Goal: Task Accomplishment & Management: Manage account settings

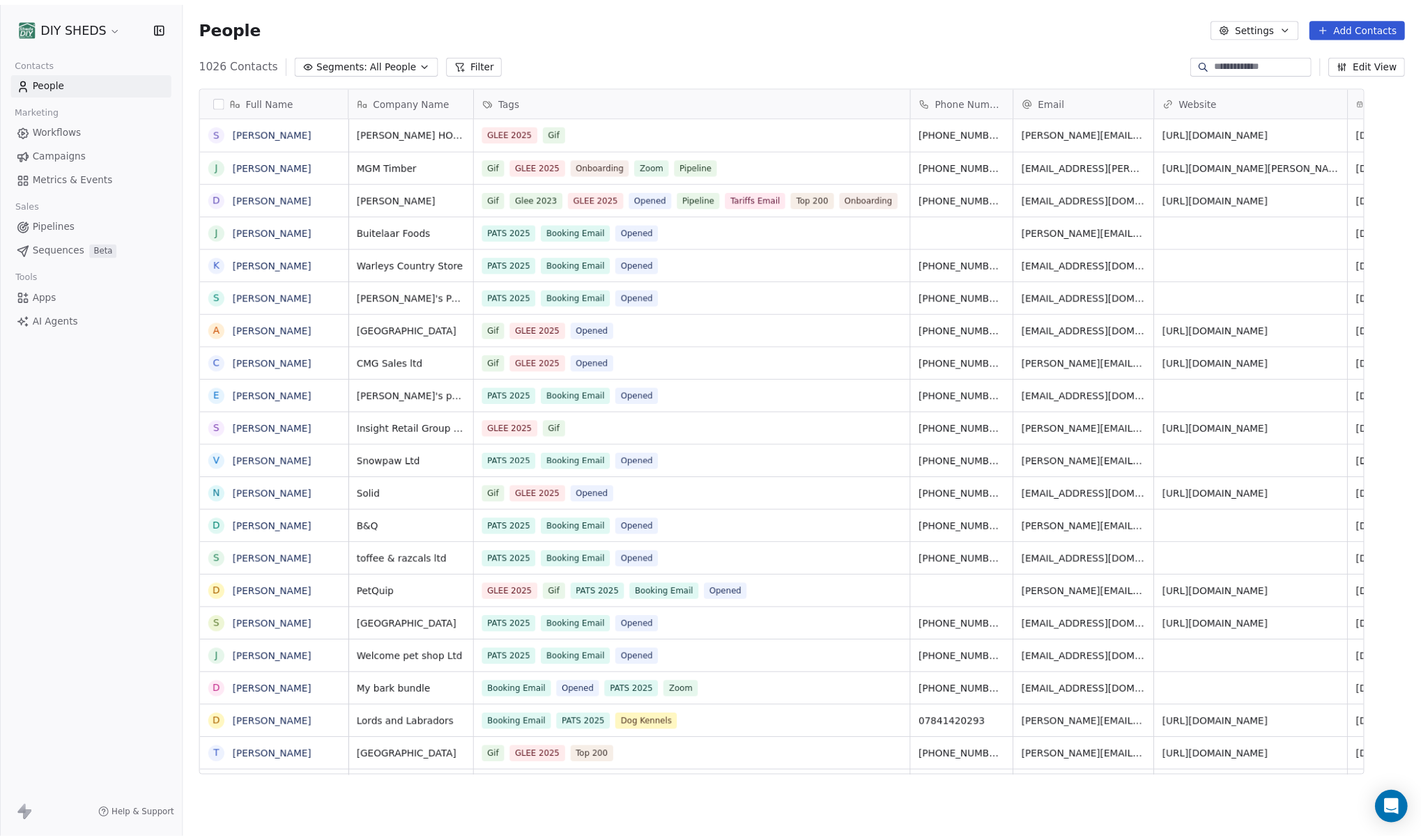
scroll to position [729, 1222]
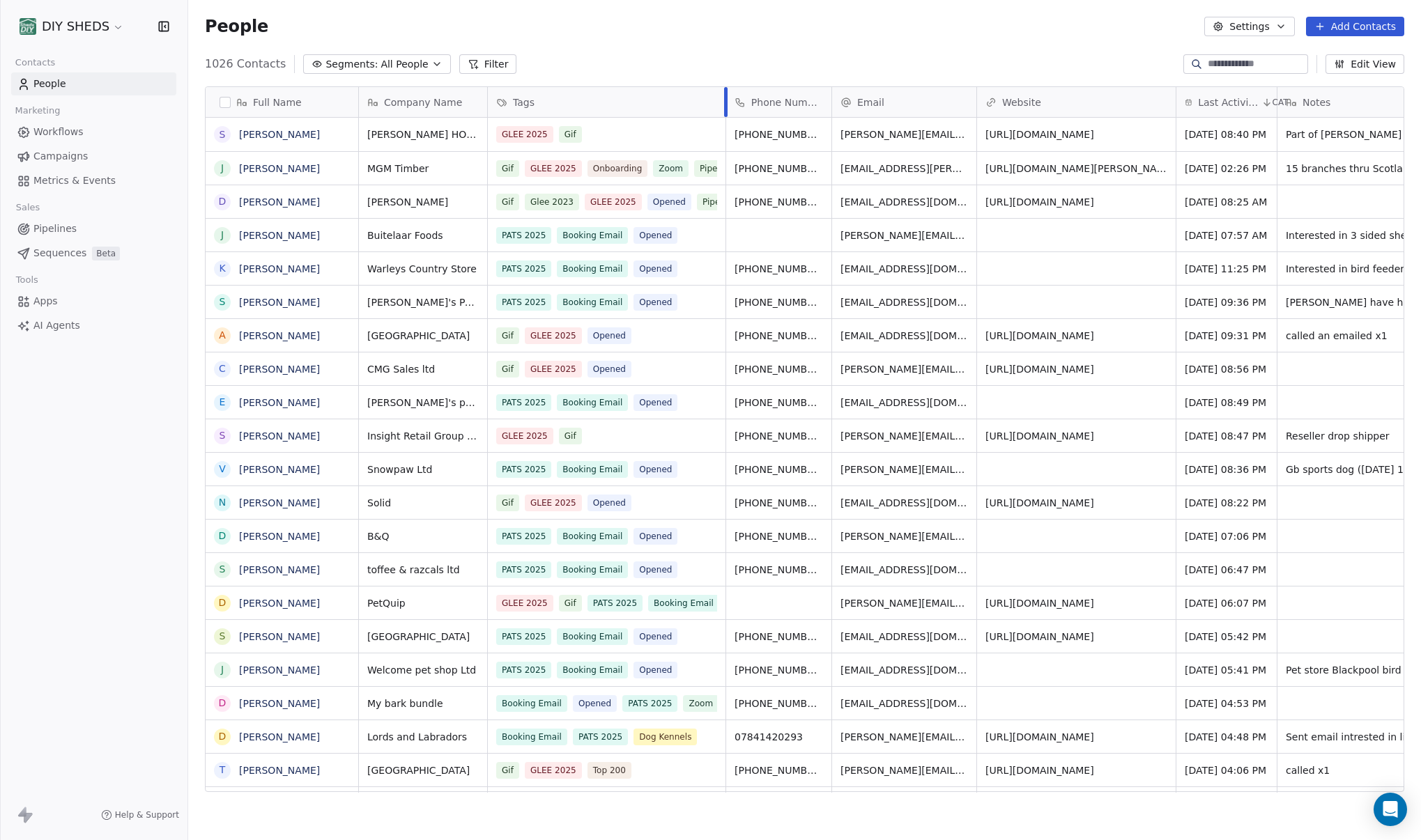
drag, startPoint x: 935, startPoint y: 102, endPoint x: 725, endPoint y: 139, distance: 213.2
click at [725, 139] on div "﻿Company Name Tags Phone Number Email Website Last Activity Date CAT Notes [PER…" at bounding box center [1047, 440] width 1377 height 706
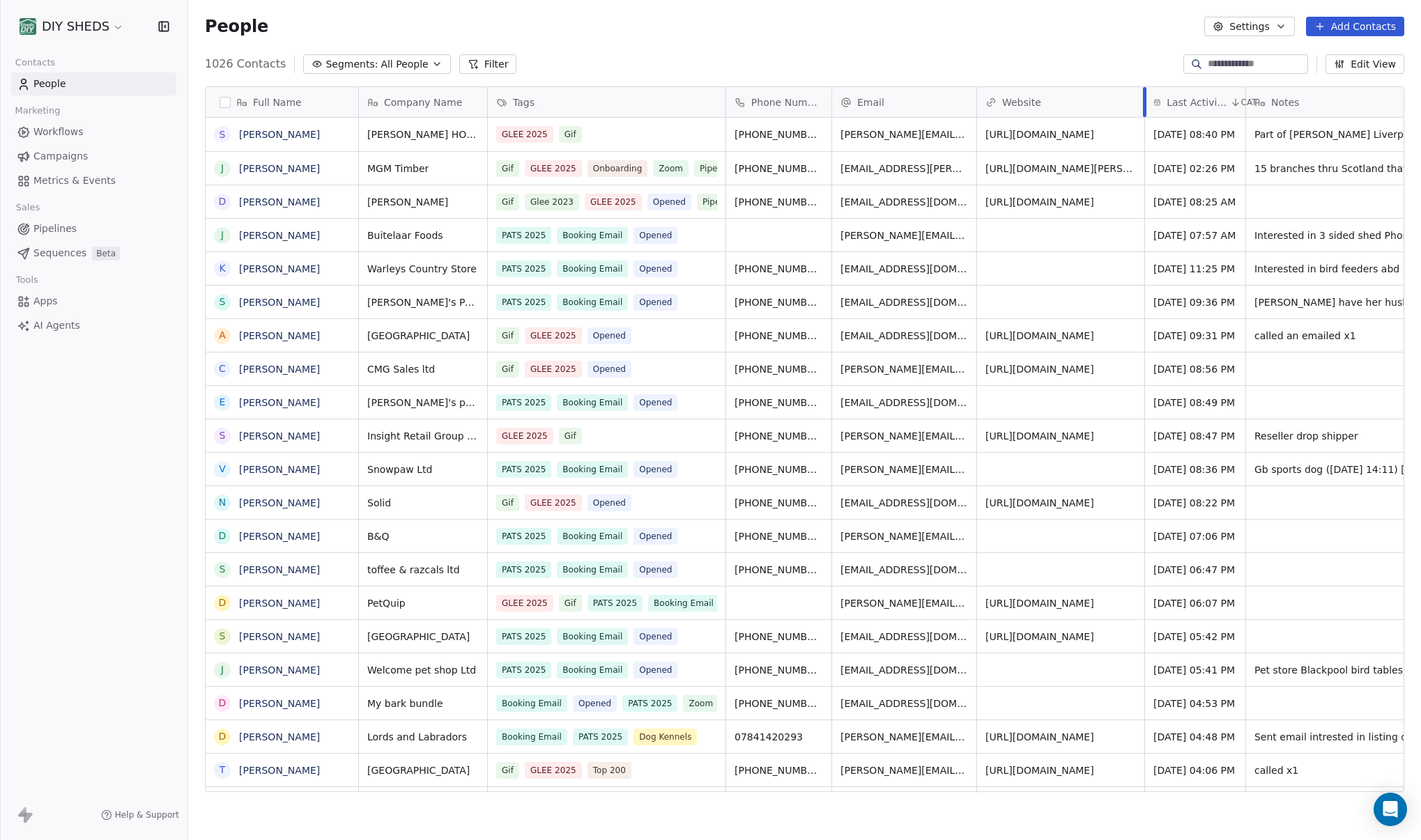
drag, startPoint x: 1174, startPoint y: 102, endPoint x: 1143, endPoint y: 110, distance: 32.0
click at [1057, 110] on div at bounding box center [1144, 101] width 3 height 30
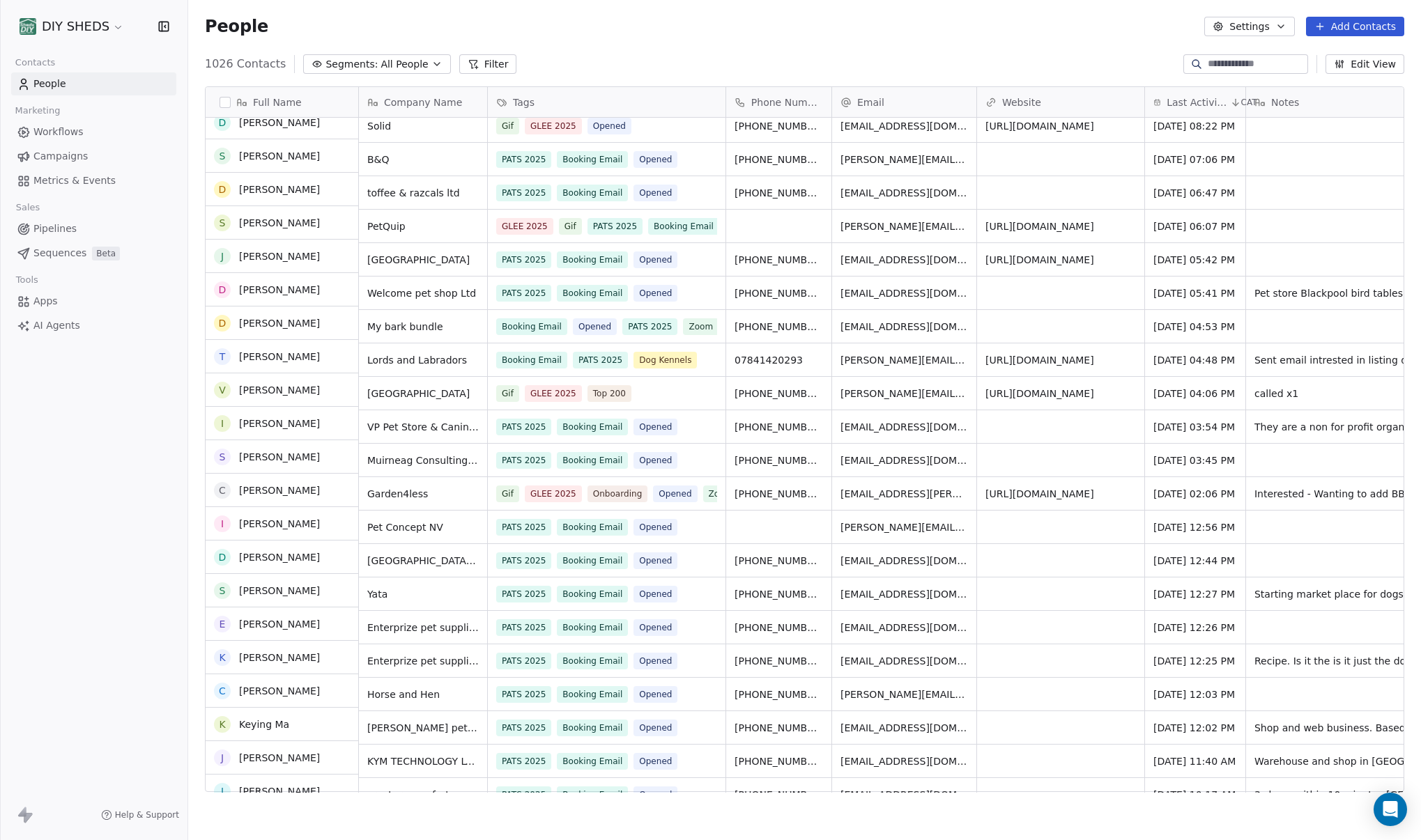
scroll to position [0, 0]
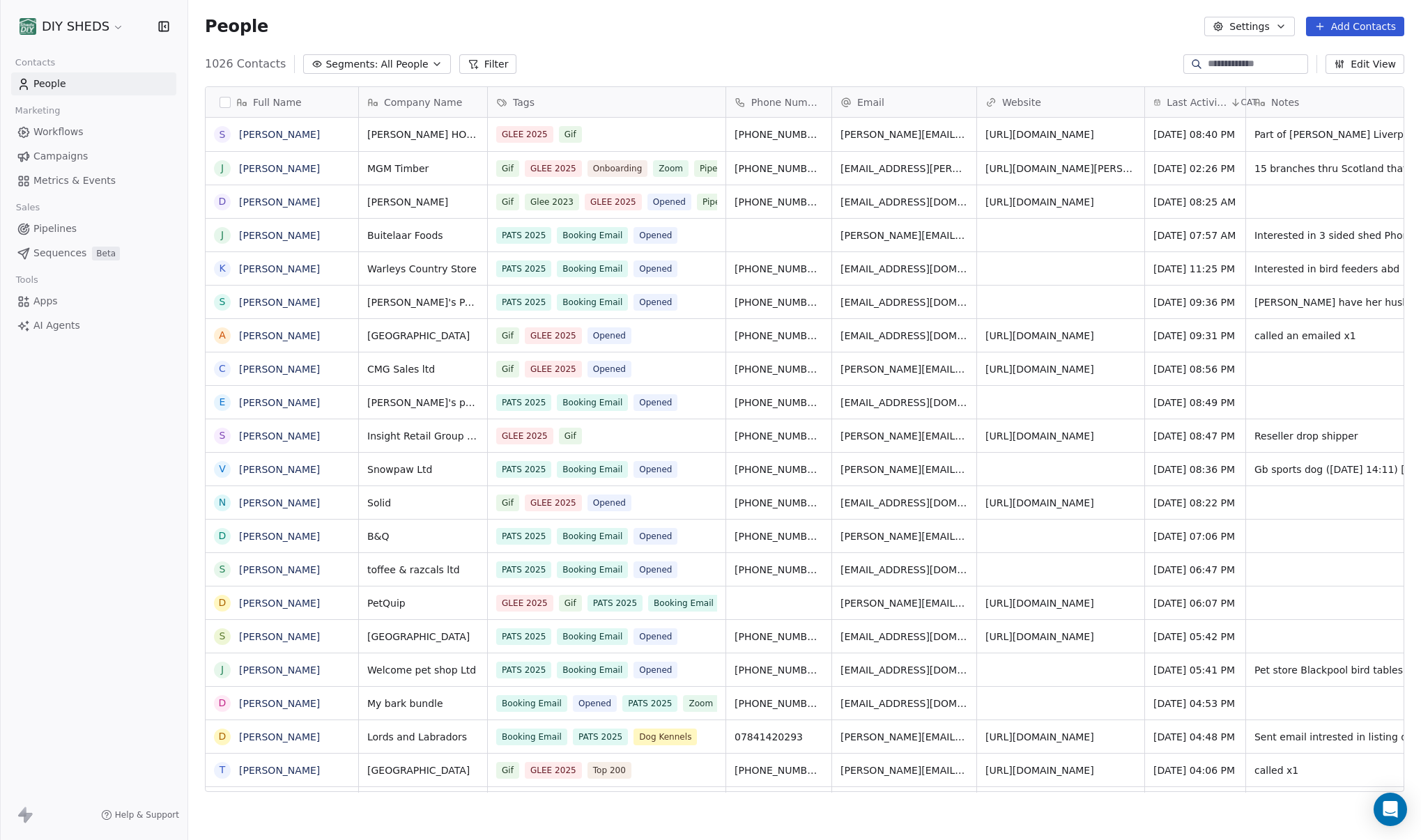
click at [397, 59] on span "All People" at bounding box center [404, 64] width 48 height 15
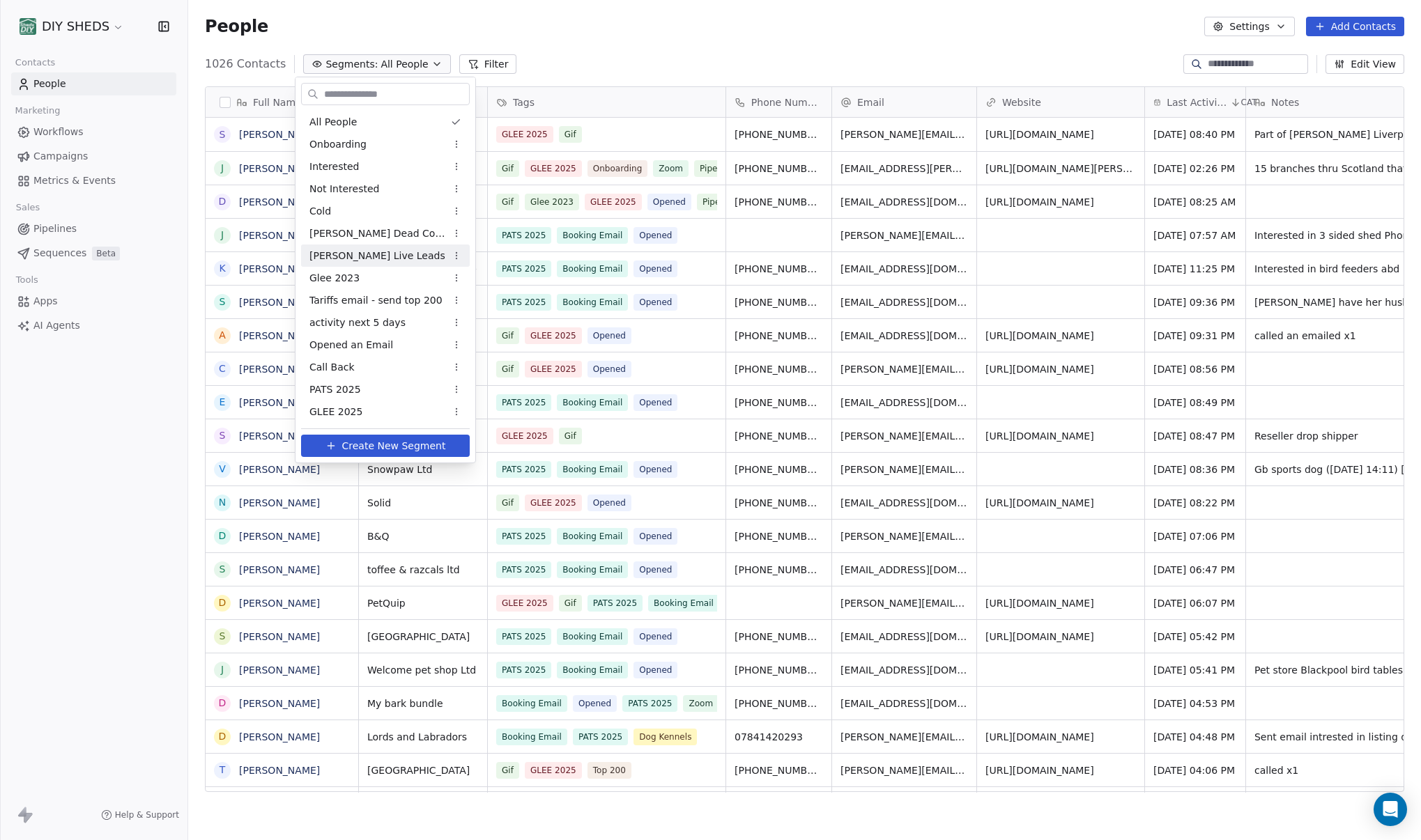
click at [72, 127] on html "DIY SHEDS Contacts People Marketing Workflows Campaigns Metrics & Events Sales …" at bounding box center [710, 420] width 1421 height 840
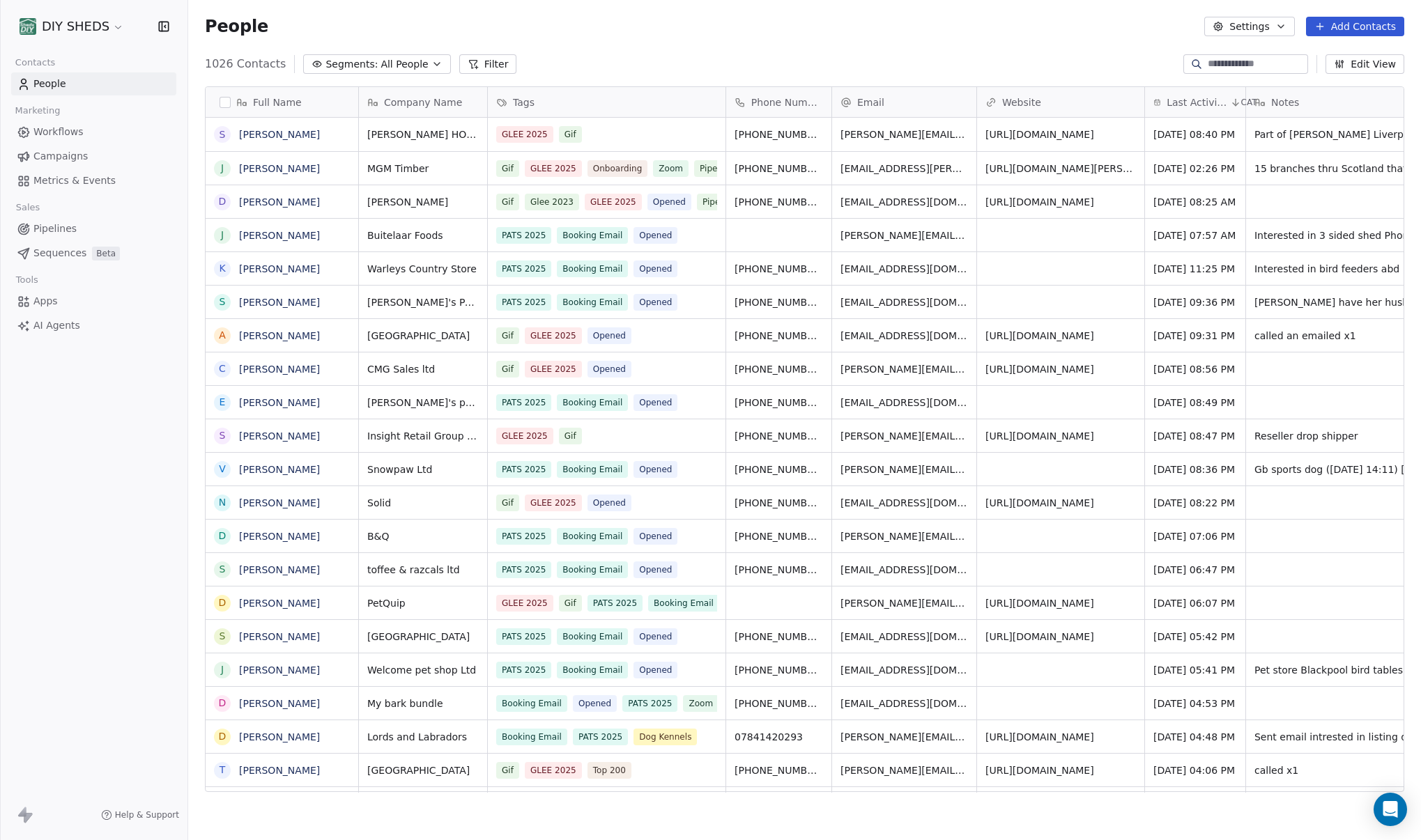
click at [72, 129] on span "Workflows" at bounding box center [59, 132] width 50 height 15
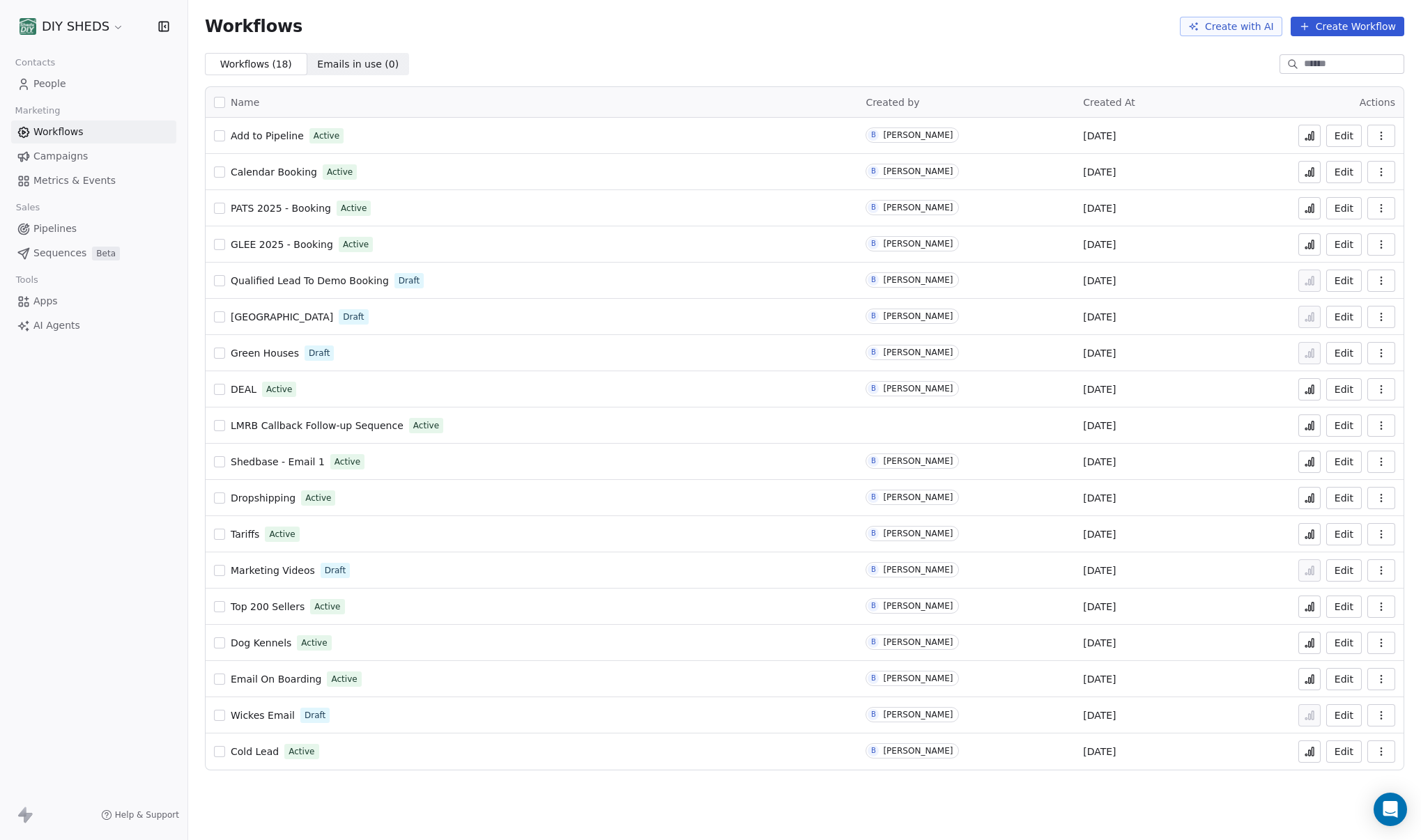
click at [1057, 213] on icon at bounding box center [1309, 208] width 11 height 11
click at [45, 85] on span "People" at bounding box center [50, 83] width 33 height 15
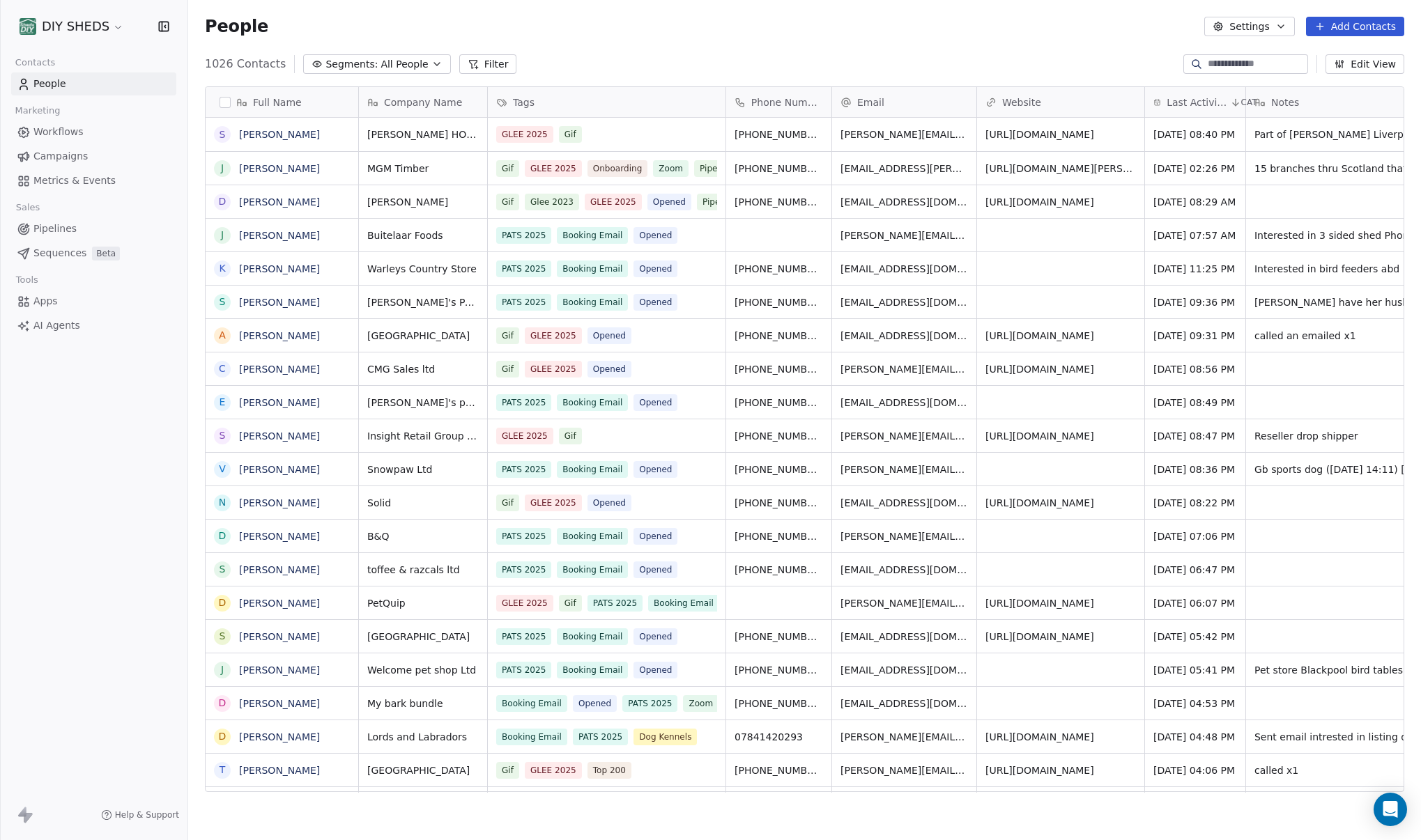
scroll to position [729, 1222]
click at [431, 62] on icon "button" at bounding box center [436, 64] width 11 height 11
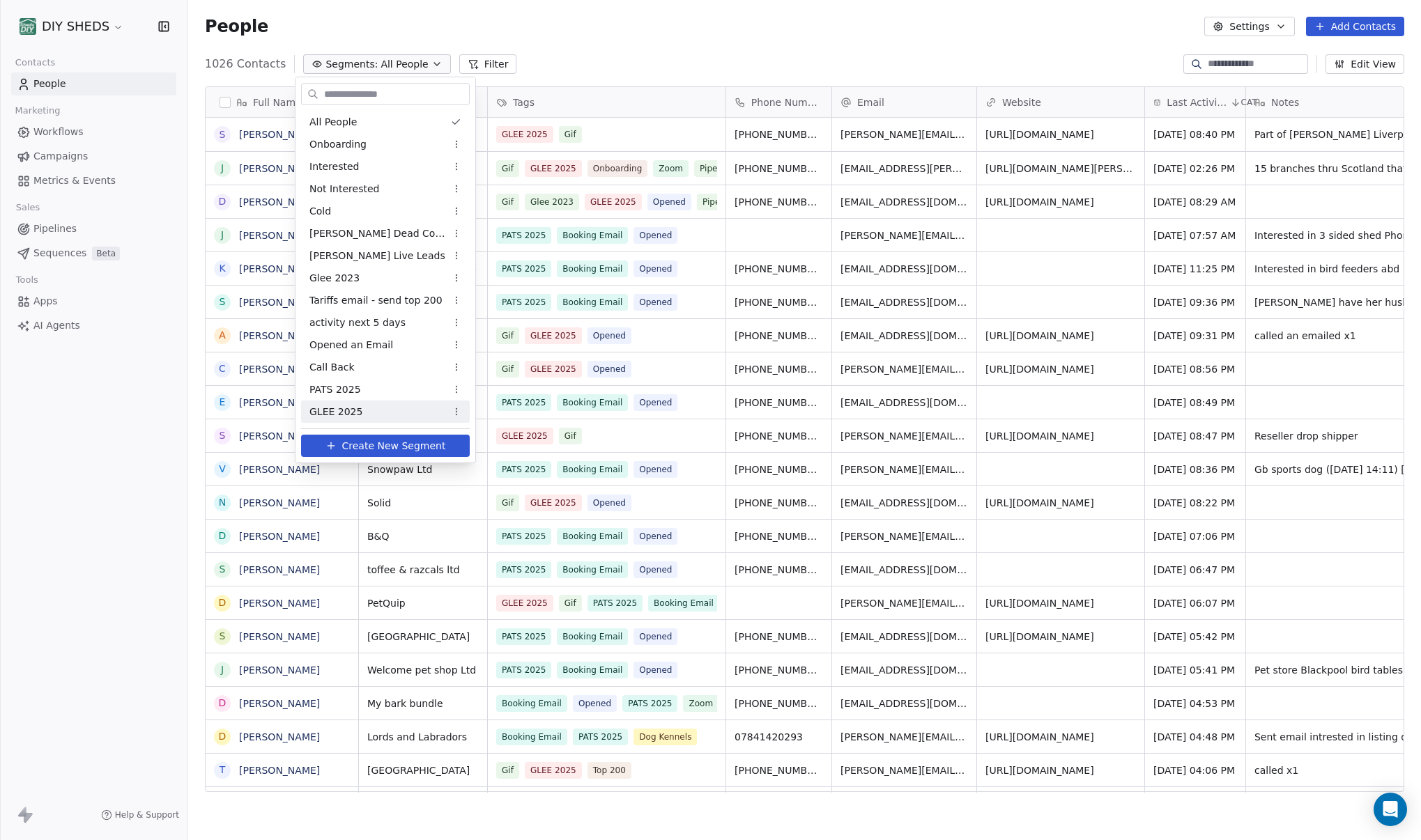
click at [391, 446] on span "Create New Segment" at bounding box center [394, 446] width 104 height 15
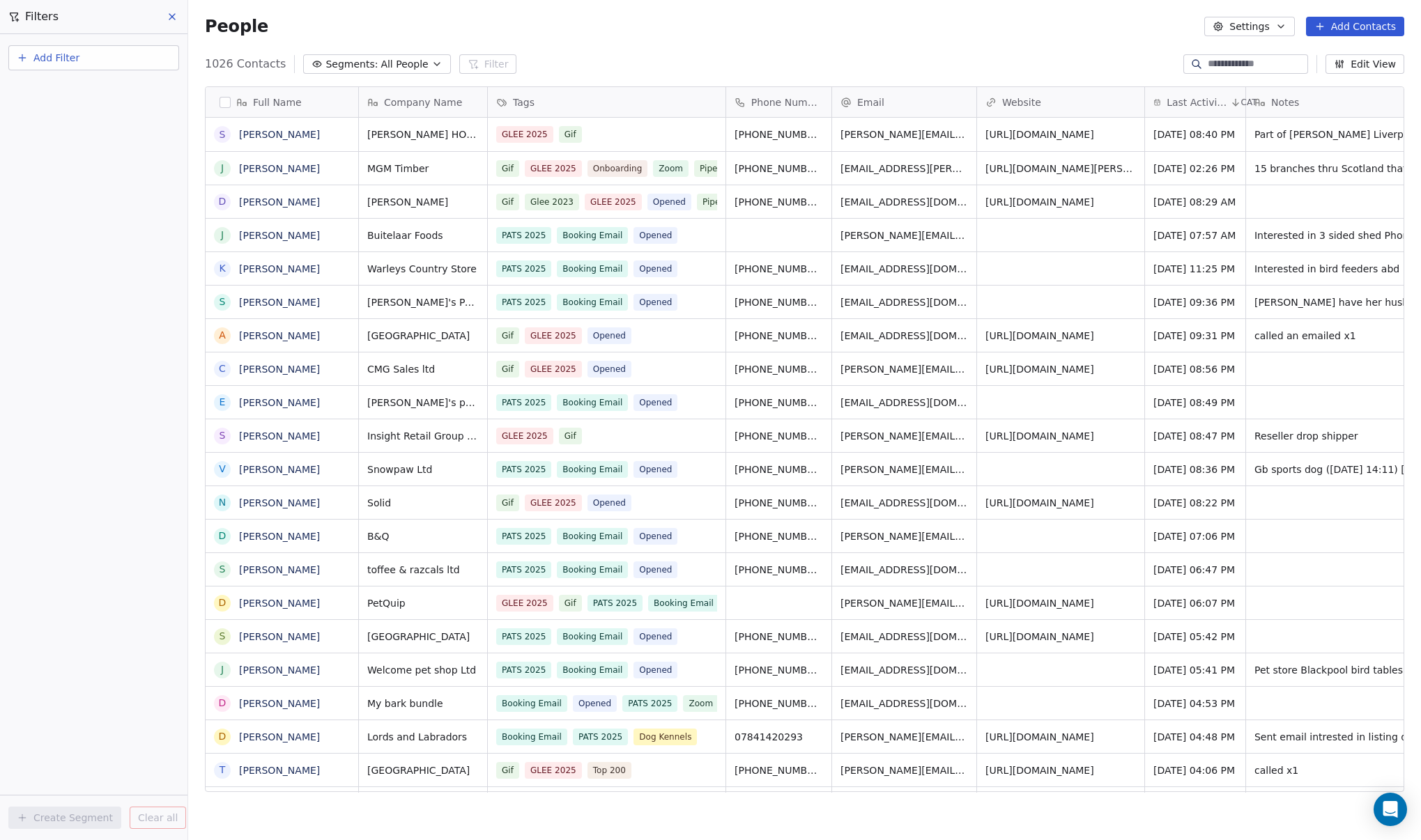
click at [400, 62] on span "All People" at bounding box center [404, 64] width 48 height 15
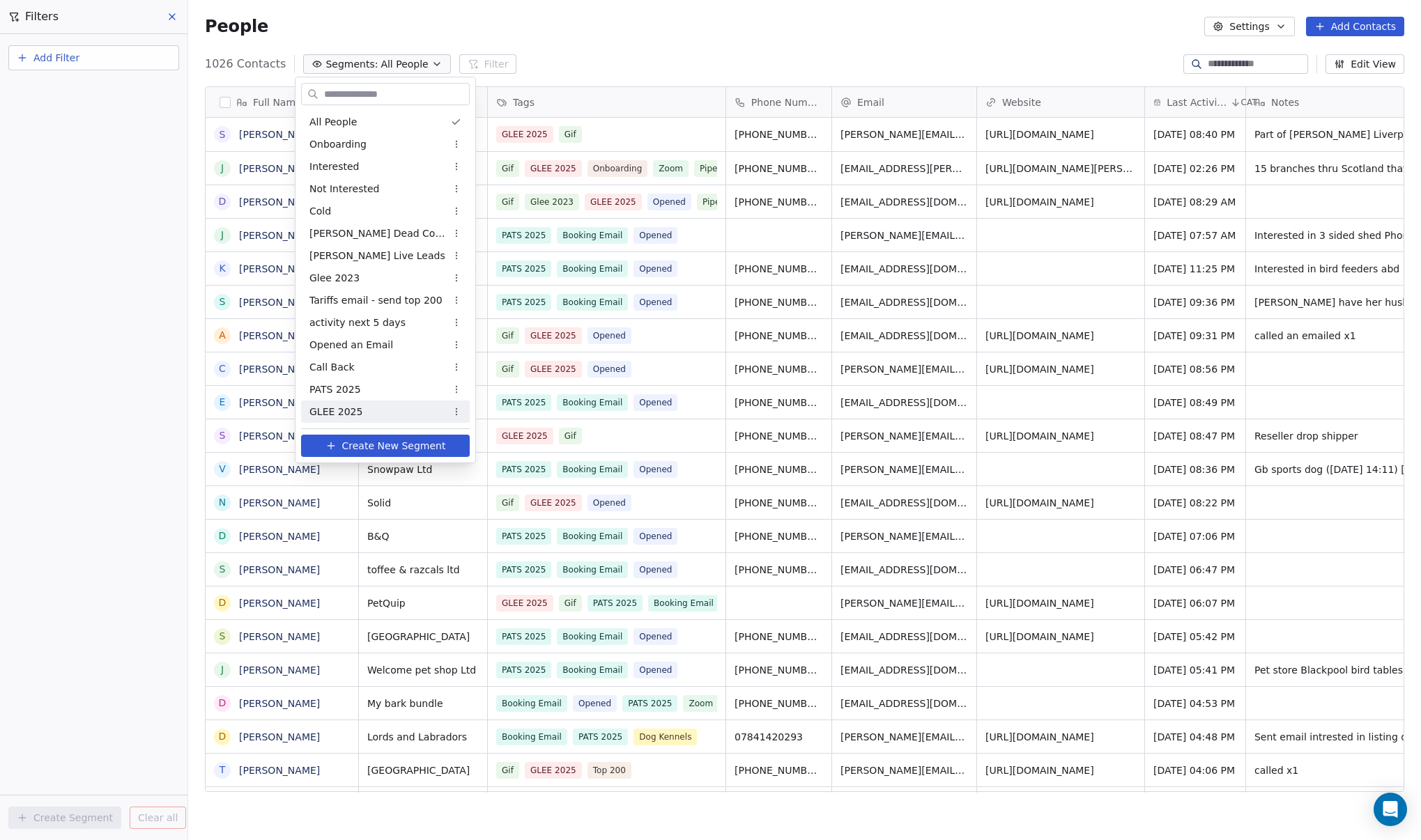
click at [368, 407] on div "GLEE 2025" at bounding box center [385, 412] width 168 height 23
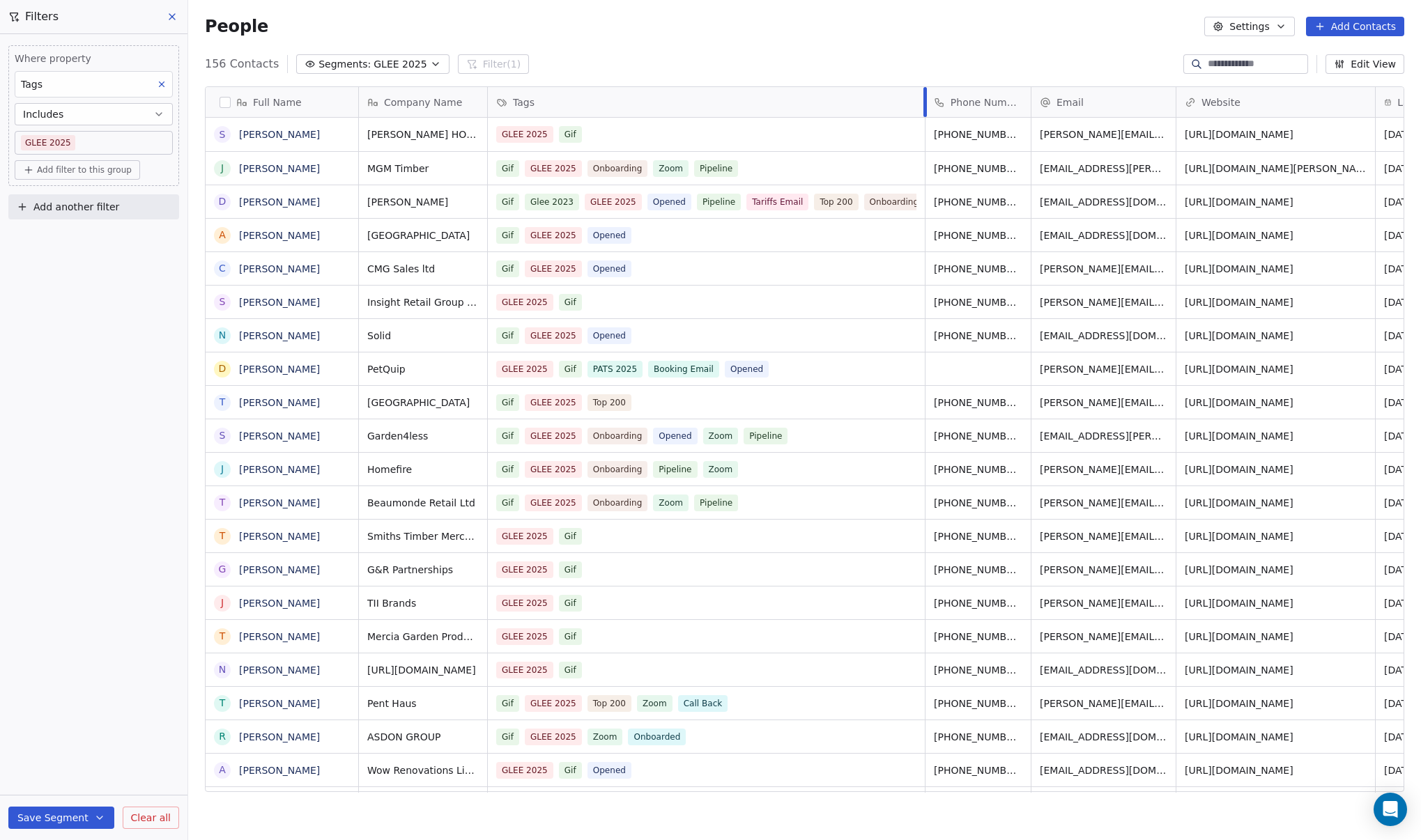
drag, startPoint x: 701, startPoint y: 99, endPoint x: 923, endPoint y: 107, distance: 222.1
click at [923, 107] on div at bounding box center [925, 101] width 3 height 30
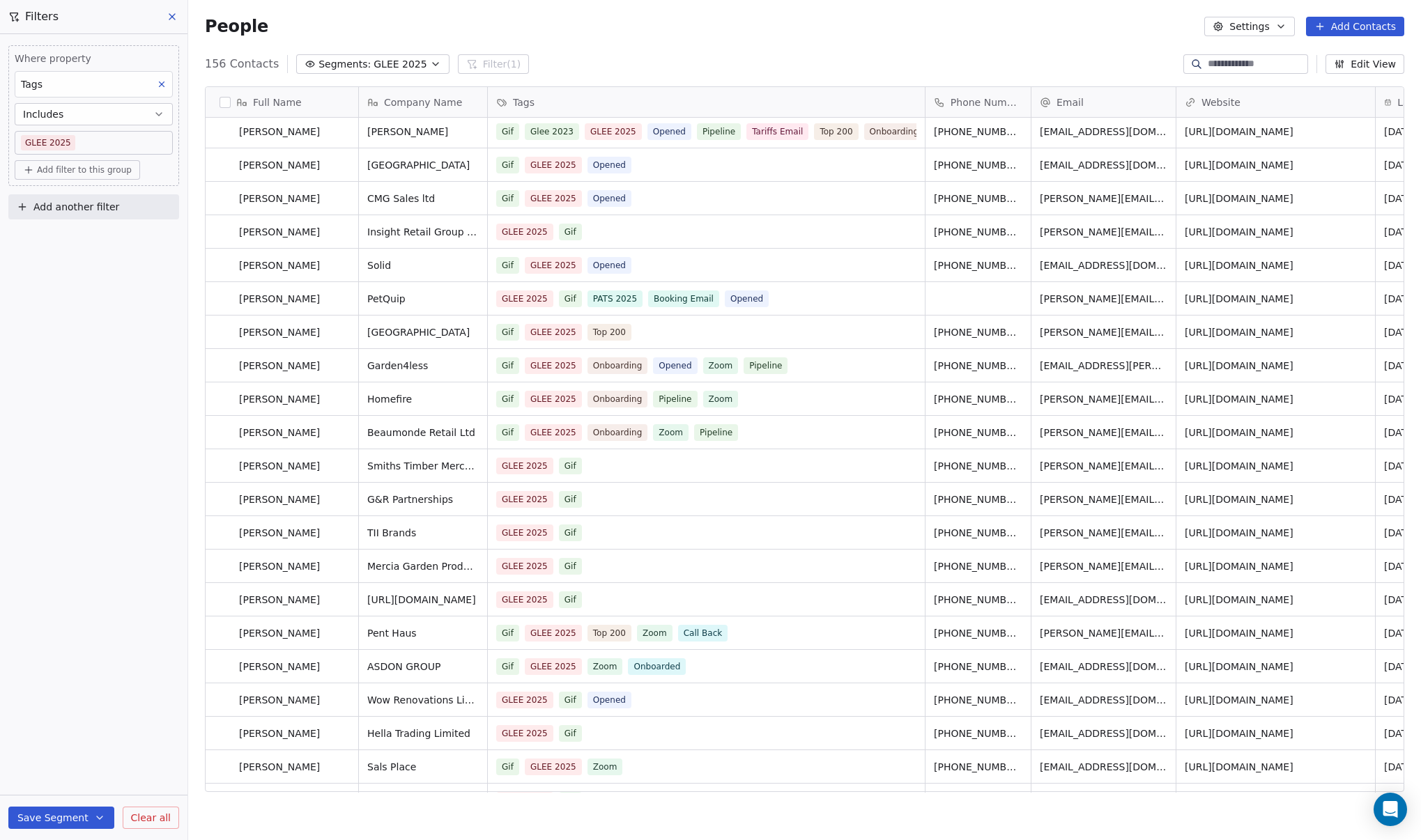
scroll to position [0, 0]
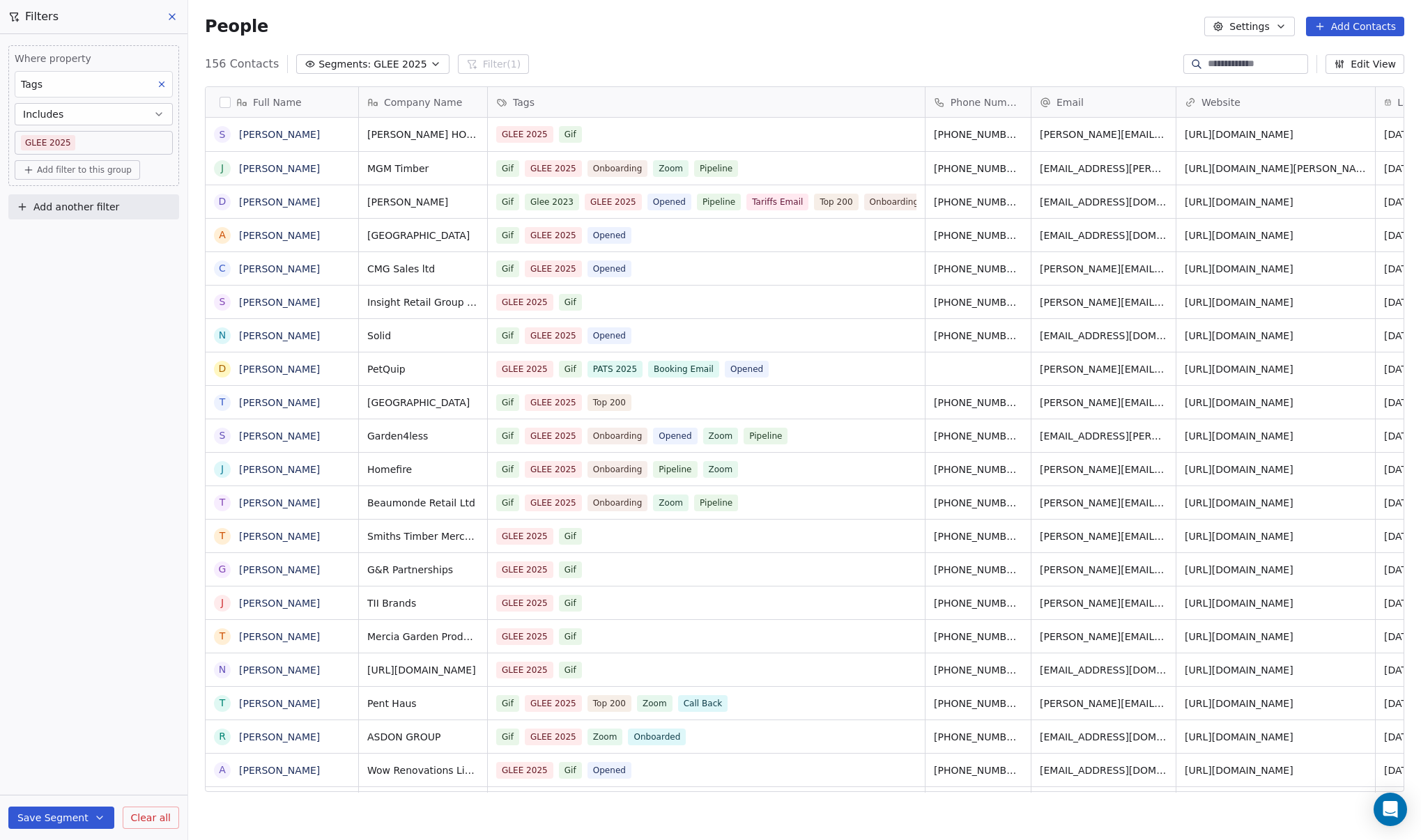
click at [430, 62] on icon "button" at bounding box center [435, 64] width 11 height 11
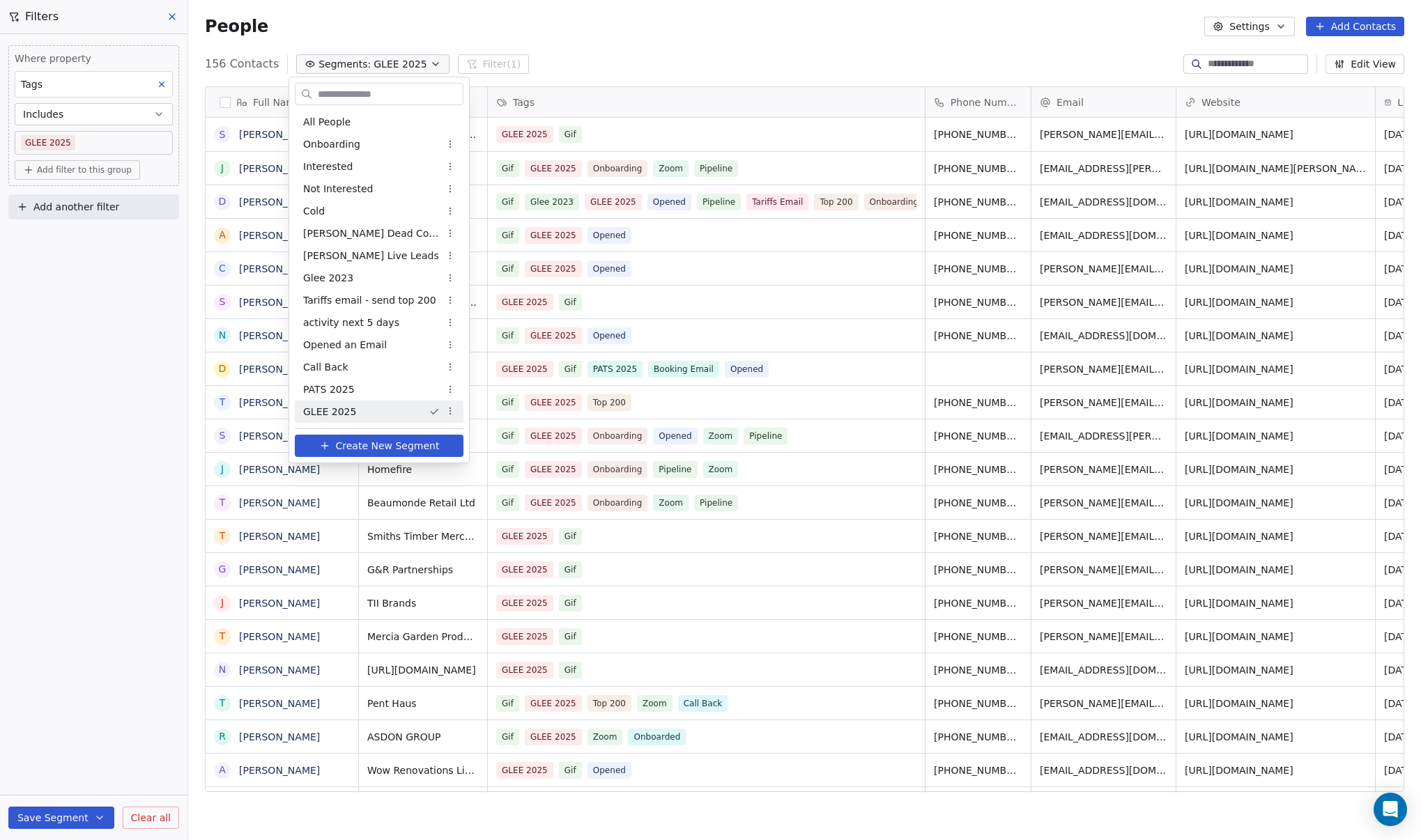
click at [417, 62] on html "DIY SHEDS Contacts People Marketing Workflows Campaigns Metrics & Events Sales …" at bounding box center [710, 420] width 1421 height 840
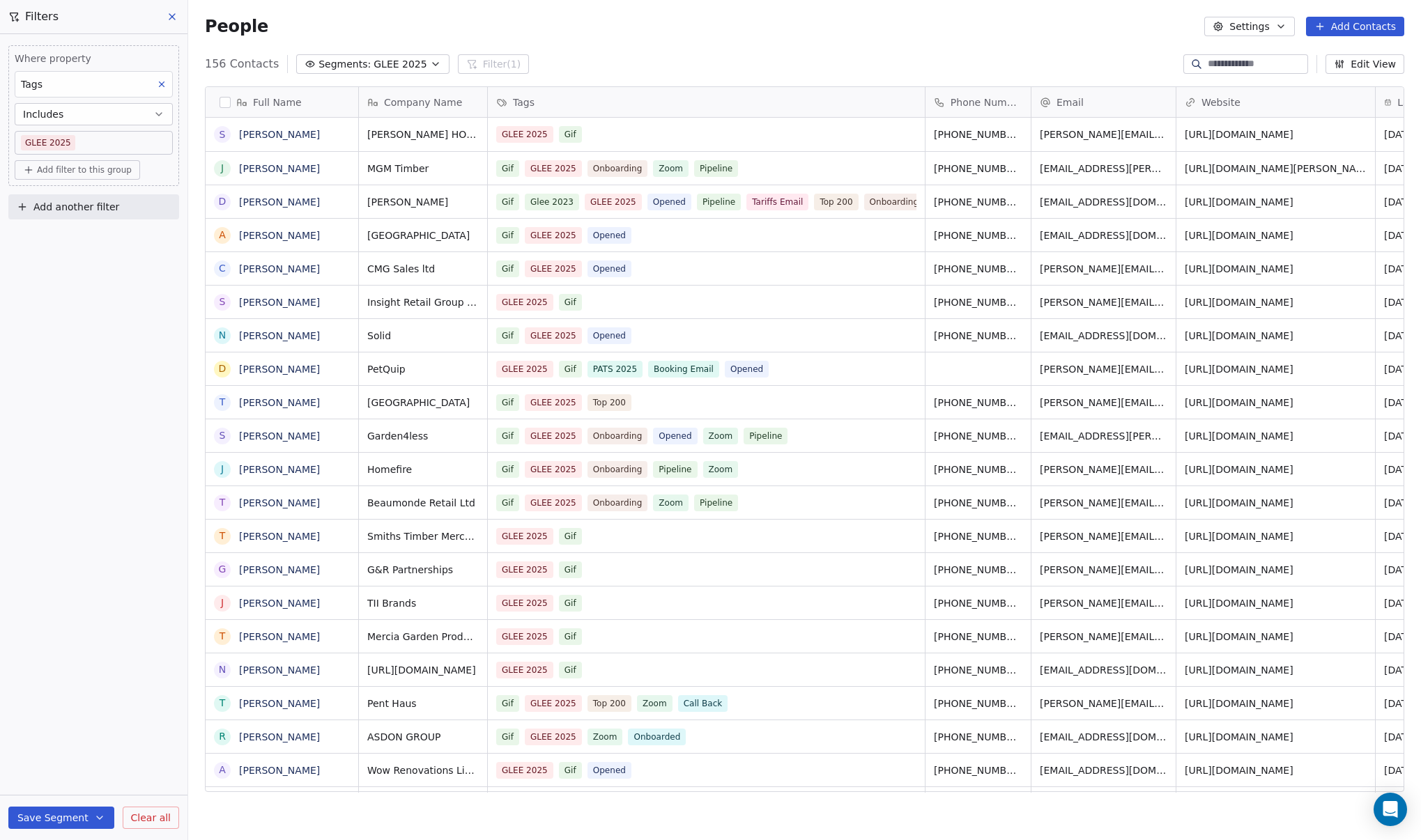
click at [78, 145] on body "DIY SHEDS Contacts People Marketing Workflows Campaigns Metrics & Events Sales …" at bounding box center [710, 420] width 1421 height 840
type input "*"
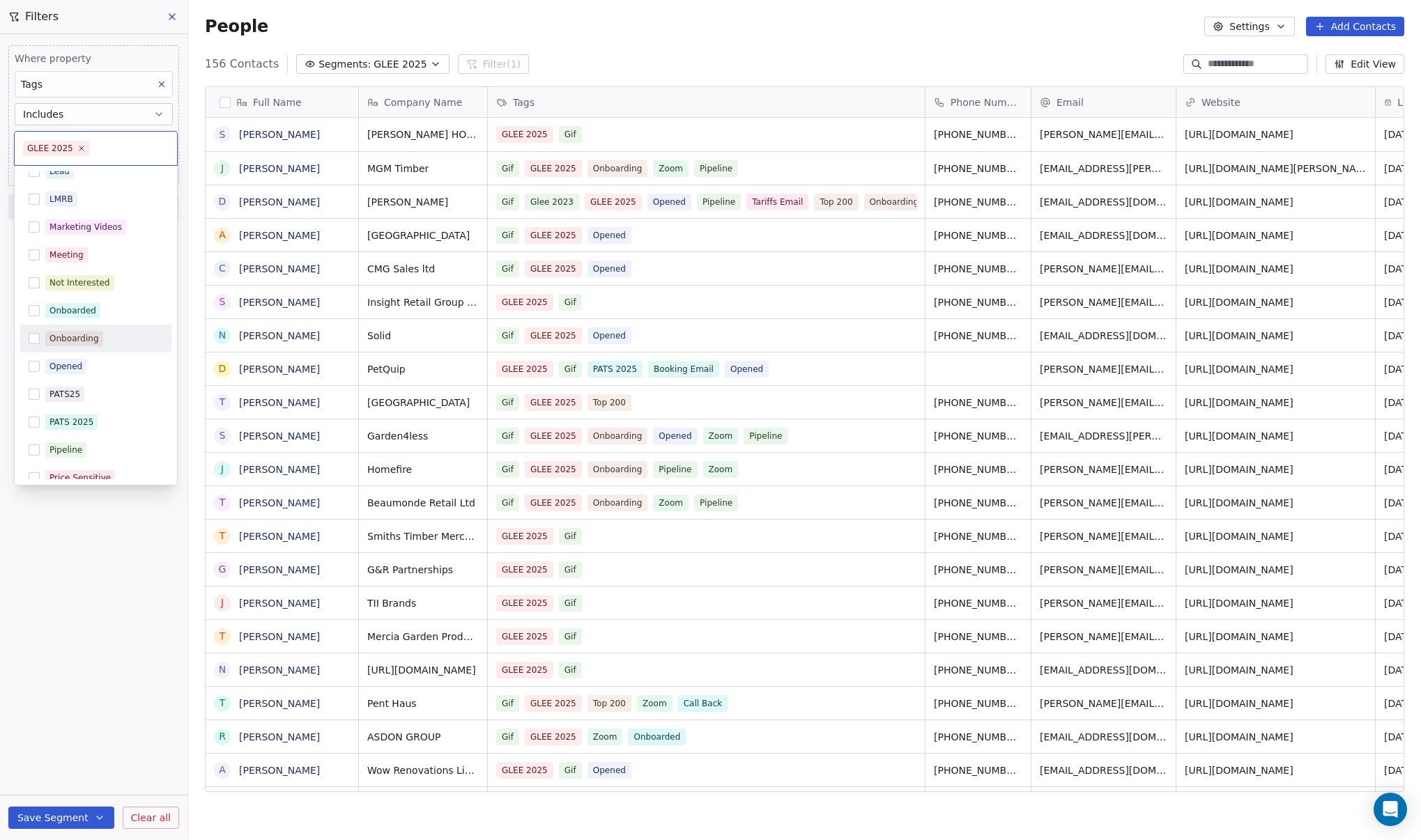
click at [73, 335] on div "Onboarding" at bounding box center [74, 338] width 49 height 12
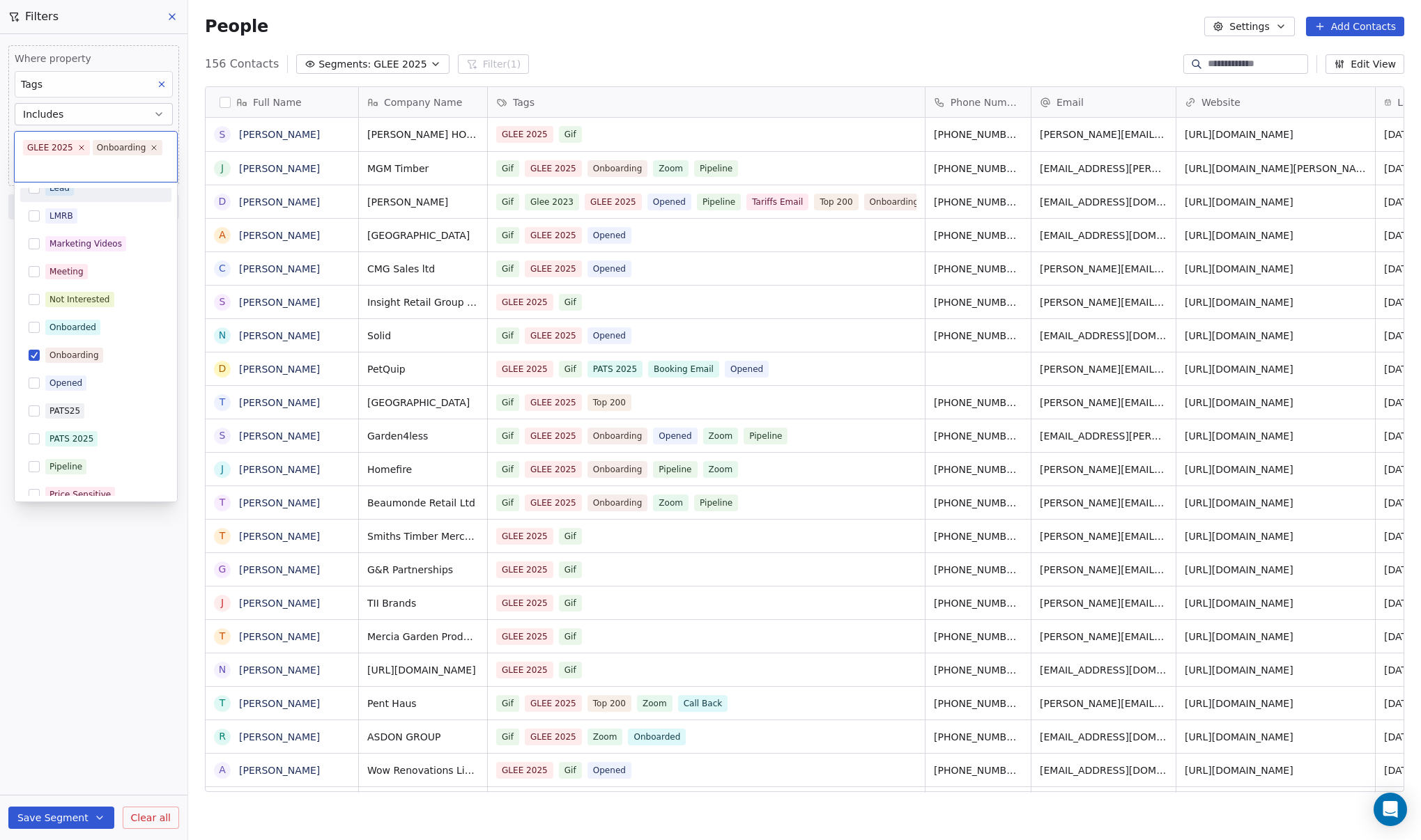
click at [66, 169] on input "text" at bounding box center [96, 166] width 146 height 16
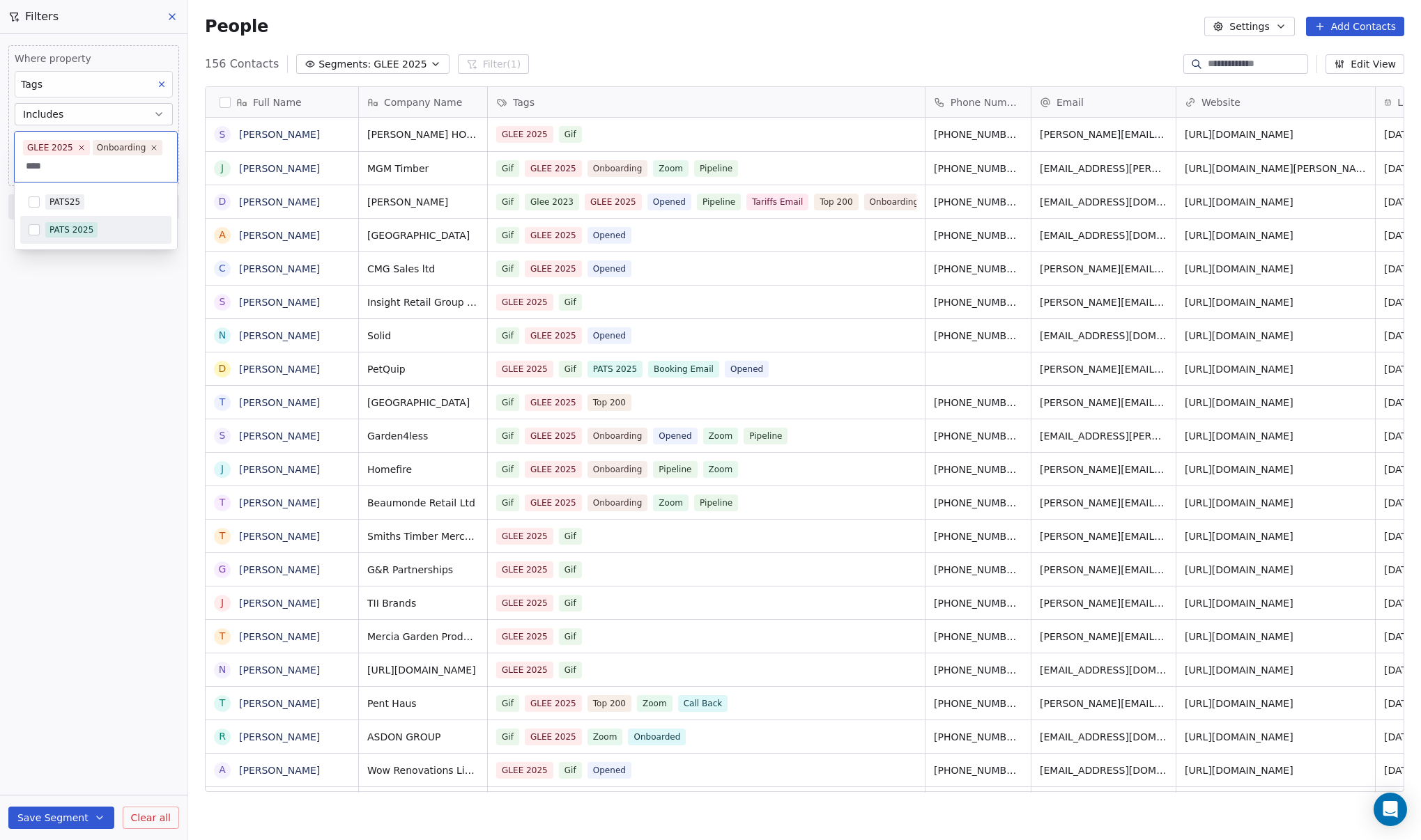
type input "****"
click at [70, 231] on div "PATS 2025" at bounding box center [71, 230] width 44 height 12
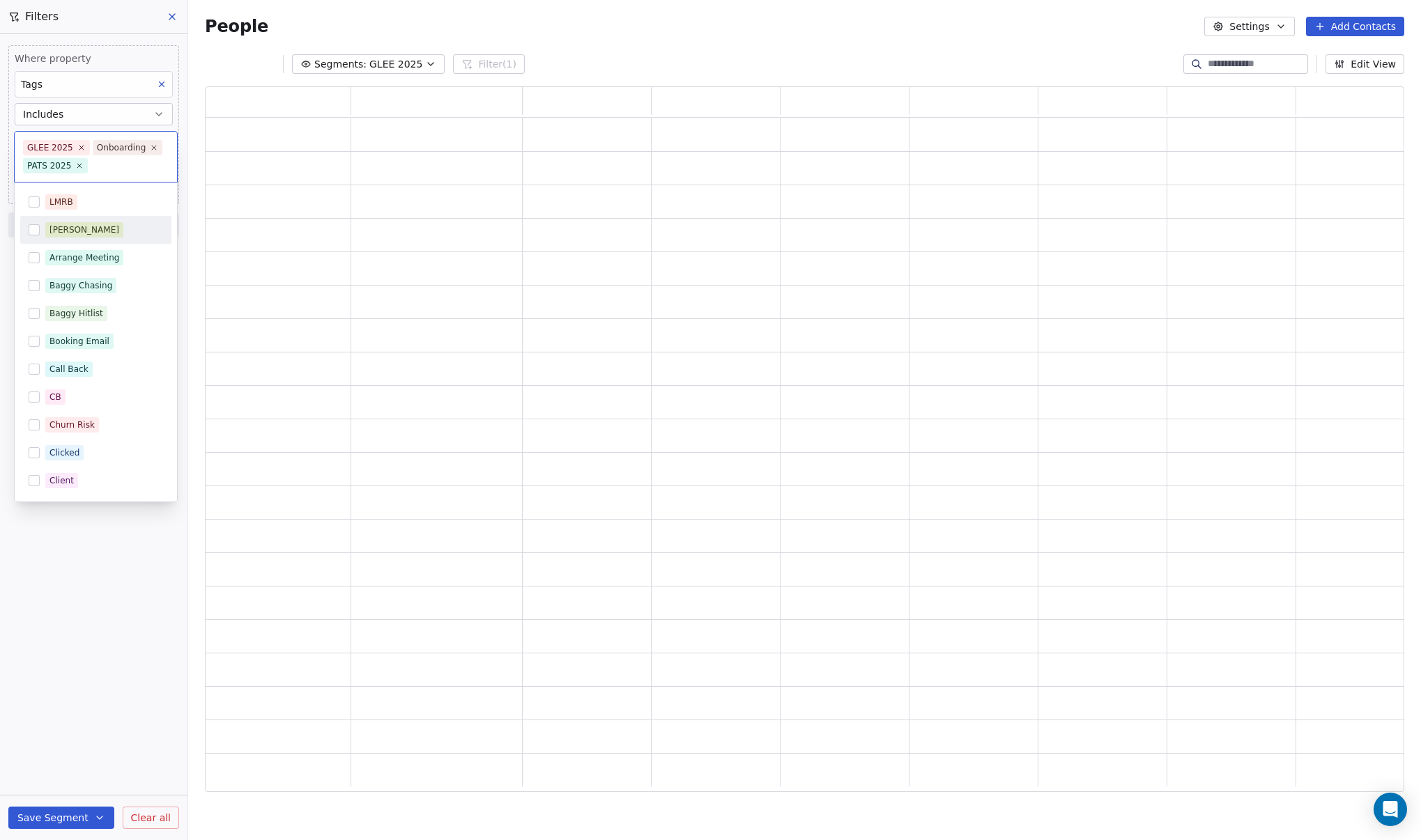
click at [614, 19] on html "DIY SHEDS Contacts People Marketing Workflows Campaigns Metrics & Events Sales …" at bounding box center [710, 420] width 1421 height 840
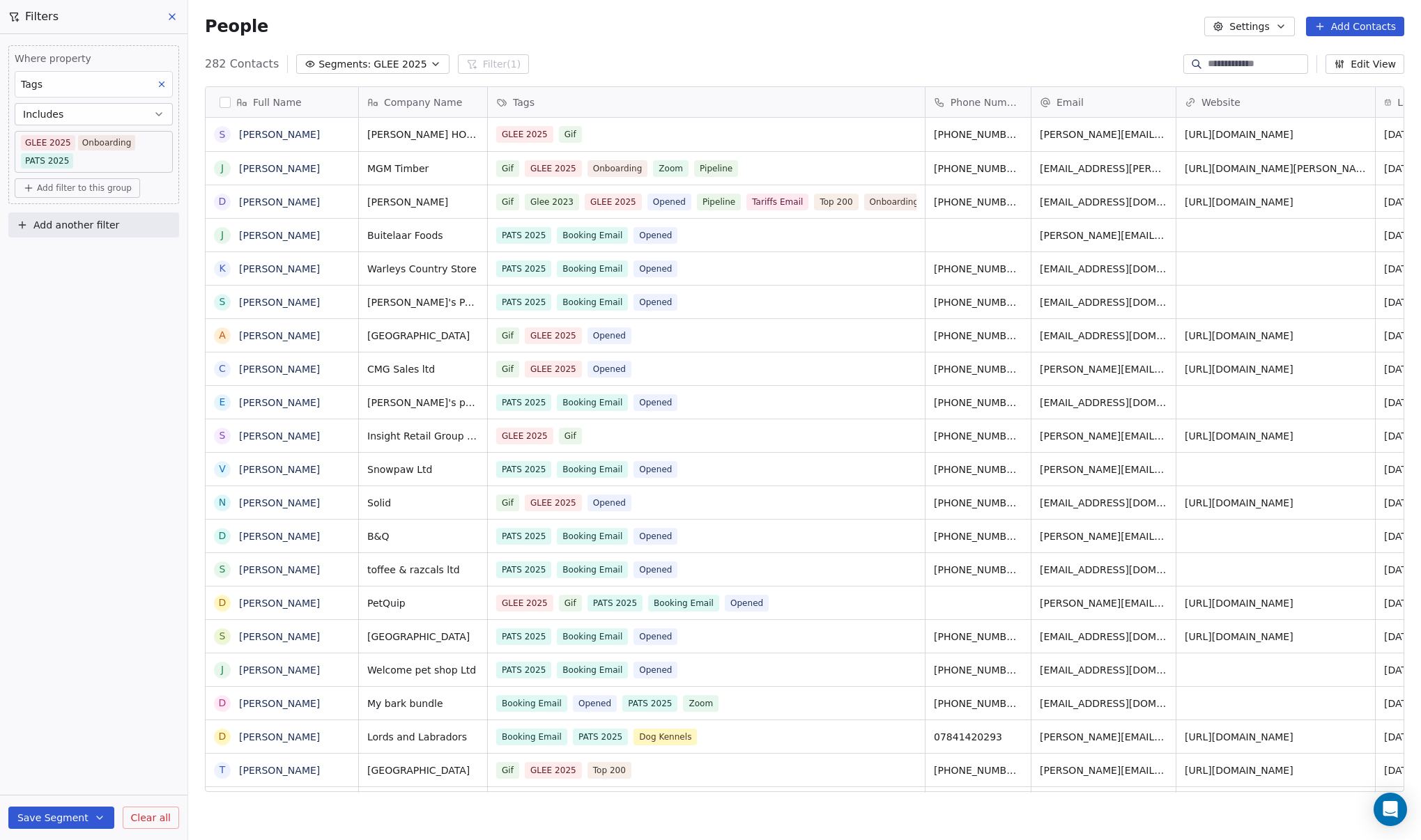
click at [131, 114] on button "Includes" at bounding box center [94, 114] width 158 height 23
click at [102, 413] on div "Where property Tags Includes GLEE 2025 Onboarding PATS 2025 Add filter to this …" at bounding box center [94, 437] width 187 height 806
click at [52, 224] on span "Add another filter" at bounding box center [76, 225] width 86 height 15
click at [52, 224] on html "DIY SHEDS Contacts People Marketing Workflows Campaigns Metrics & Events Sales …" at bounding box center [710, 420] width 1421 height 840
click at [107, 158] on body "DIY SHEDS Contacts People Marketing Workflows Campaigns Metrics & Events Sales …" at bounding box center [710, 420] width 1421 height 840
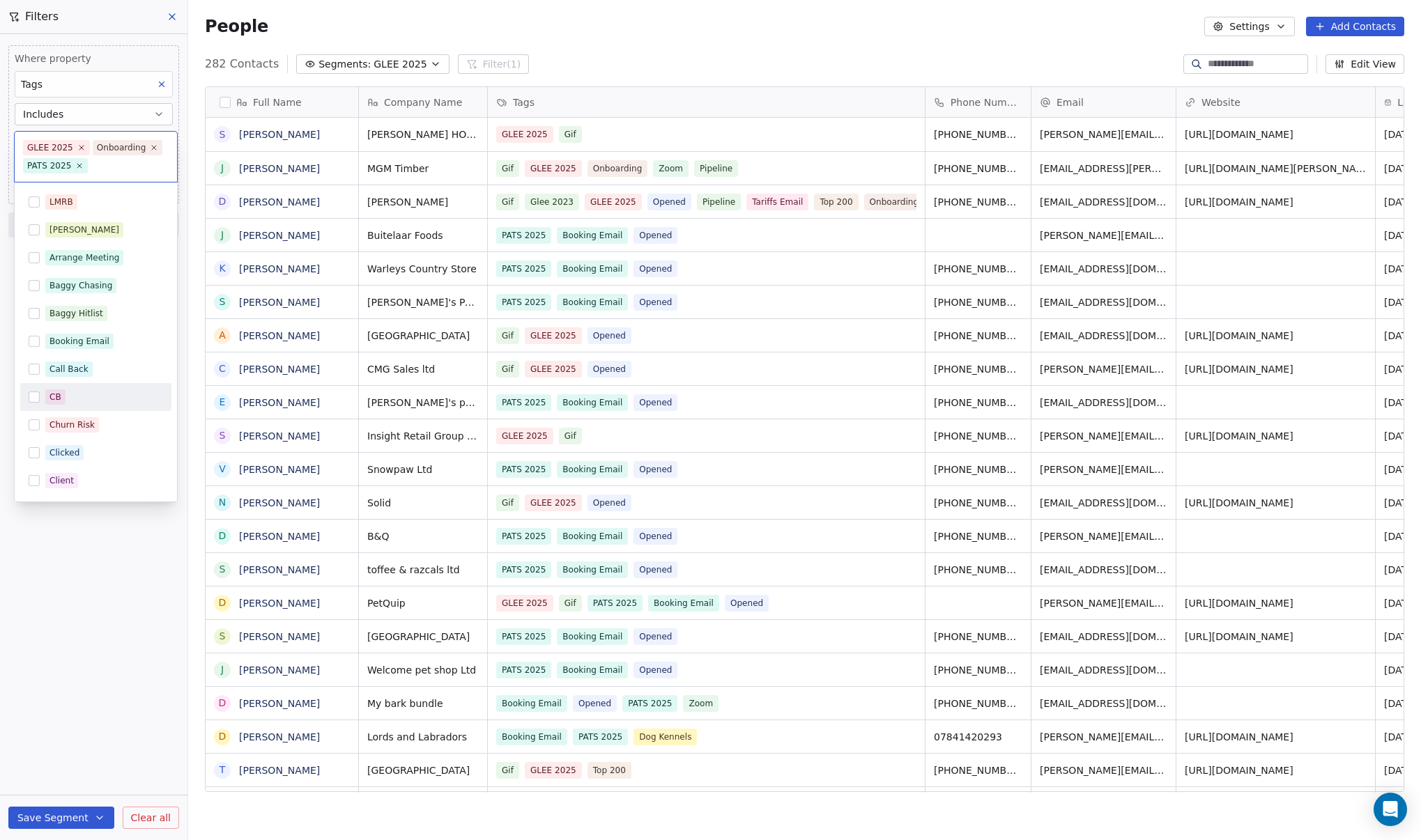
click at [175, 561] on html "DIY SHEDS Contacts People Marketing Workflows Campaigns Metrics & Events Sales …" at bounding box center [710, 420] width 1421 height 840
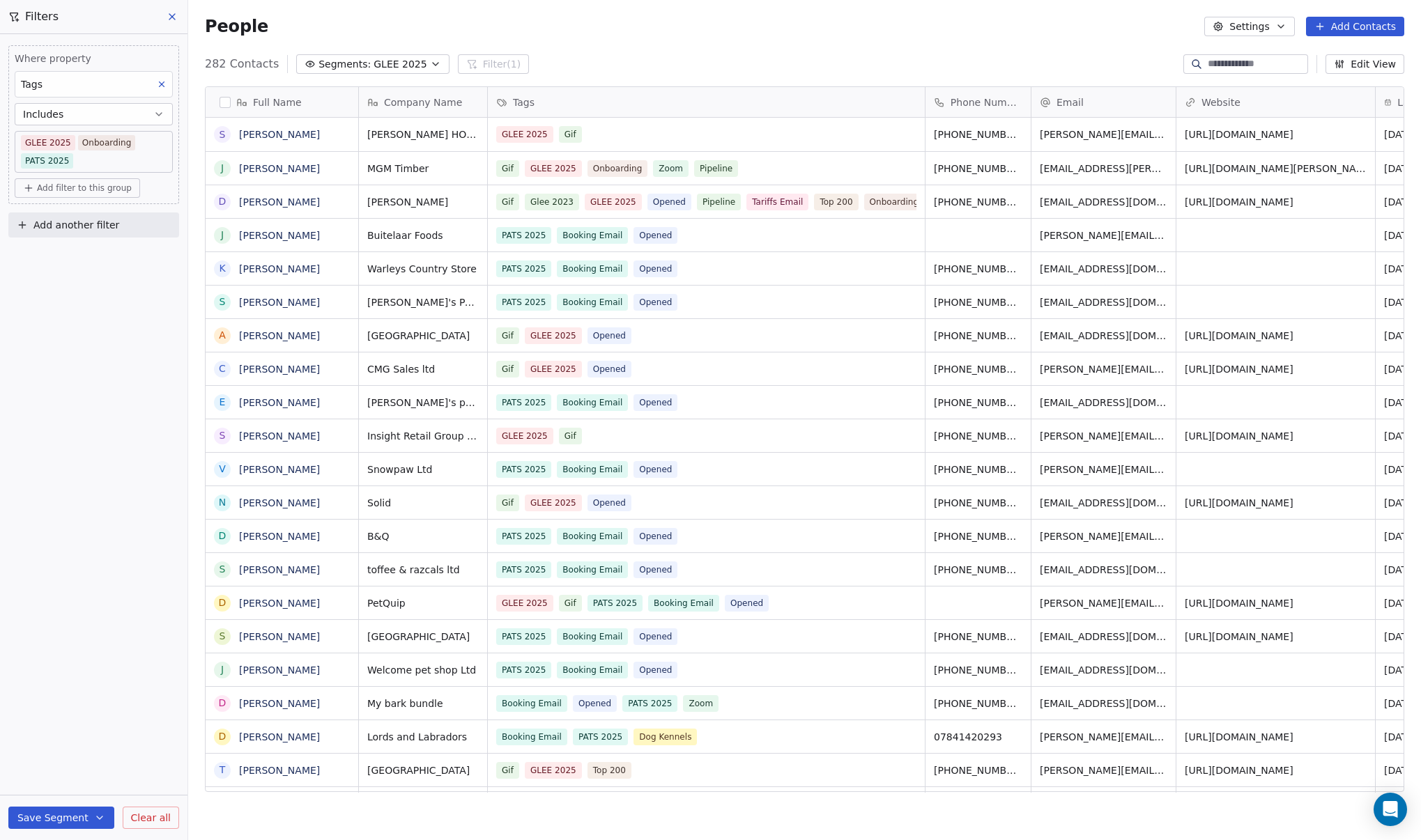
click at [48, 183] on span "Add filter to this group" at bounding box center [84, 188] width 95 height 11
click at [87, 338] on html "DIY SHEDS Contacts People Marketing Workflows Campaigns Metrics & Events Sales …" at bounding box center [710, 420] width 1421 height 840
click at [158, 114] on icon "button" at bounding box center [159, 114] width 11 height 11
click at [133, 171] on div "Includes all" at bounding box center [94, 171] width 146 height 23
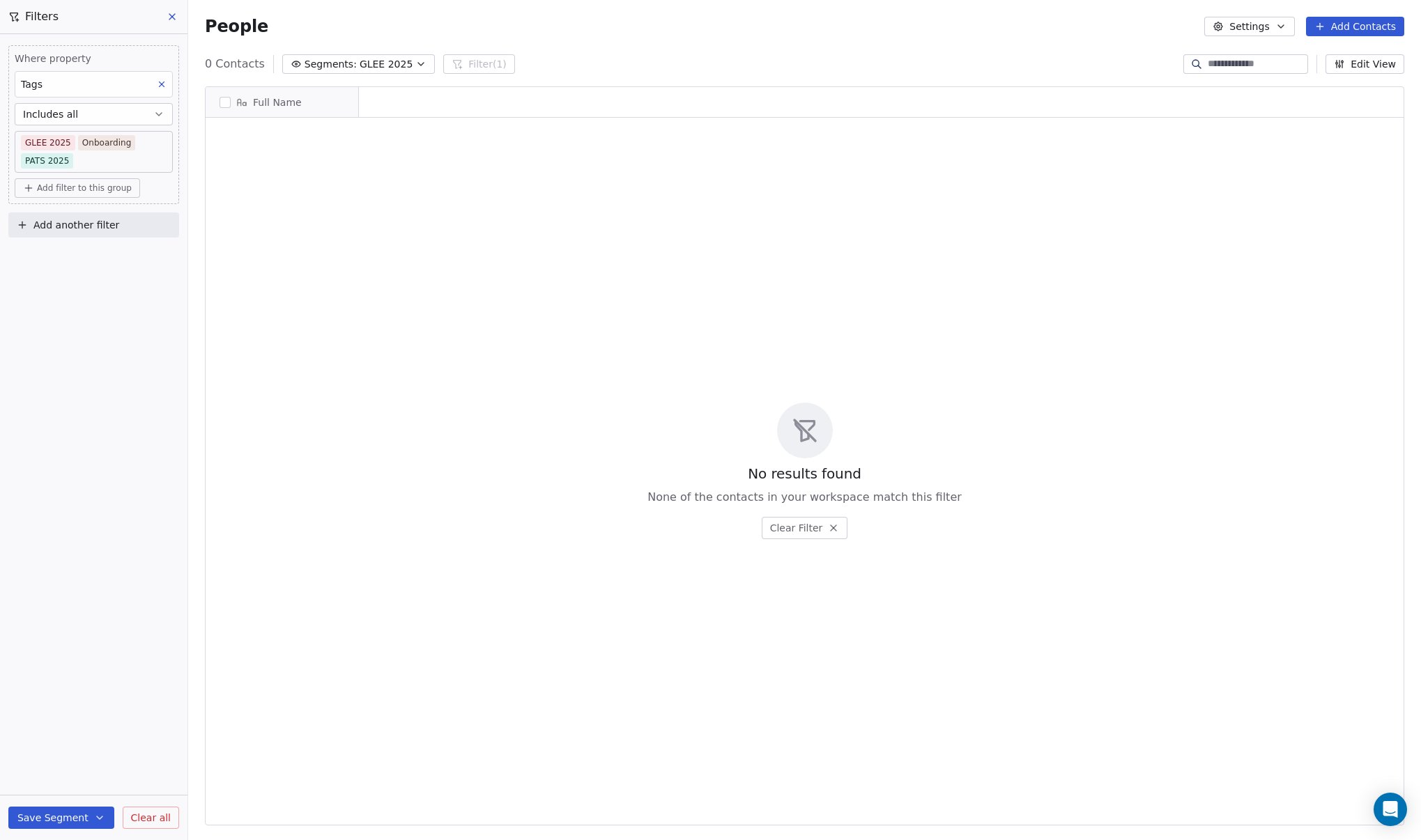
scroll to position [729, 1222]
click at [90, 161] on body "DIY SHEDS Contacts People Marketing Workflows Campaigns Metrics & Events Sales …" at bounding box center [710, 420] width 1421 height 840
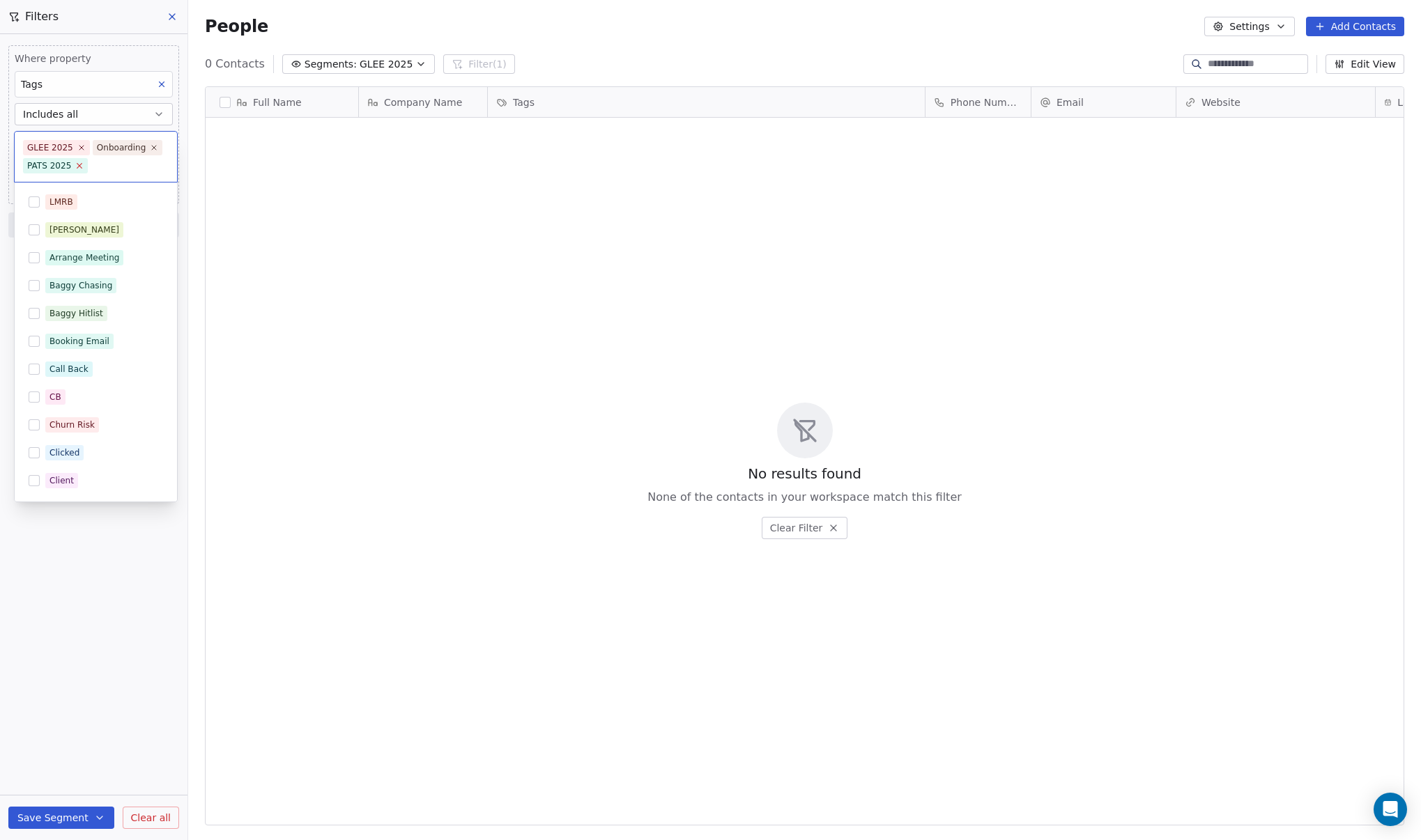
click at [75, 163] on icon at bounding box center [80, 166] width 9 height 9
click at [109, 553] on html "DIY SHEDS Contacts People Marketing Workflows Campaigns Metrics & Events Sales …" at bounding box center [710, 420] width 1421 height 840
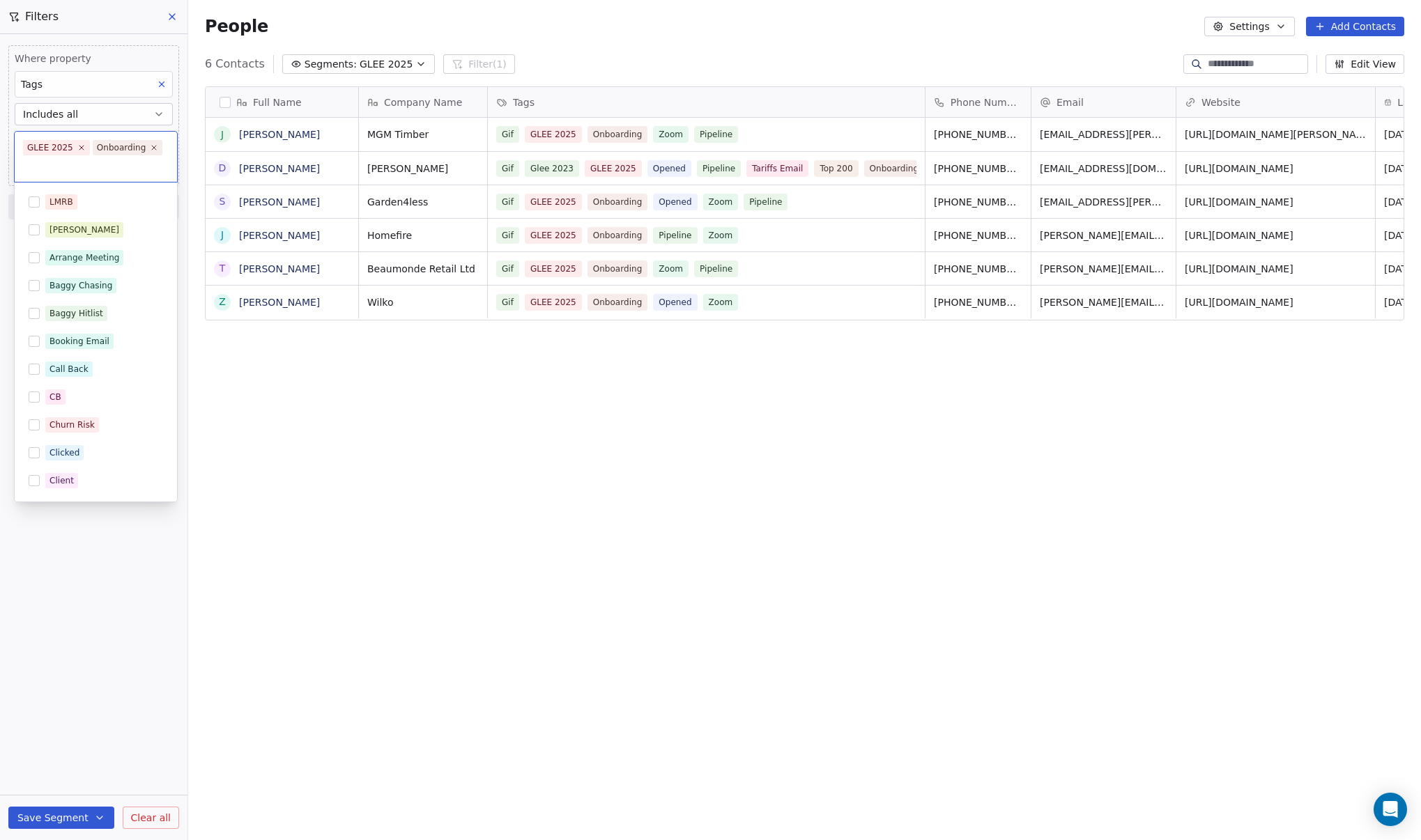
click at [138, 147] on body "DIY SHEDS Contacts People Marketing Workflows Campaigns Metrics & Events Sales …" at bounding box center [710, 420] width 1421 height 840
click at [111, 167] on input "text" at bounding box center [96, 166] width 146 height 16
type input "*"
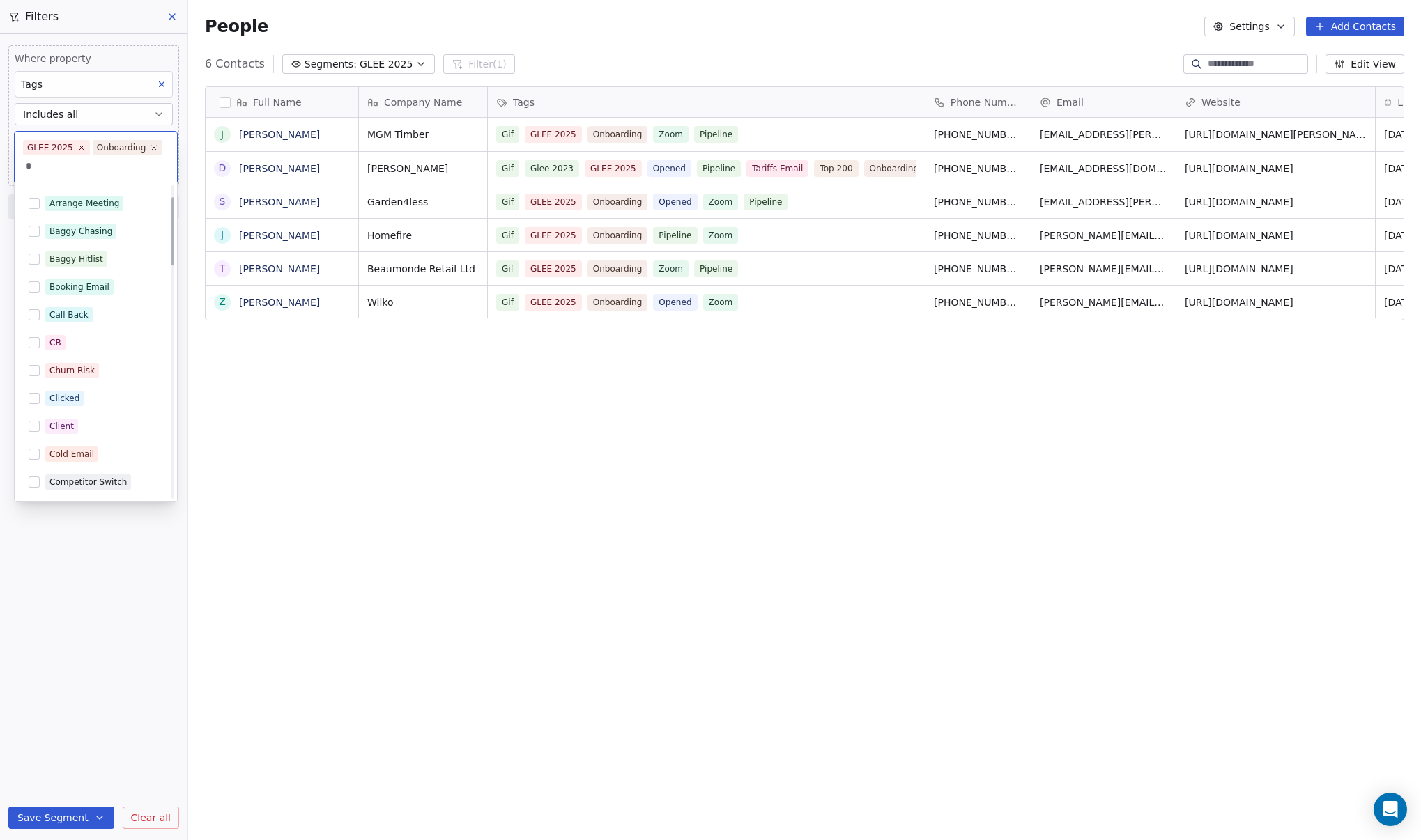
scroll to position [0, 0]
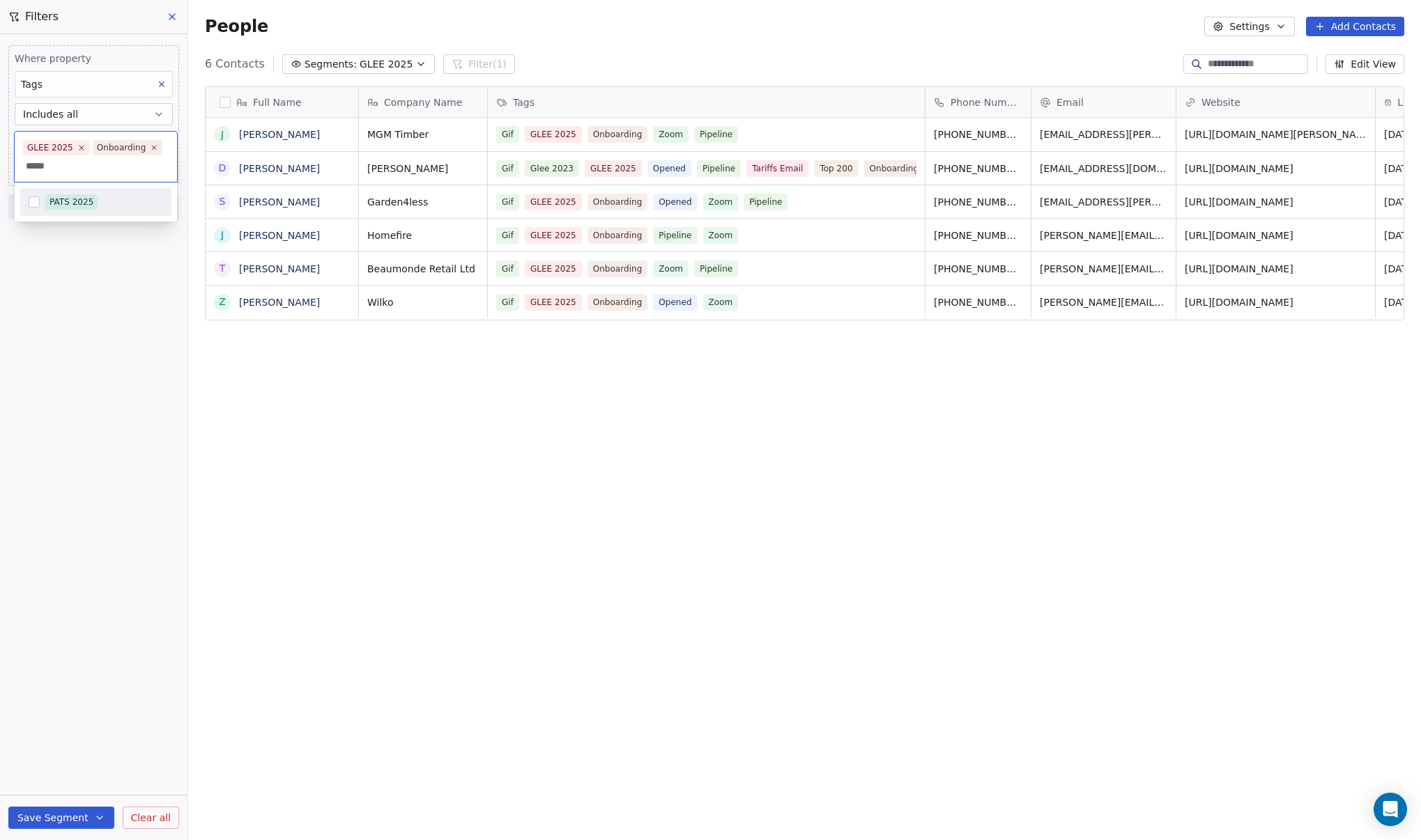
type input "****"
click at [29, 201] on button "Suggestions" at bounding box center [34, 202] width 11 height 11
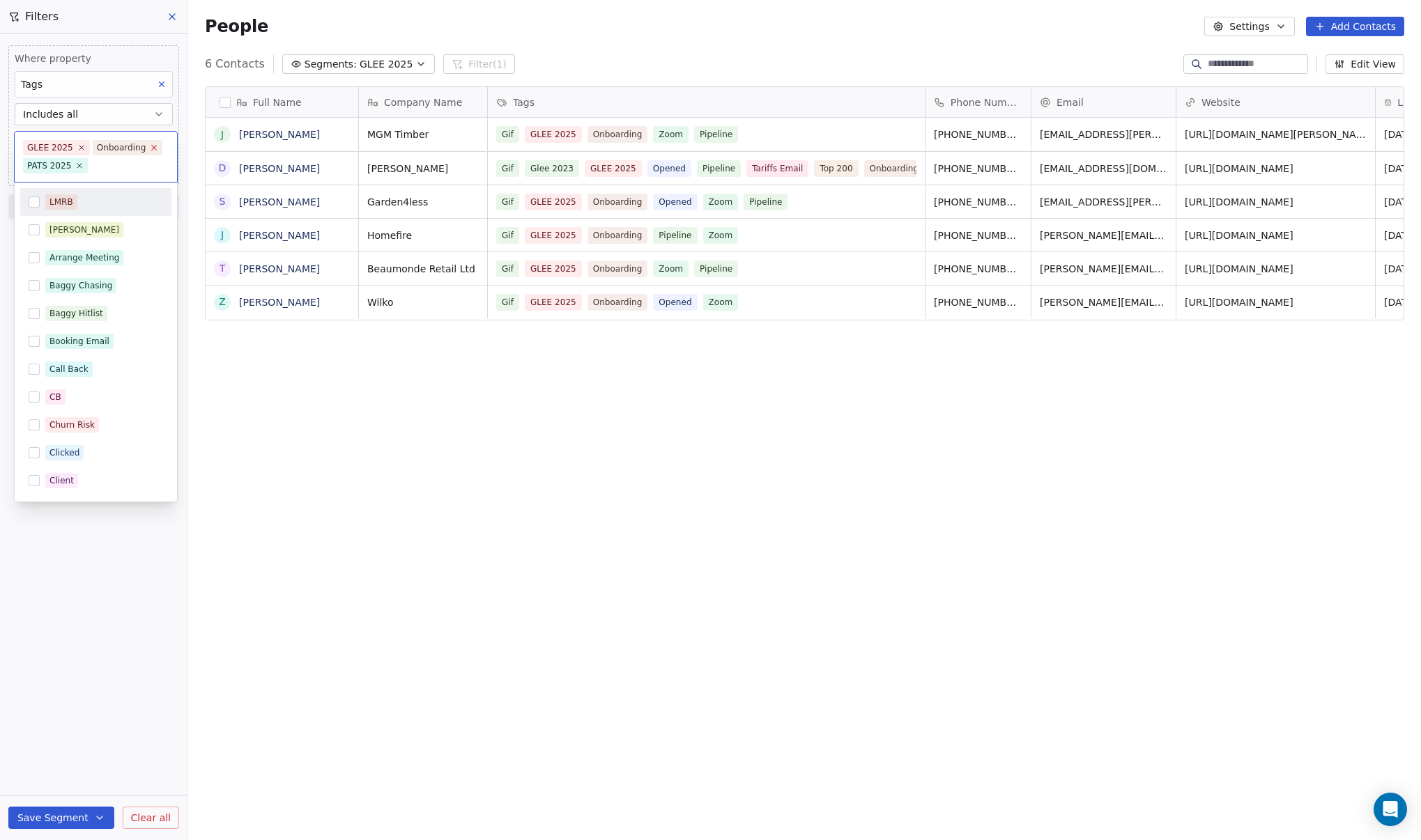
click at [150, 147] on icon at bounding box center [154, 147] width 9 height 9
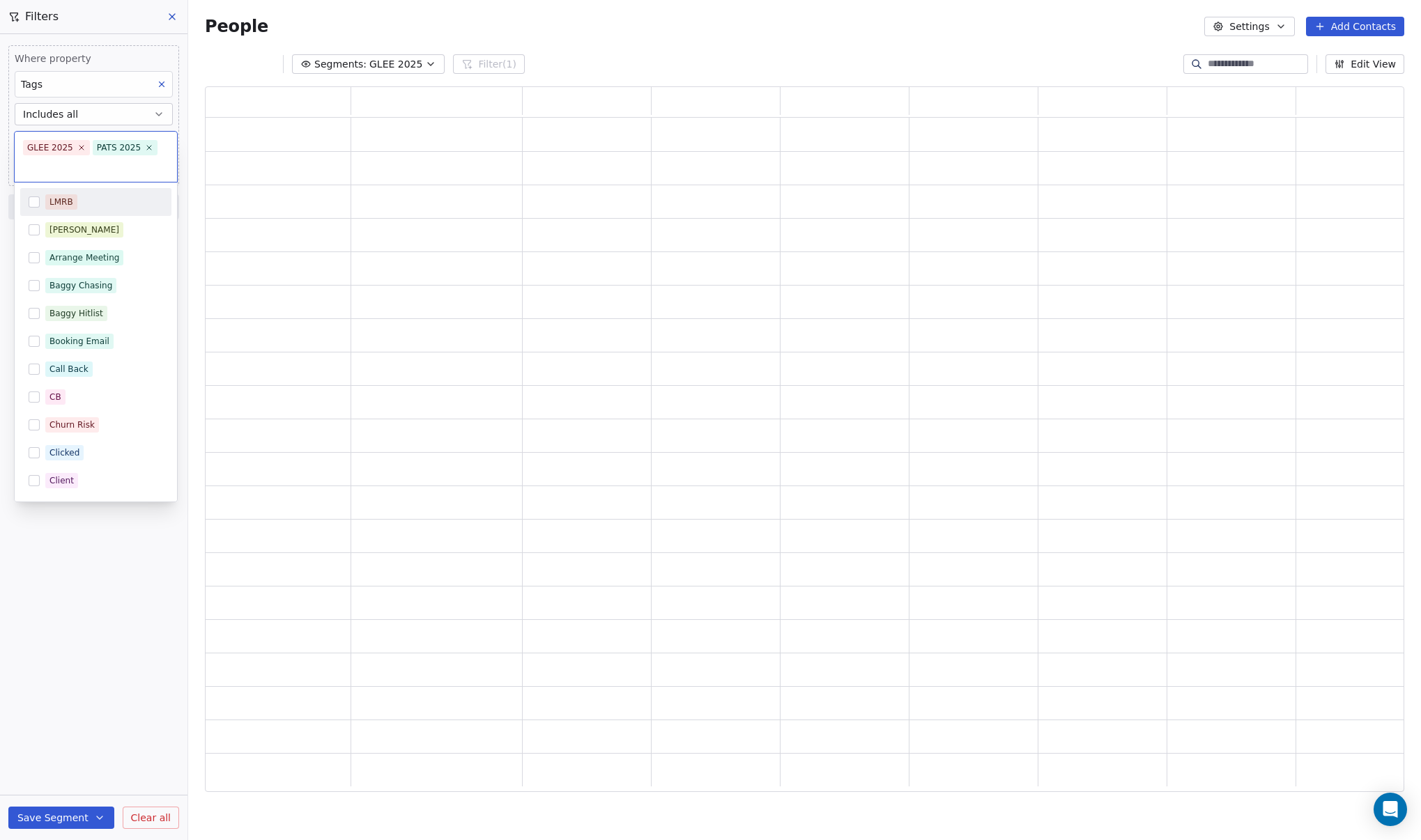
click at [274, 355] on html "DIY SHEDS Contacts People Marketing Workflows Campaigns Metrics & Events Sales …" at bounding box center [710, 420] width 1421 height 840
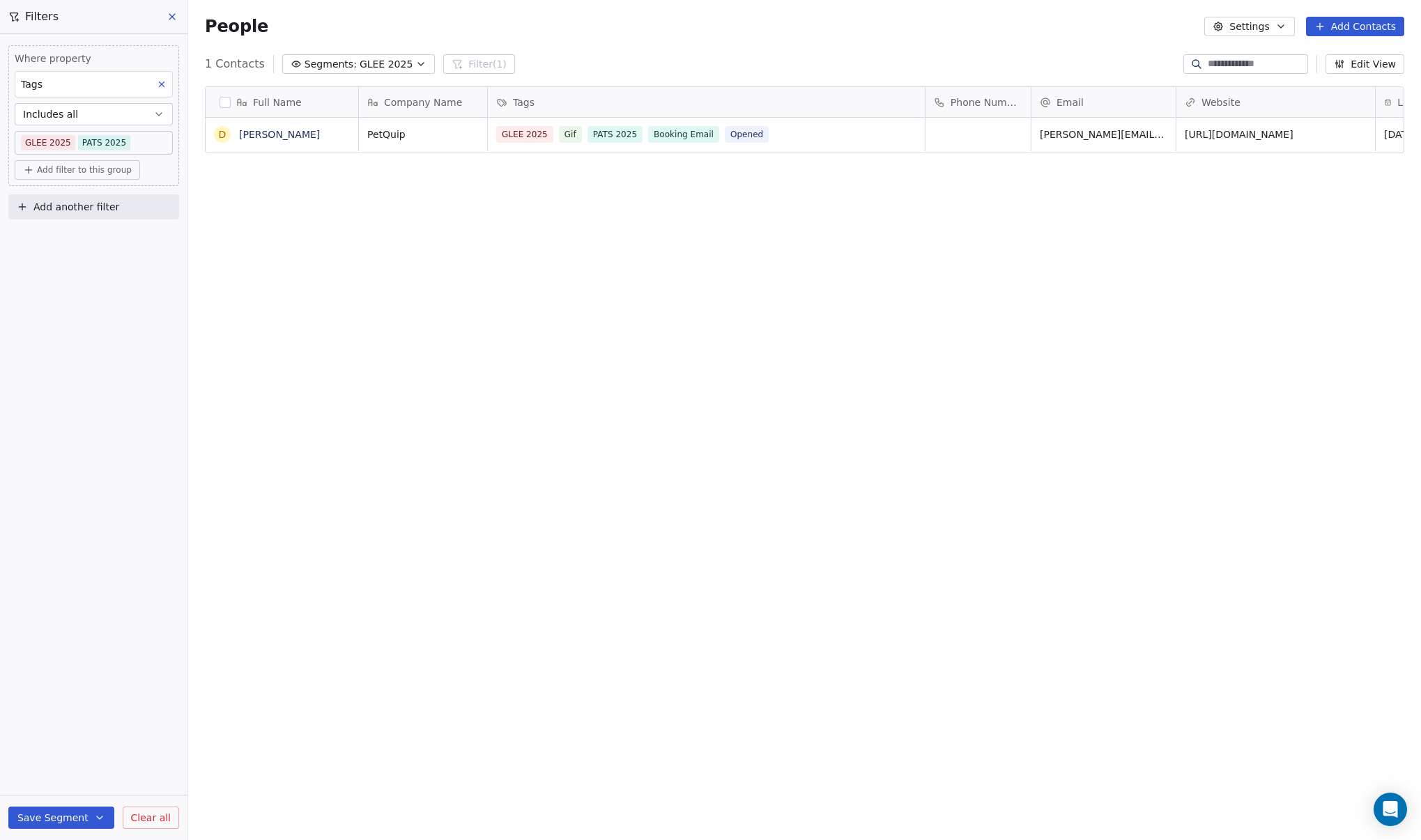
scroll to position [729, 1222]
click at [161, 114] on icon "button" at bounding box center [159, 114] width 5 height 3
click at [104, 149] on div "Includes" at bounding box center [94, 148] width 146 height 23
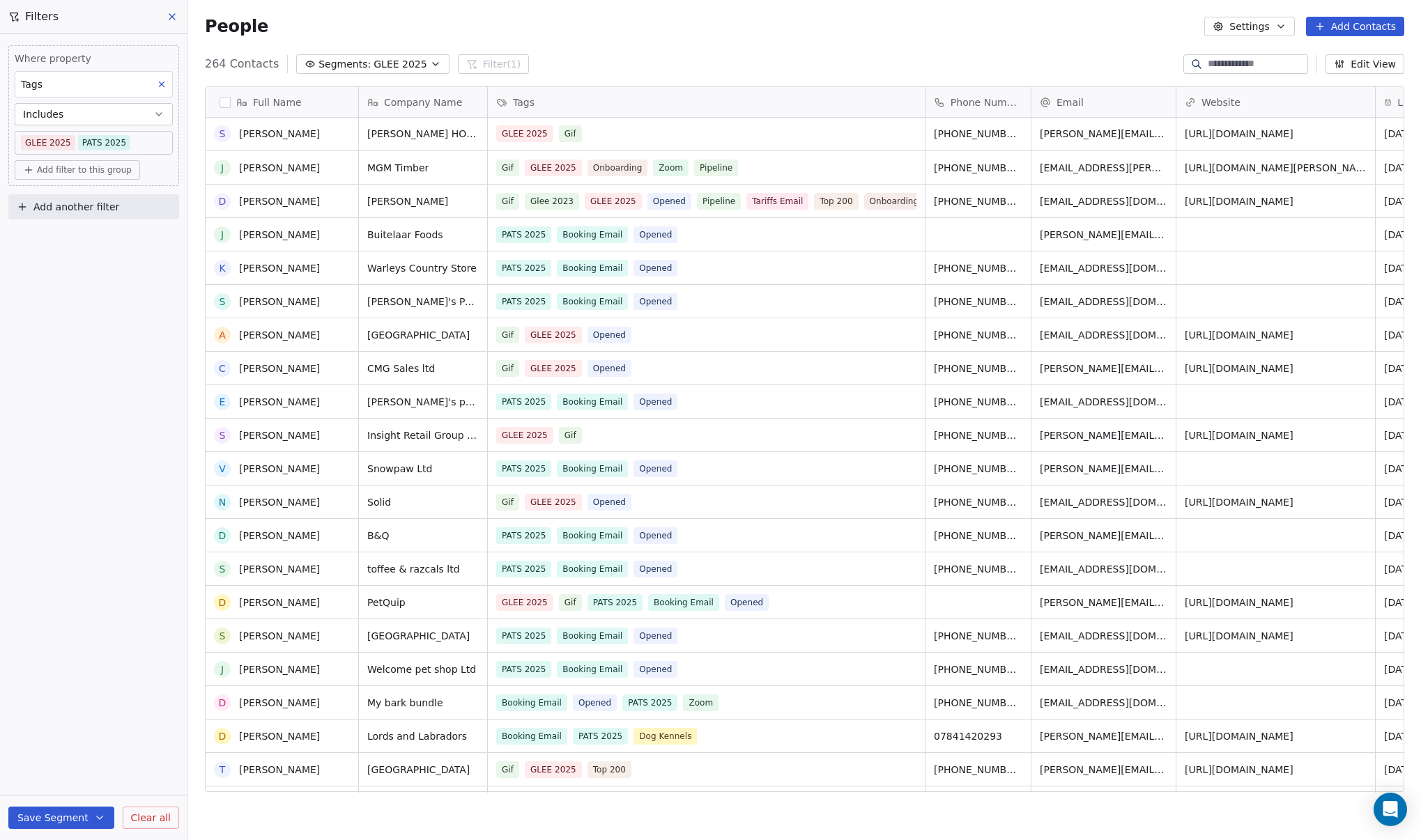
scroll to position [0, 0]
click at [147, 147] on body "DIY SHEDS Contacts People Marketing Workflows Campaigns Metrics & Events Sales …" at bounding box center [710, 420] width 1421 height 840
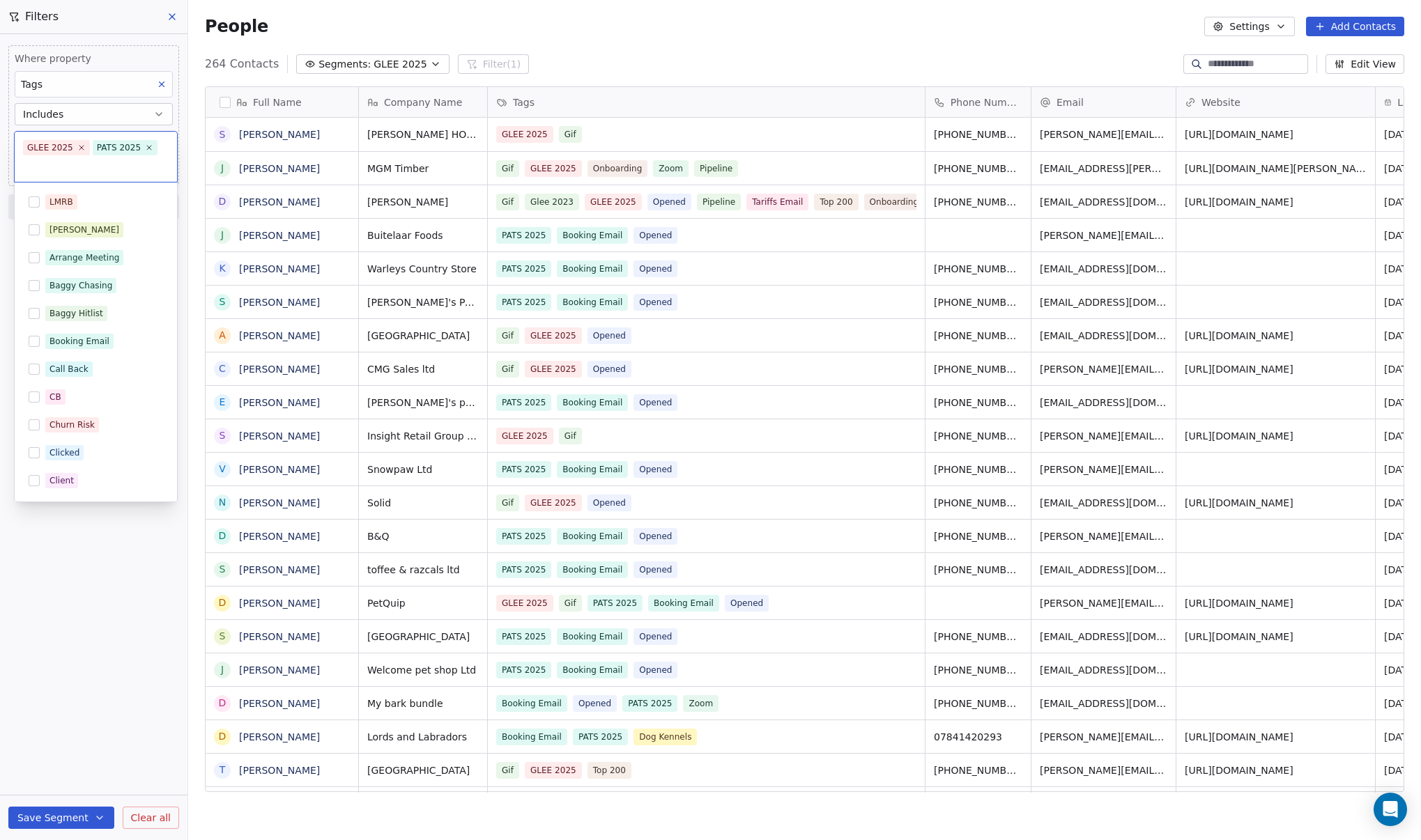
click at [95, 166] on input "text" at bounding box center [96, 166] width 146 height 16
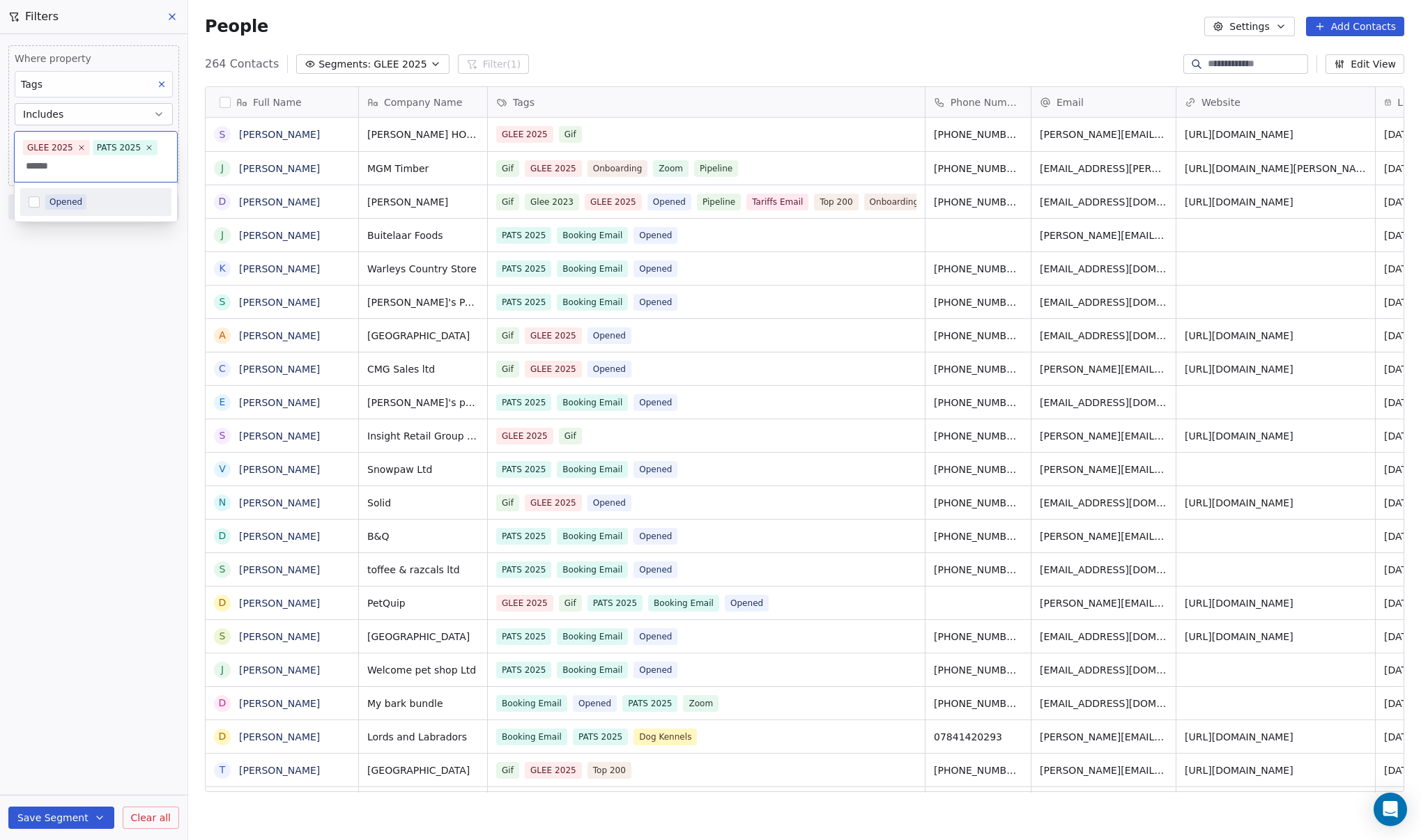
type input "******"
click at [51, 196] on div "Opened" at bounding box center [66, 202] width 33 height 12
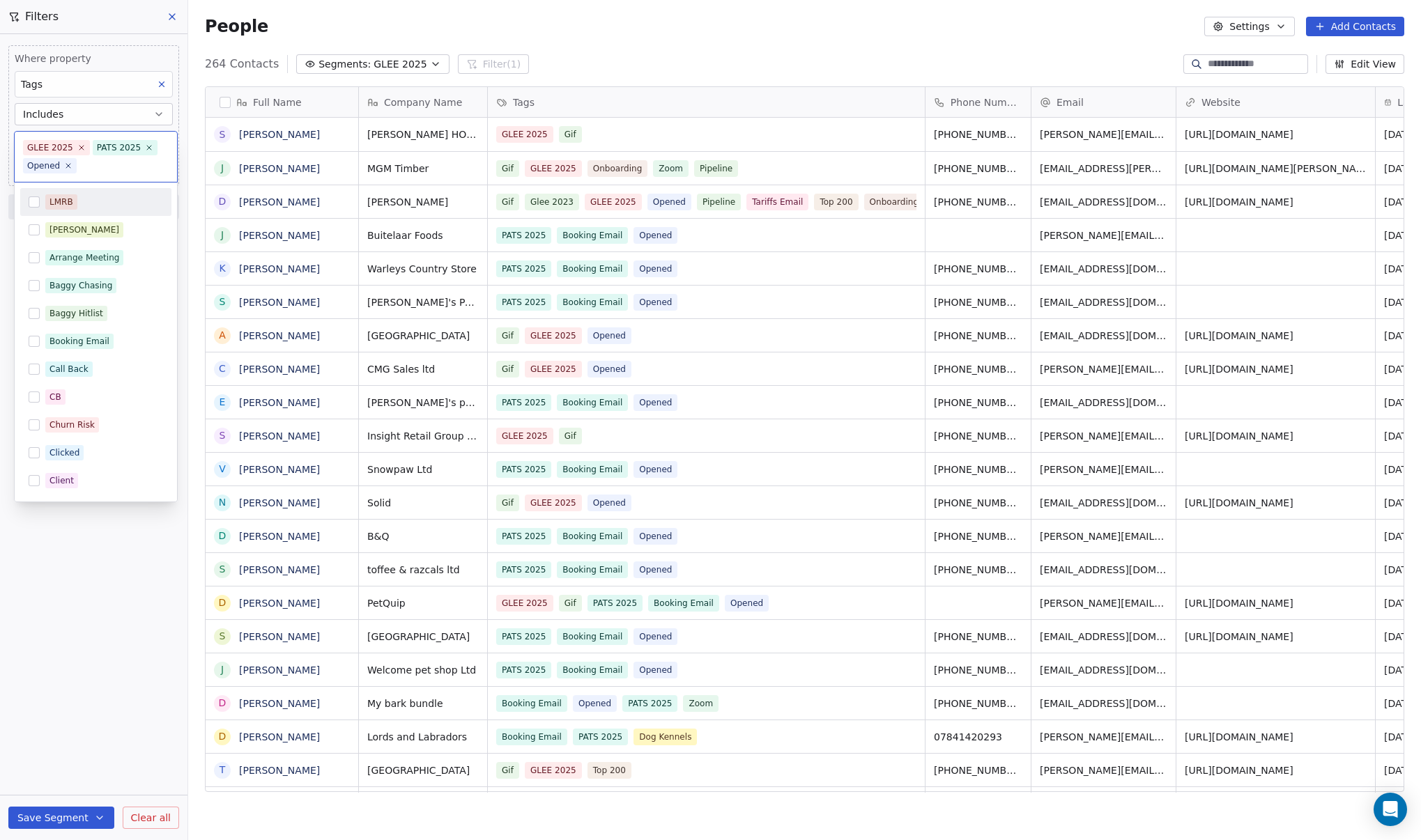
click at [158, 117] on html "DIY SHEDS Contacts People Marketing Workflows Campaigns Metrics & Events Sales …" at bounding box center [710, 420] width 1421 height 840
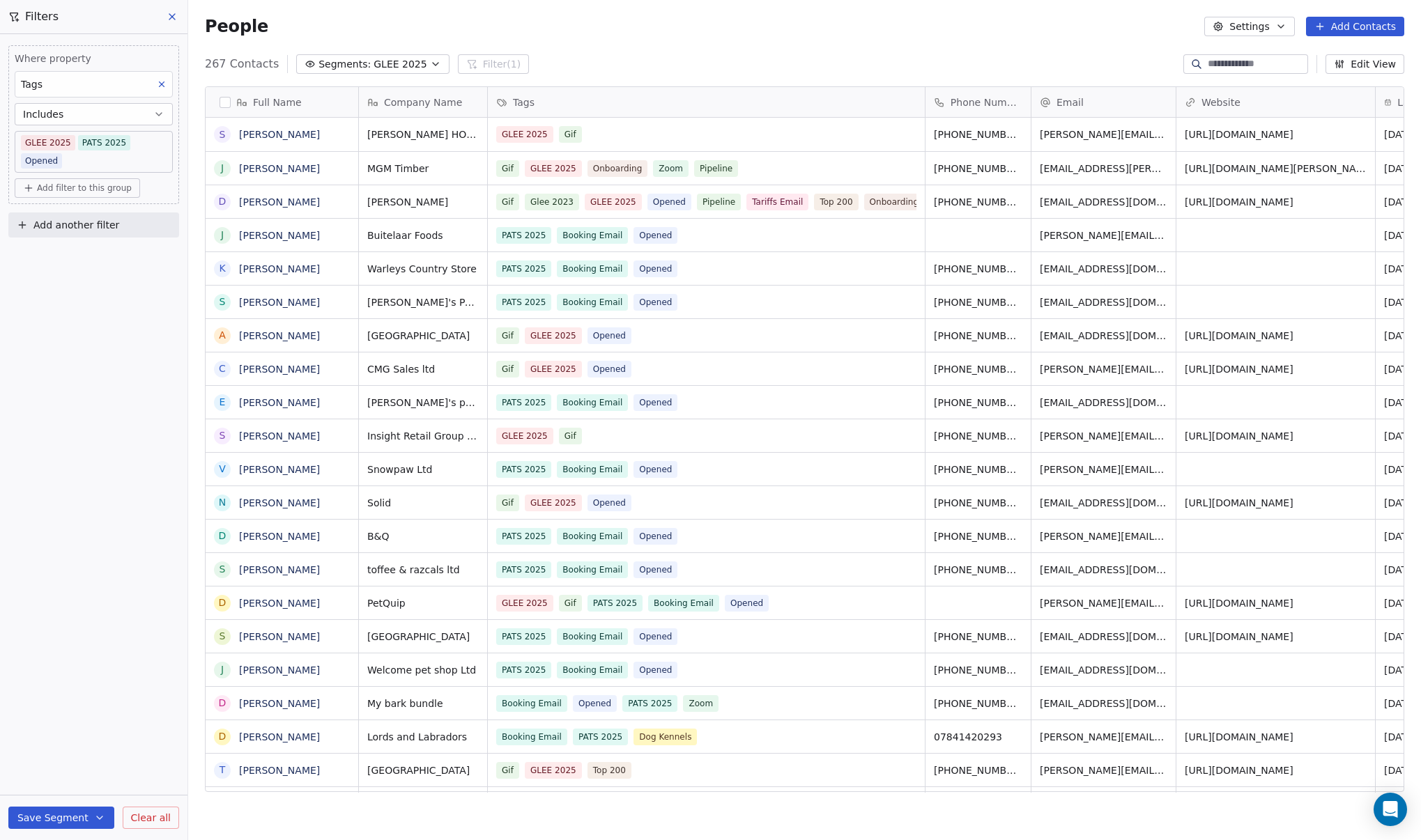
scroll to position [729, 1222]
click at [85, 297] on div "Where property Tags Includes GLEE 2025 PATS 2025 Opened Add filter to this grou…" at bounding box center [94, 437] width 187 height 806
click at [95, 282] on div "Where property Tags Includes GLEE 2025 PATS 2025 Opened Add filter to this grou…" at bounding box center [94, 437] width 187 height 806
click at [154, 116] on icon "button" at bounding box center [159, 114] width 11 height 11
click at [95, 173] on div "Includes all" at bounding box center [94, 171] width 146 height 23
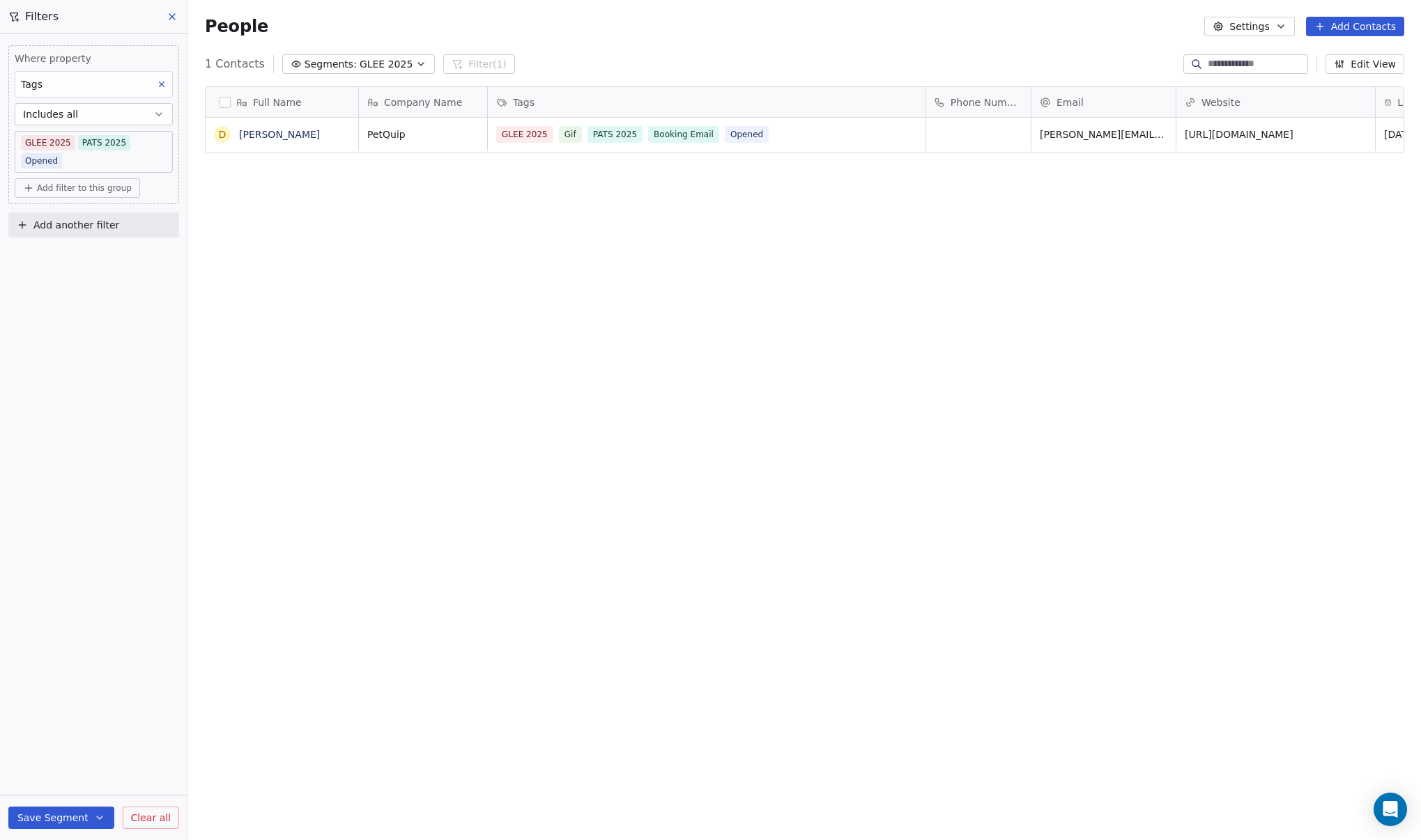
click at [160, 116] on icon "button" at bounding box center [159, 114] width 11 height 11
click at [104, 152] on div "Includes" at bounding box center [94, 148] width 146 height 23
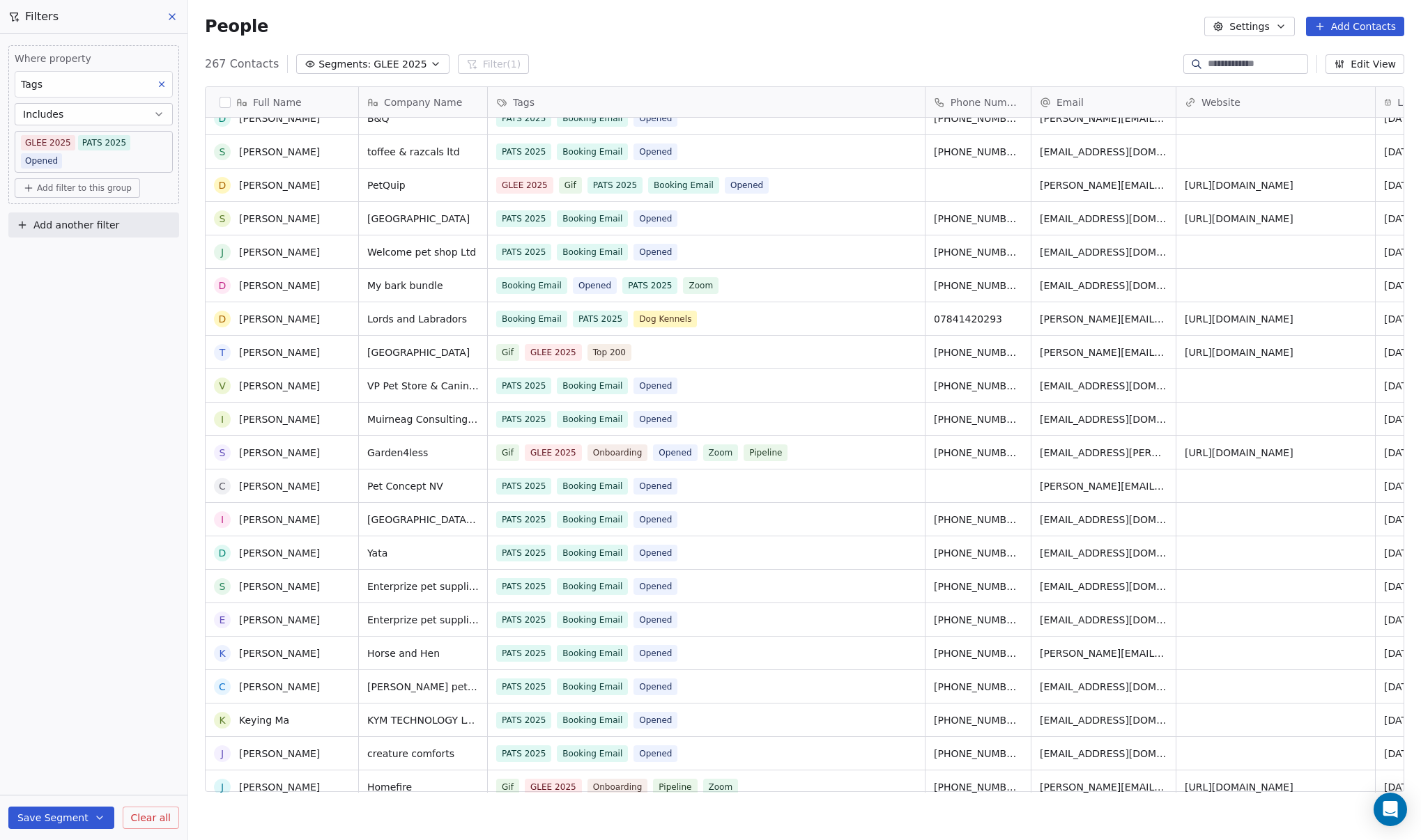
scroll to position [557, 0]
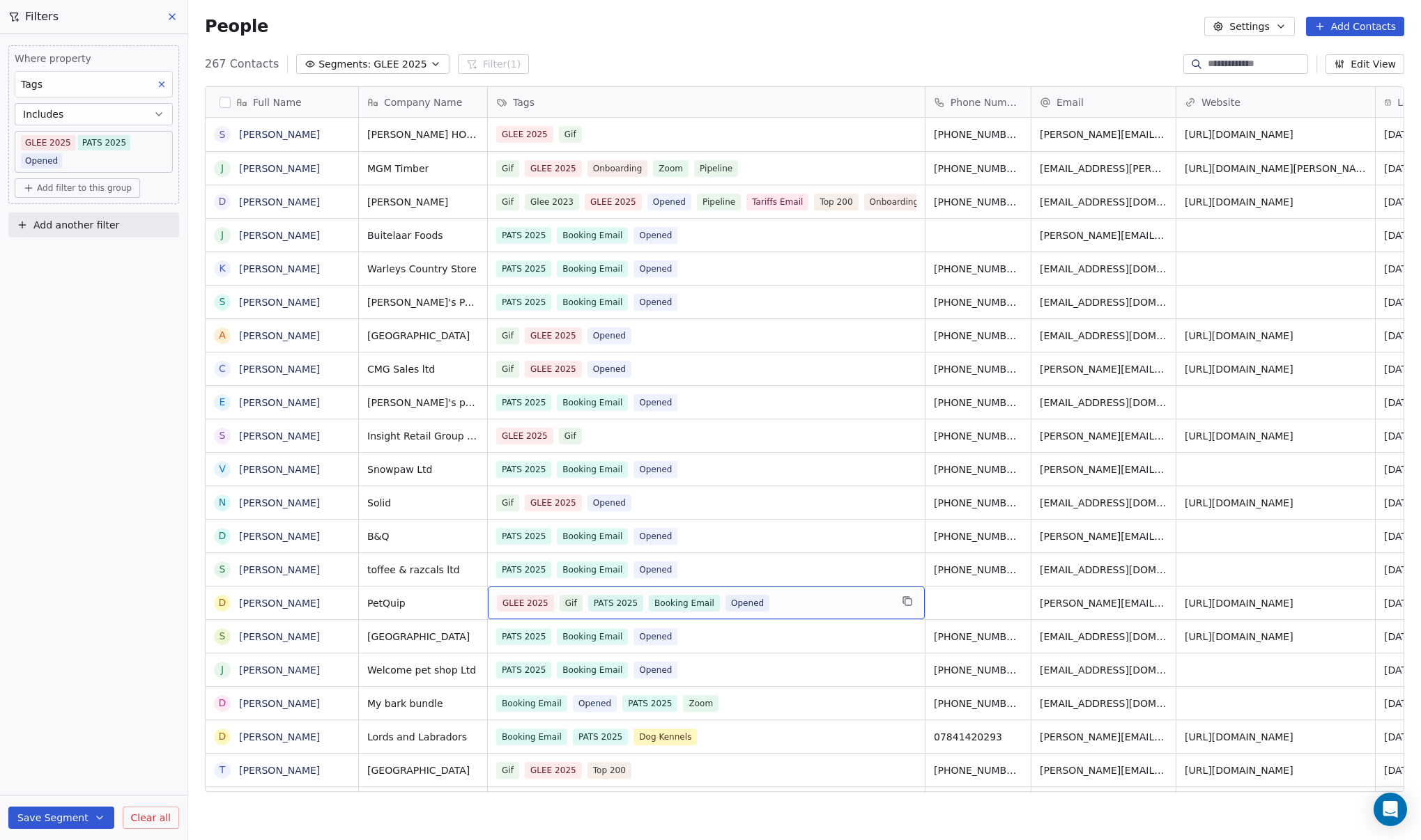
click at [801, 603] on div "GLEE 2025 Gif PATS 2025 Booking Email Opened" at bounding box center [694, 602] width 394 height 16
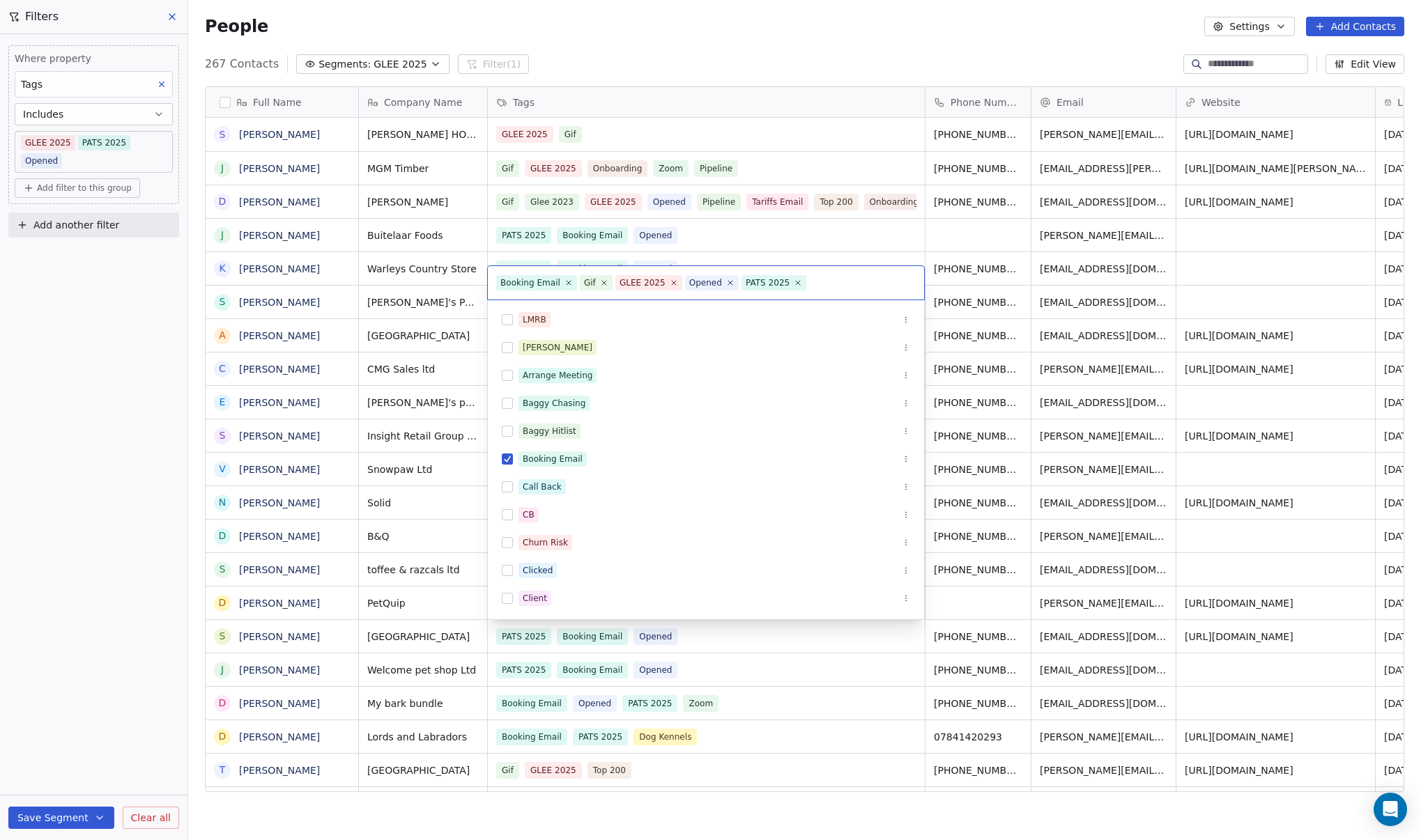
click at [801, 603] on div "Client" at bounding box center [714, 598] width 392 height 16
click at [842, 284] on icon at bounding box center [846, 283] width 9 height 9
click at [831, 284] on input "text" at bounding box center [862, 283] width 107 height 16
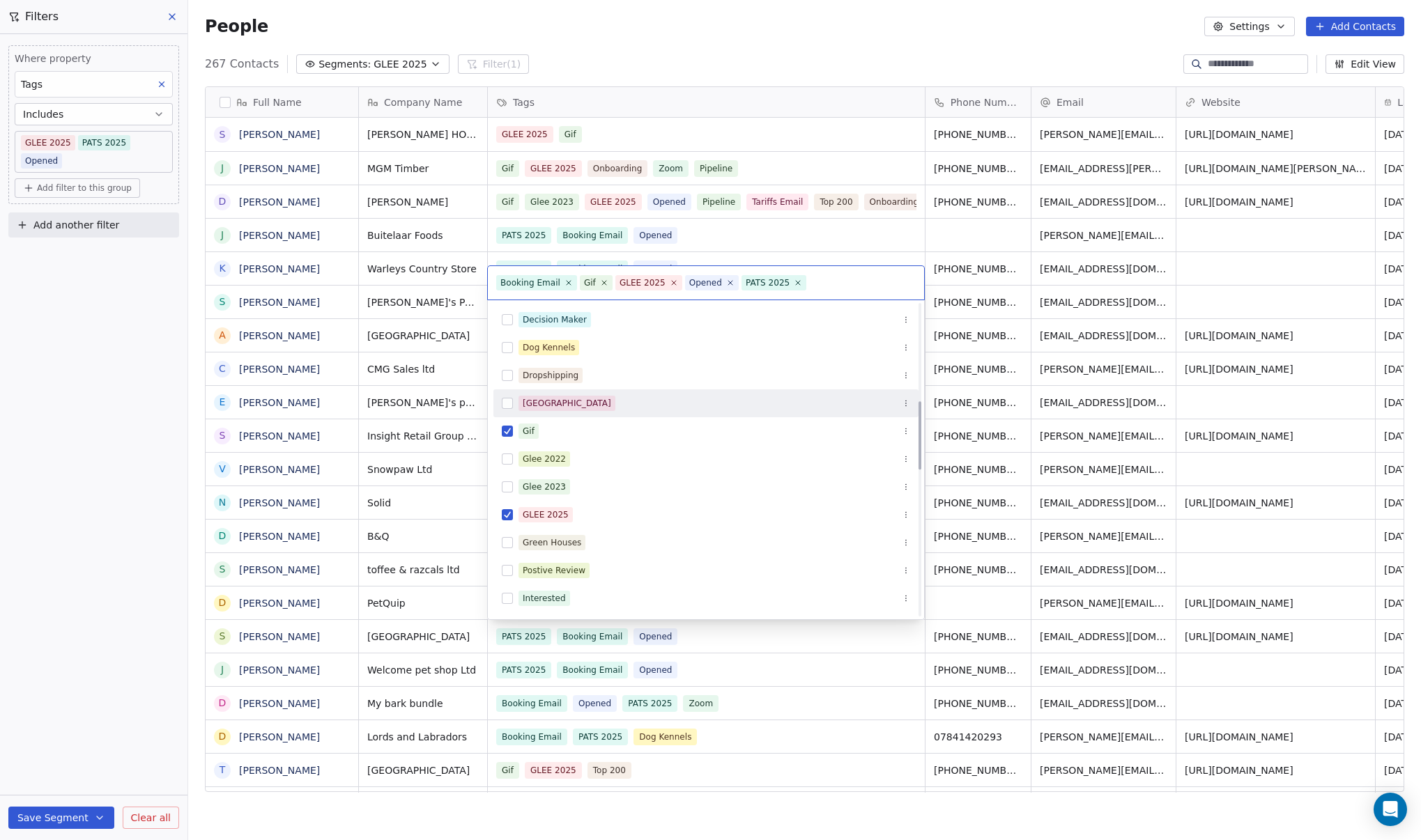
scroll to position [488, 0]
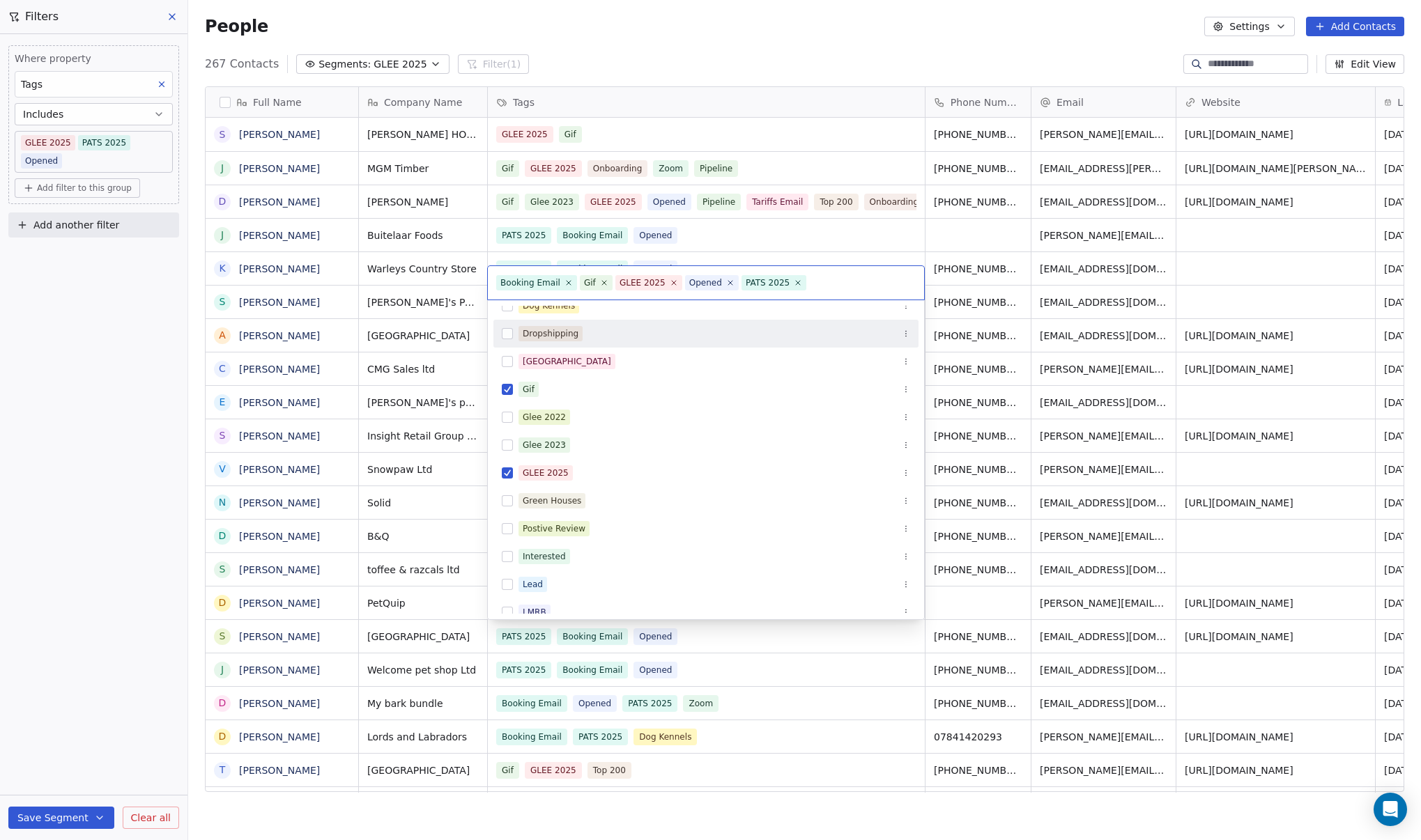
click at [638, 340] on div "Dropshipping" at bounding box center [714, 334] width 392 height 16
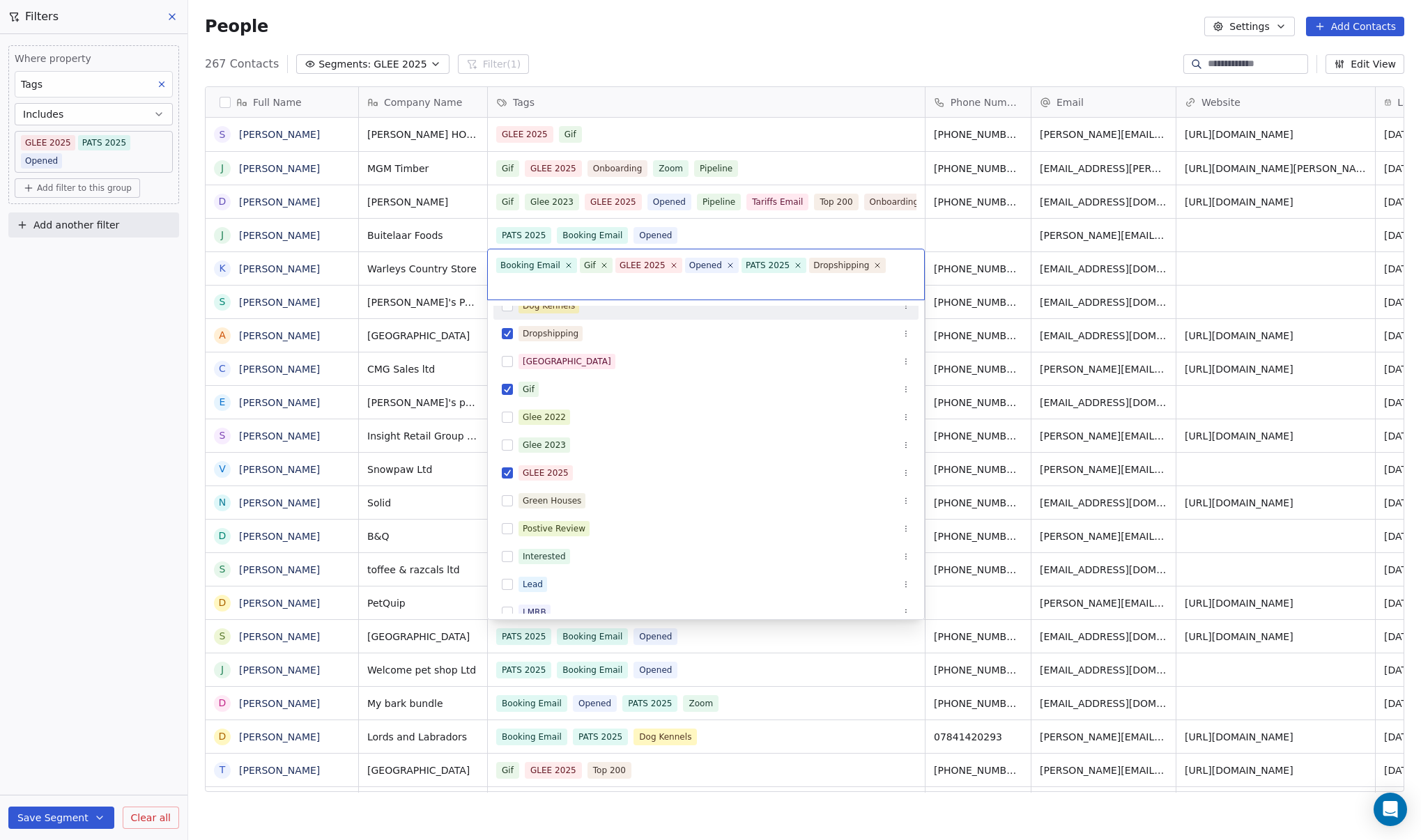
click at [838, 30] on html "DIY SHEDS Contacts People Marketing Workflows Campaigns Metrics & Events Sales …" at bounding box center [710, 420] width 1421 height 840
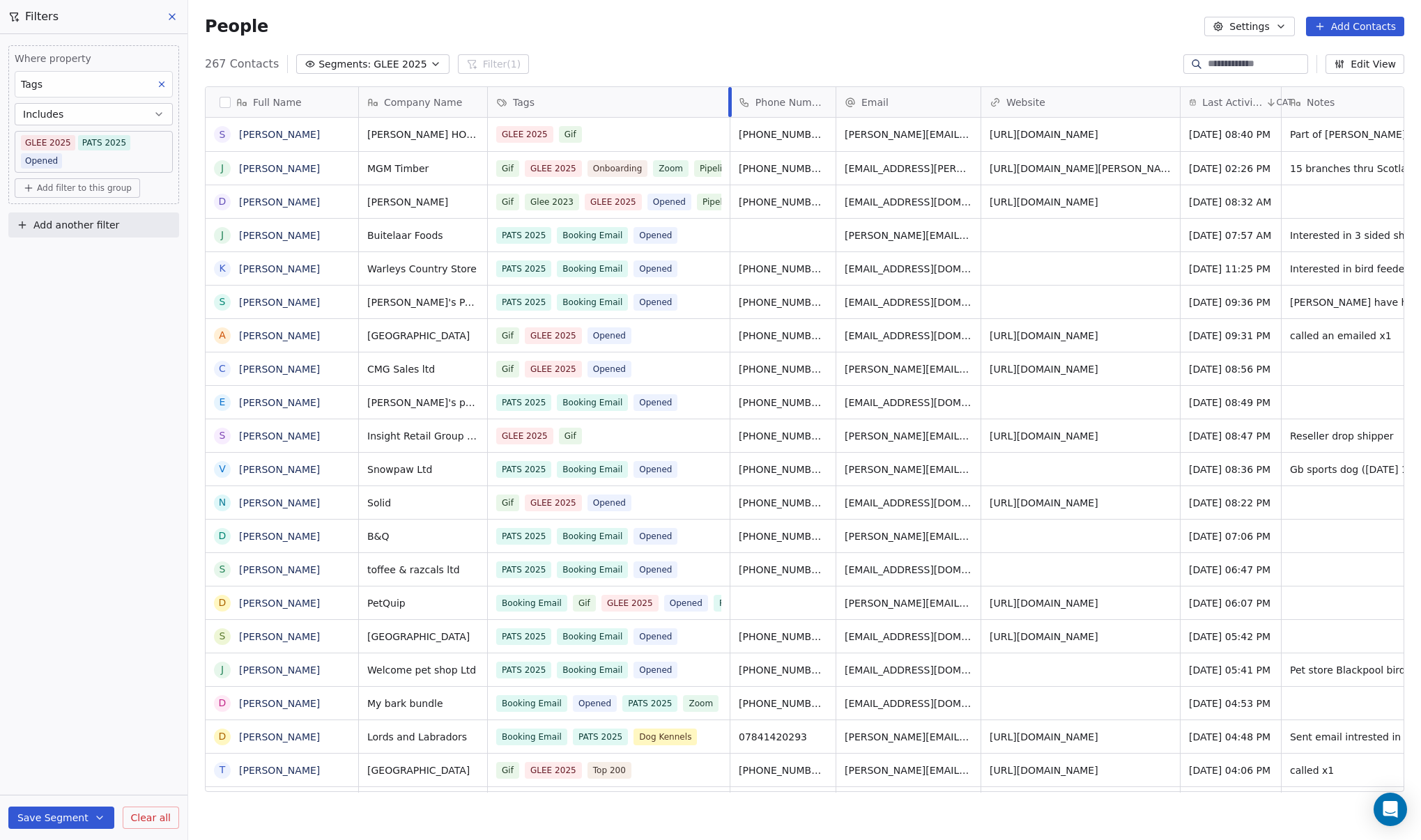
drag, startPoint x: 924, startPoint y: 101, endPoint x: 729, endPoint y: 153, distance: 201.8
click at [729, 153] on div "﻿Company Name Tags Phone Number Email Website Last Activity Date CAT Notes [PER…" at bounding box center [1049, 440] width 1381 height 706
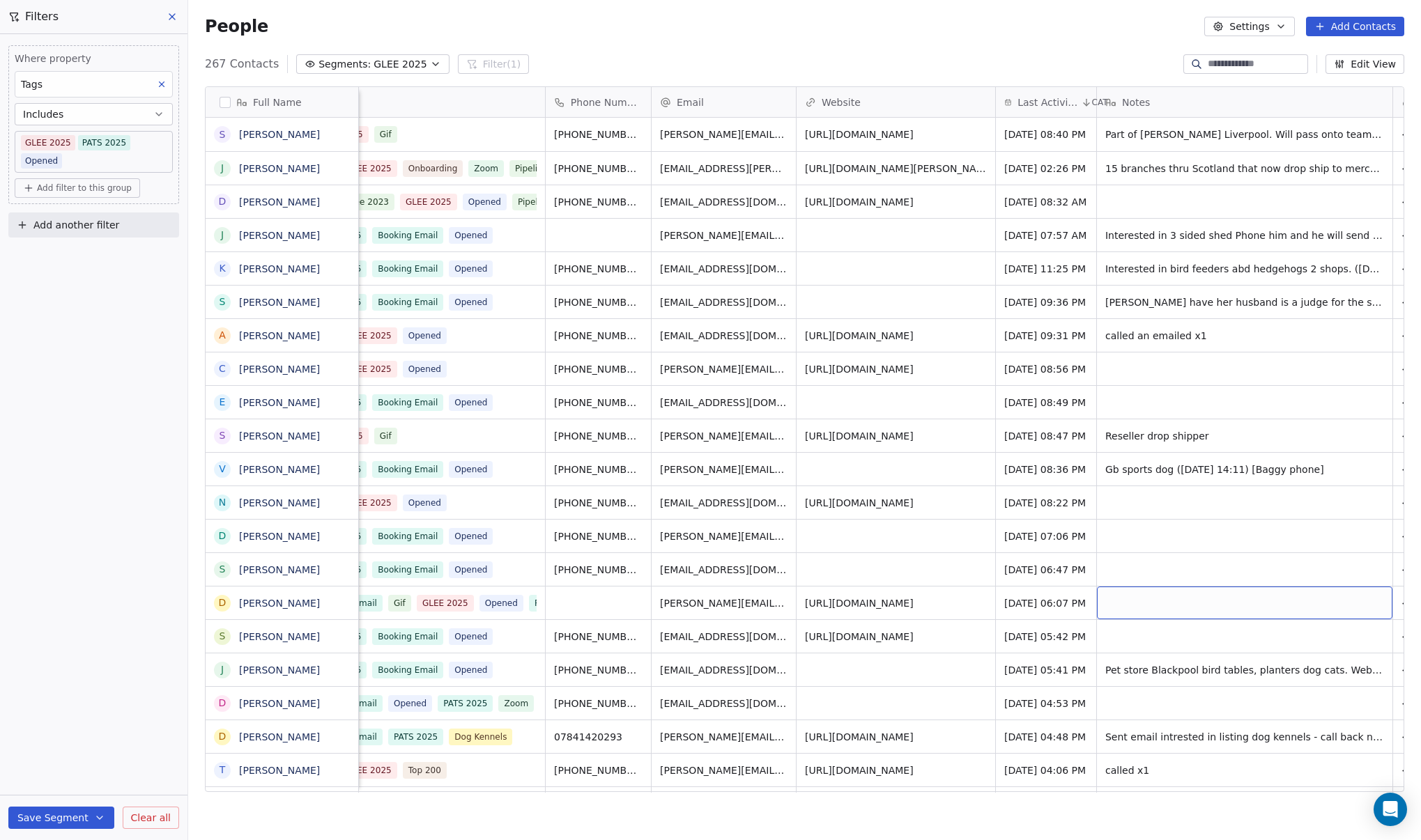
click at [1317, 594] on div "grid" at bounding box center [1244, 603] width 296 height 33
click at [1307, 600] on div at bounding box center [1245, 608] width 297 height 44
click at [1242, 599] on textarea at bounding box center [1201, 609] width 207 height 43
type textarea "**********"
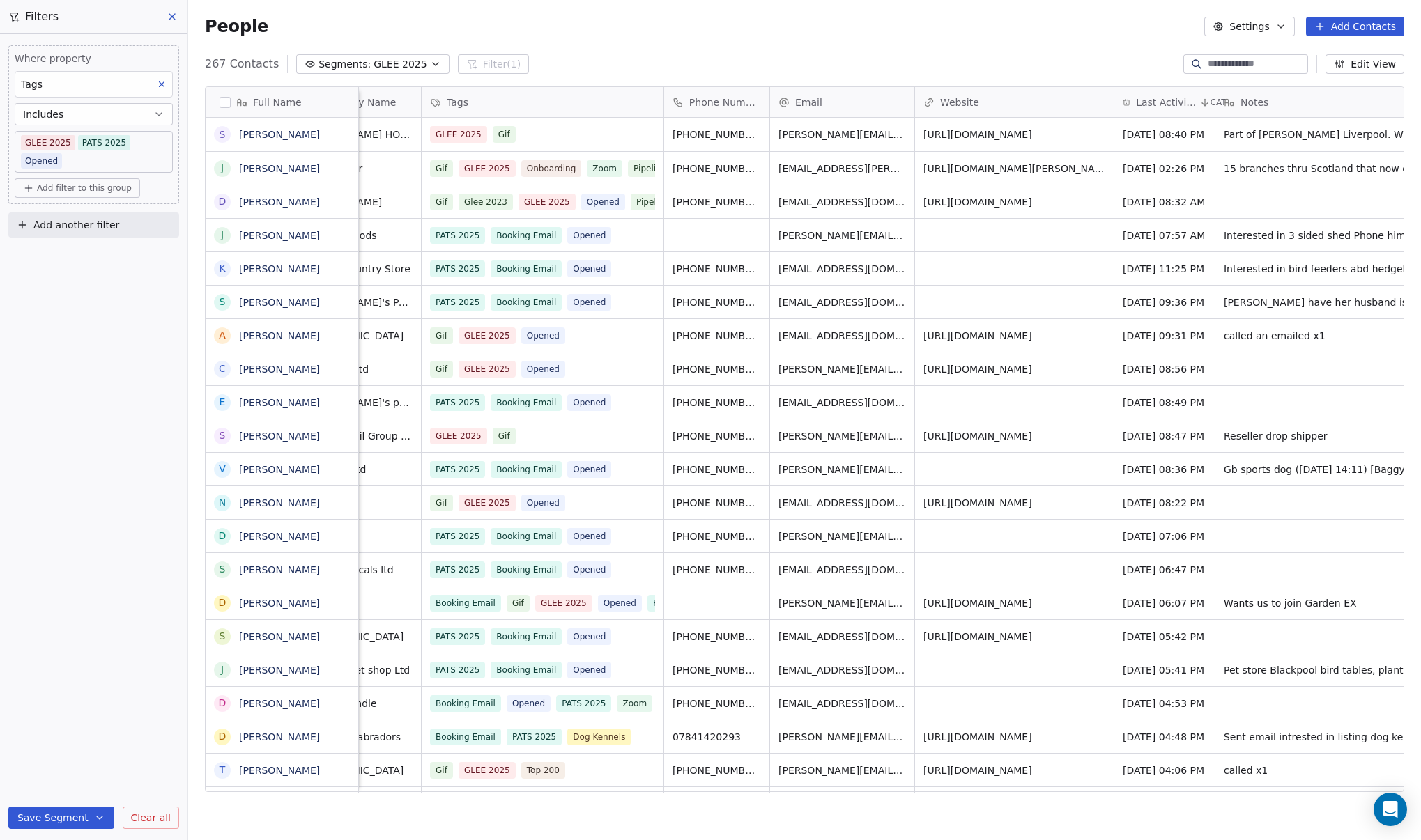
scroll to position [0, 0]
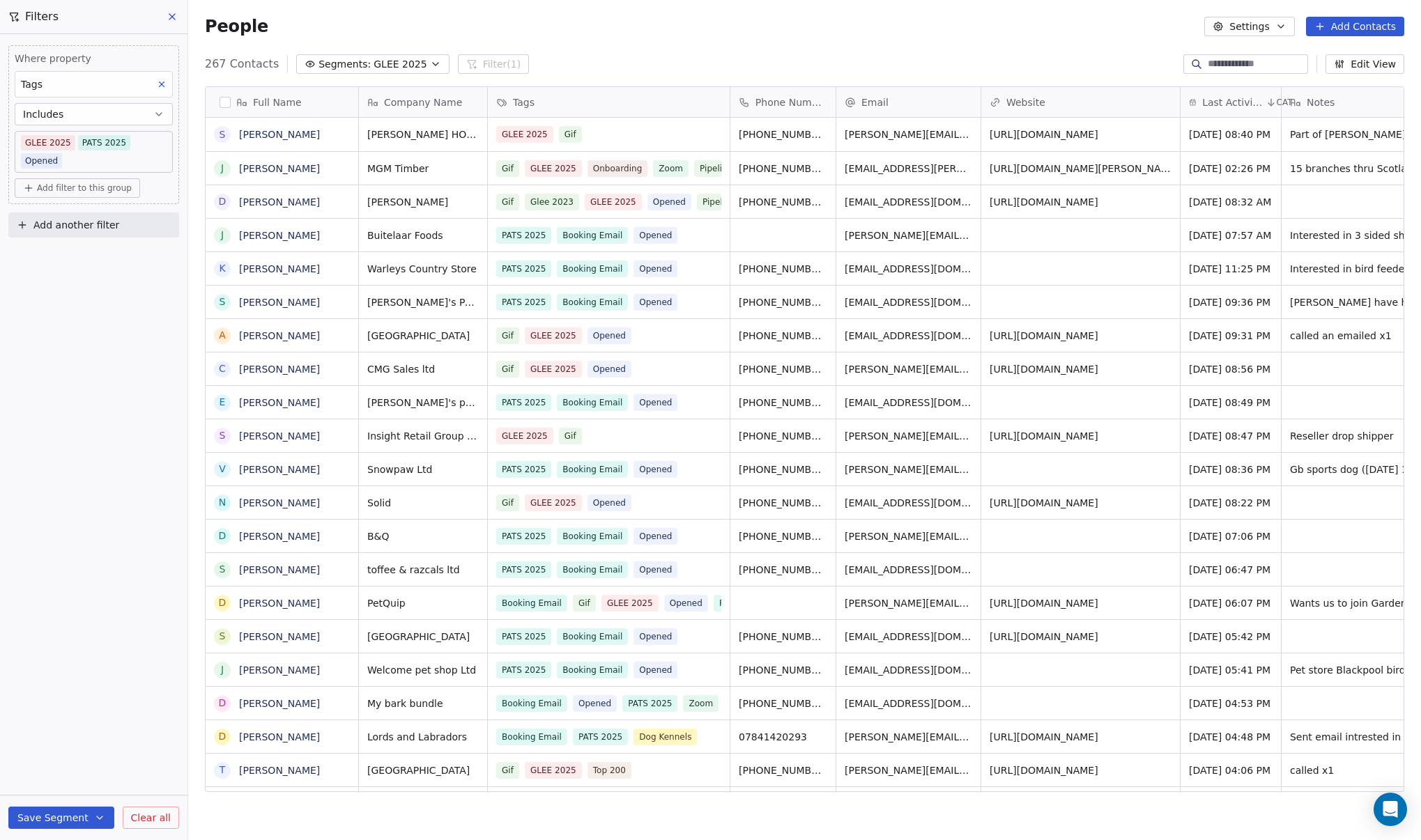
click at [166, 148] on body "DIY SHEDS Contacts People Marketing Workflows Campaigns Metrics & Events Sales …" at bounding box center [710, 420] width 1421 height 840
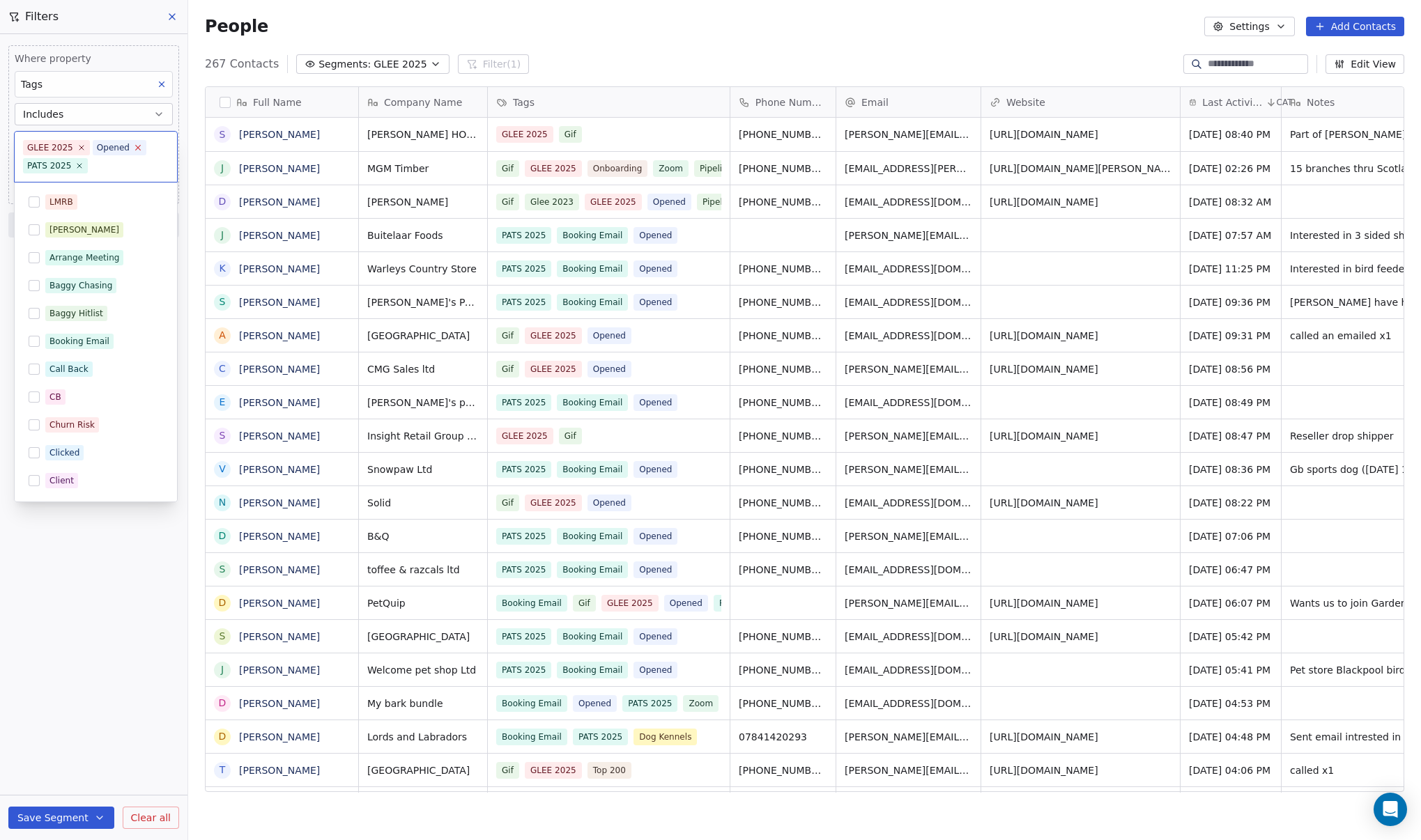
click at [133, 147] on icon at bounding box center [137, 147] width 9 height 9
click at [140, 656] on html "DIY SHEDS Contacts People Marketing Workflows Campaigns Metrics & Events Sales …" at bounding box center [710, 420] width 1421 height 840
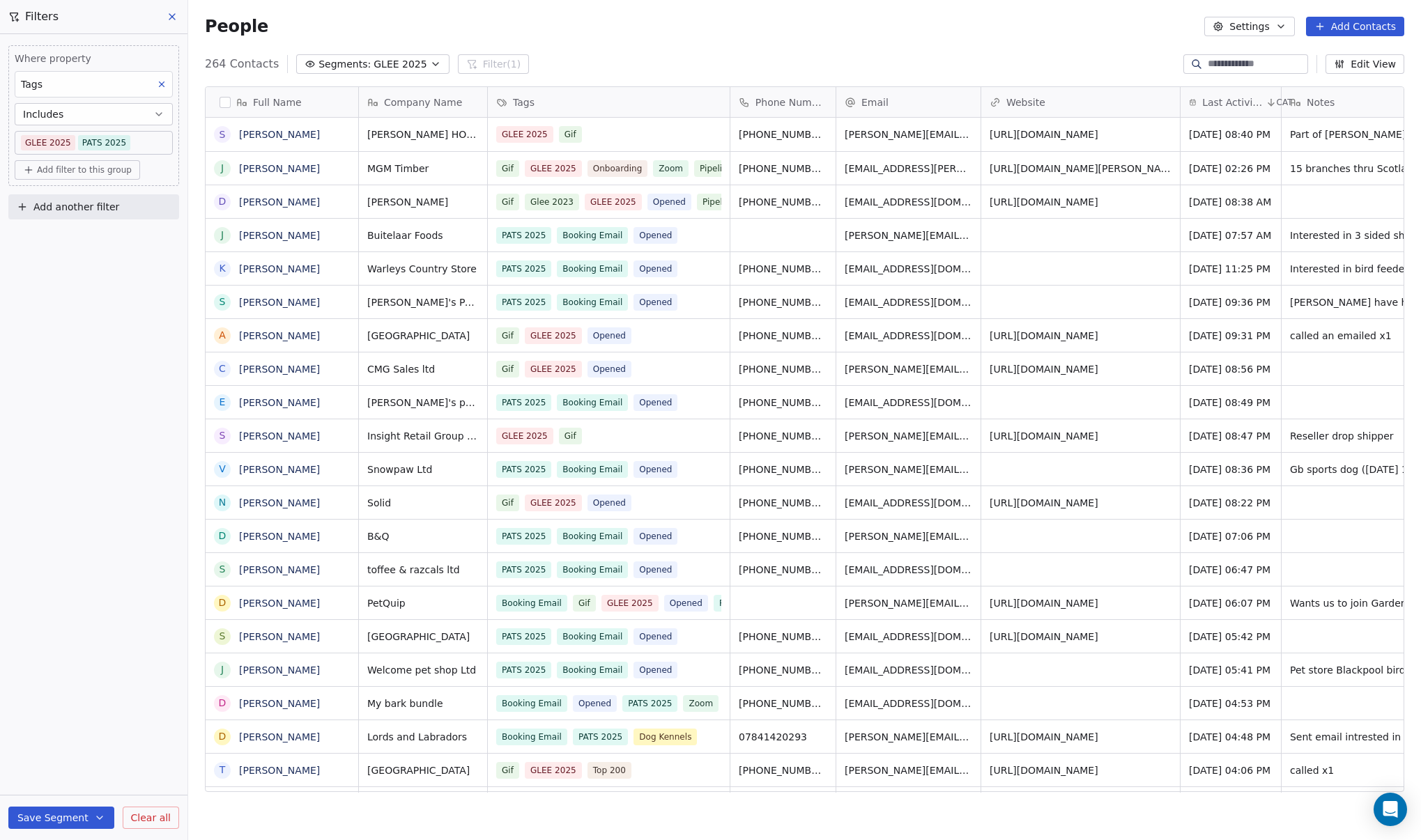
click at [399, 65] on span "GLEE 2025" at bounding box center [400, 64] width 53 height 15
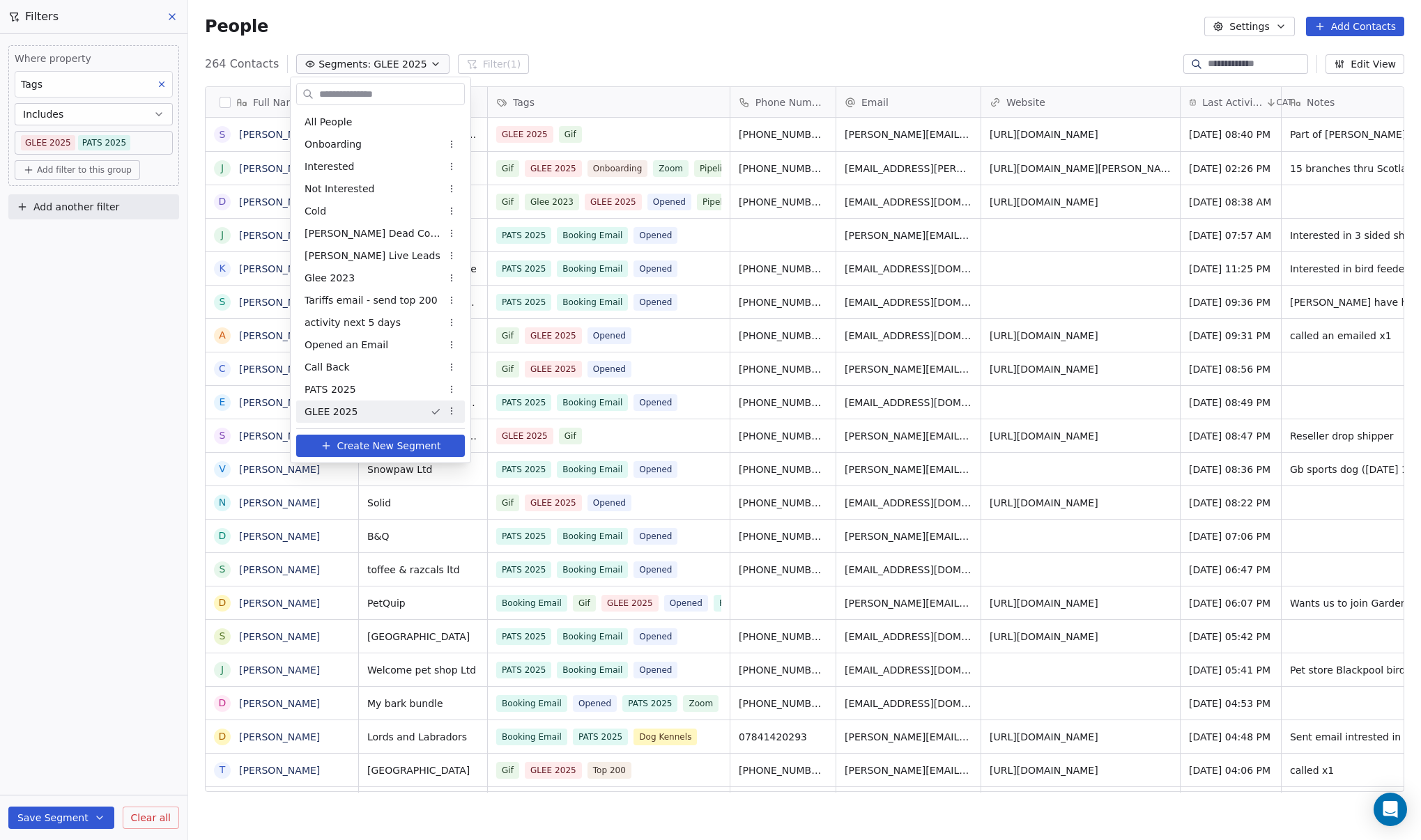
click at [430, 415] on icon "Suggestions" at bounding box center [435, 412] width 11 height 11
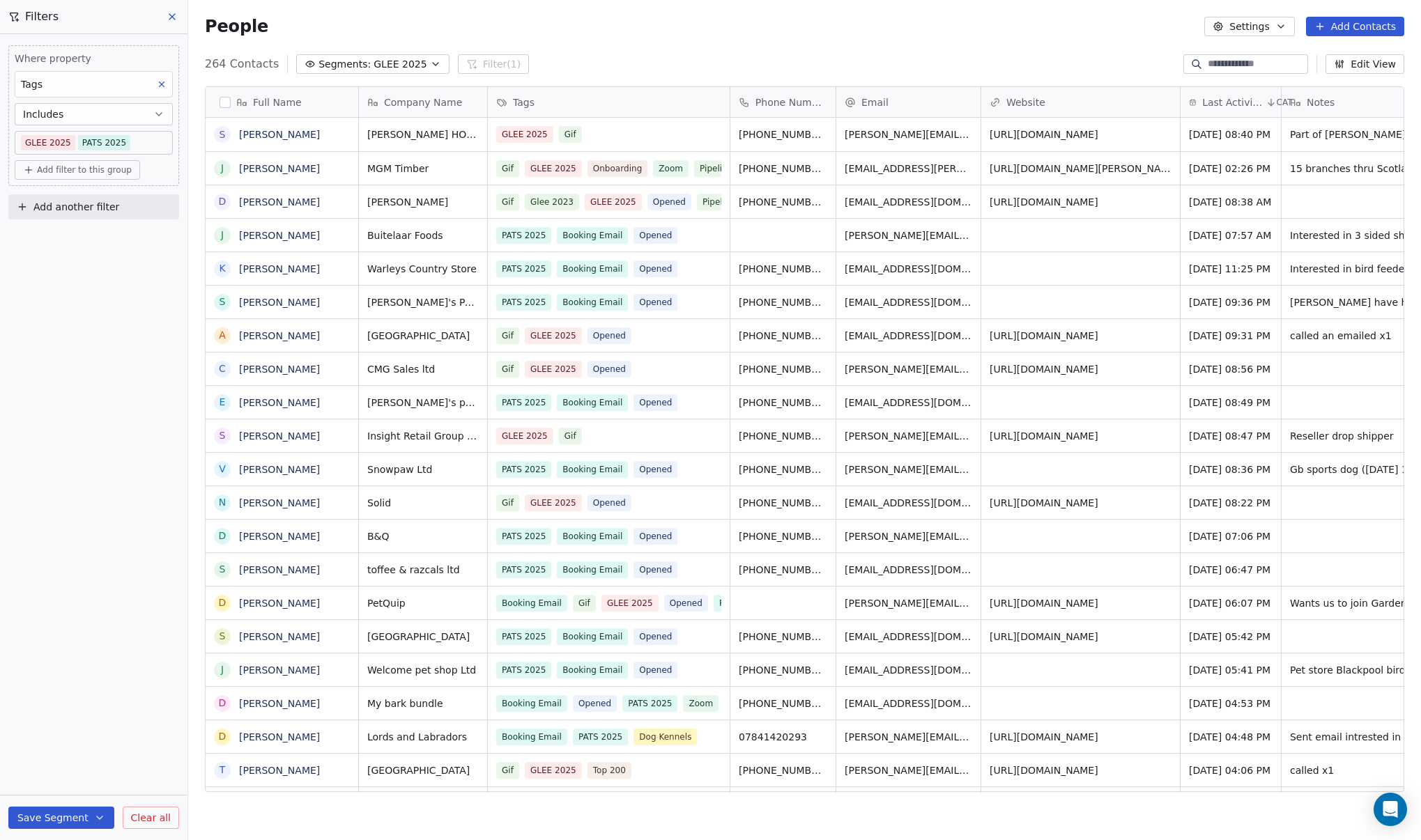
click at [567, 49] on div "People Settings Add Contacts" at bounding box center [805, 26] width 1233 height 53
click at [106, 146] on body "DIY SHEDS Contacts People Marketing Workflows Campaigns Metrics & Events Sales …" at bounding box center [710, 420] width 1421 height 840
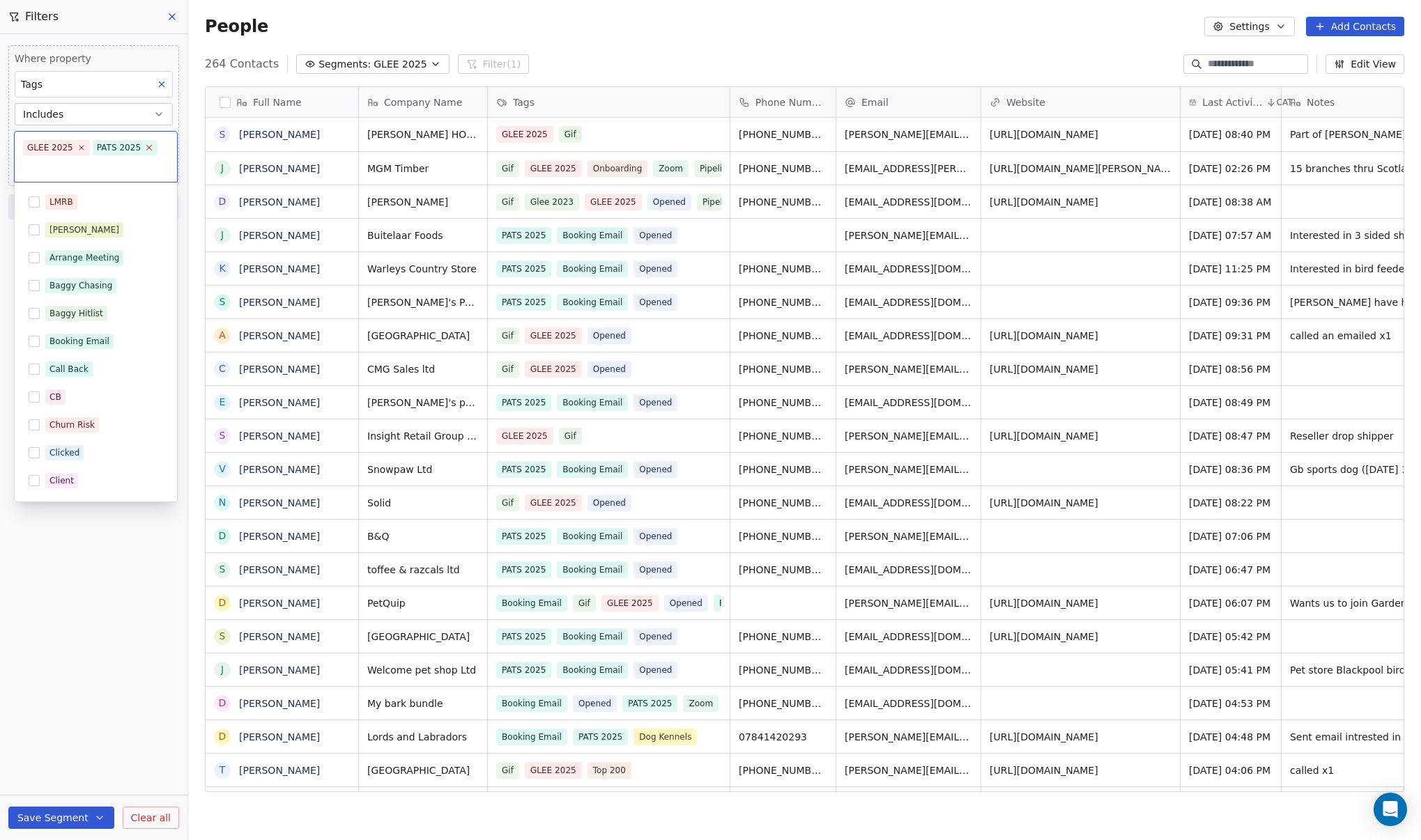
click at [145, 151] on icon at bounding box center [149, 147] width 9 height 9
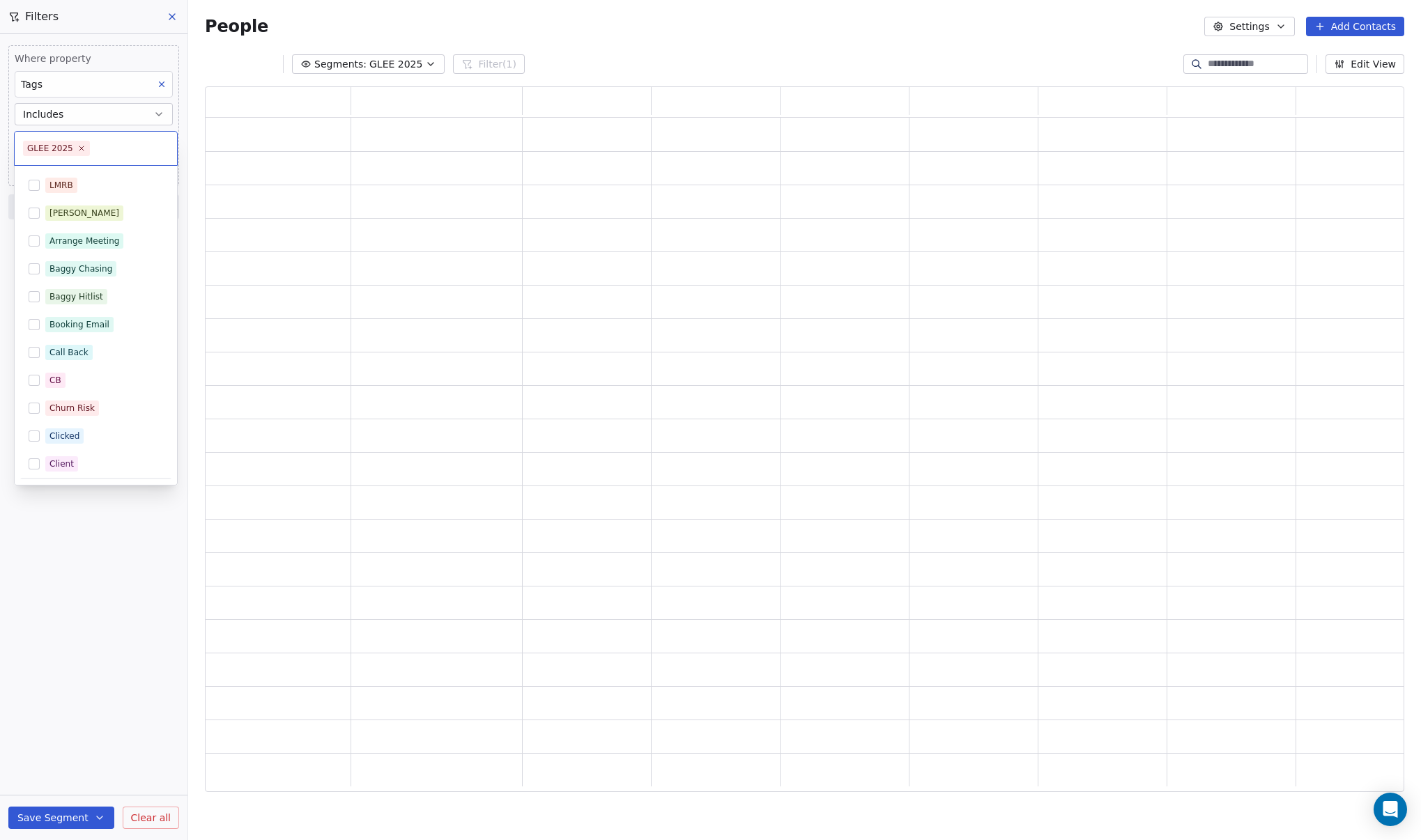
click at [100, 544] on html "DIY SHEDS Contacts People Marketing Workflows Campaigns Metrics & Events Sales …" at bounding box center [710, 420] width 1421 height 840
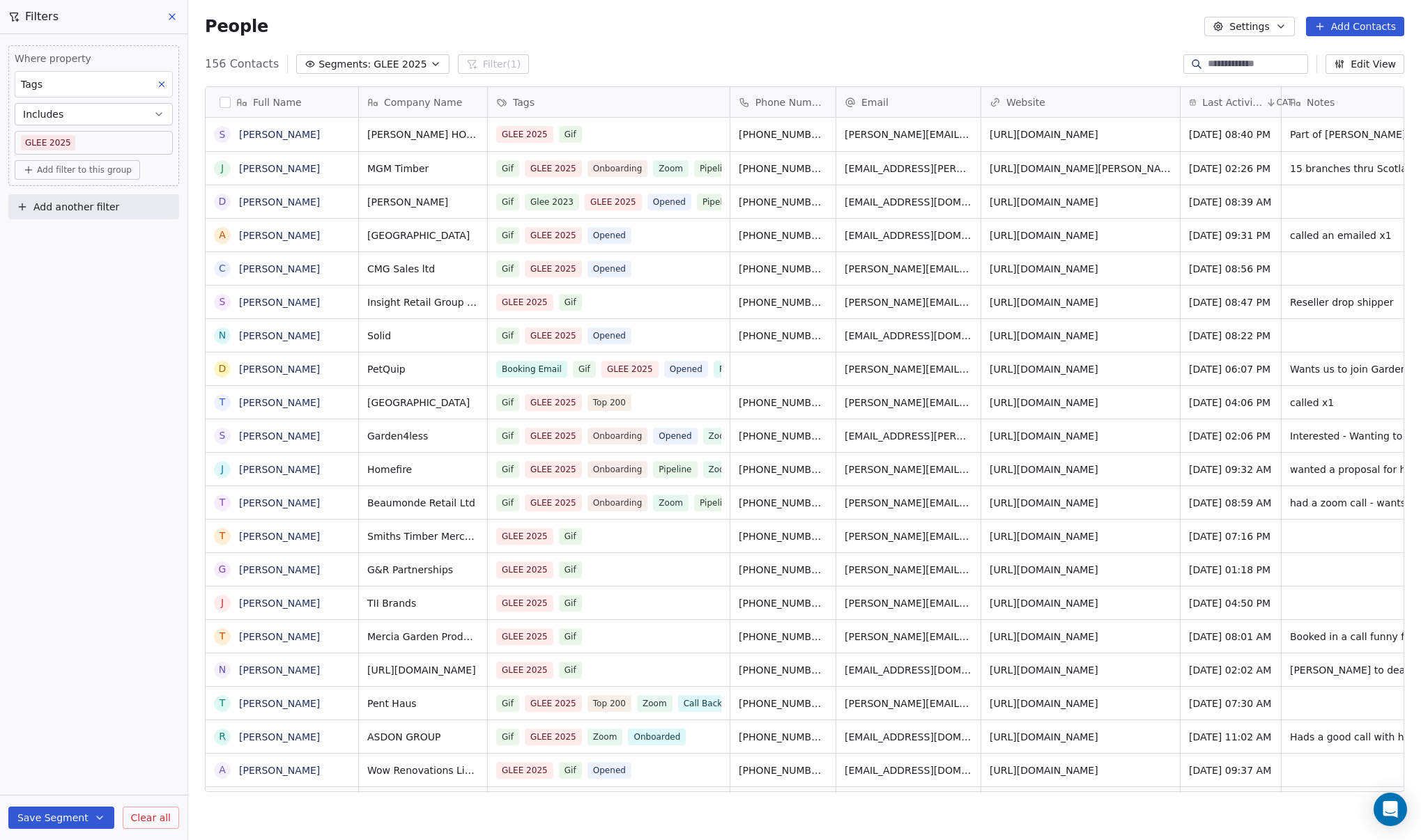
scroll to position [729, 1222]
click at [430, 67] on icon "button" at bounding box center [435, 64] width 11 height 11
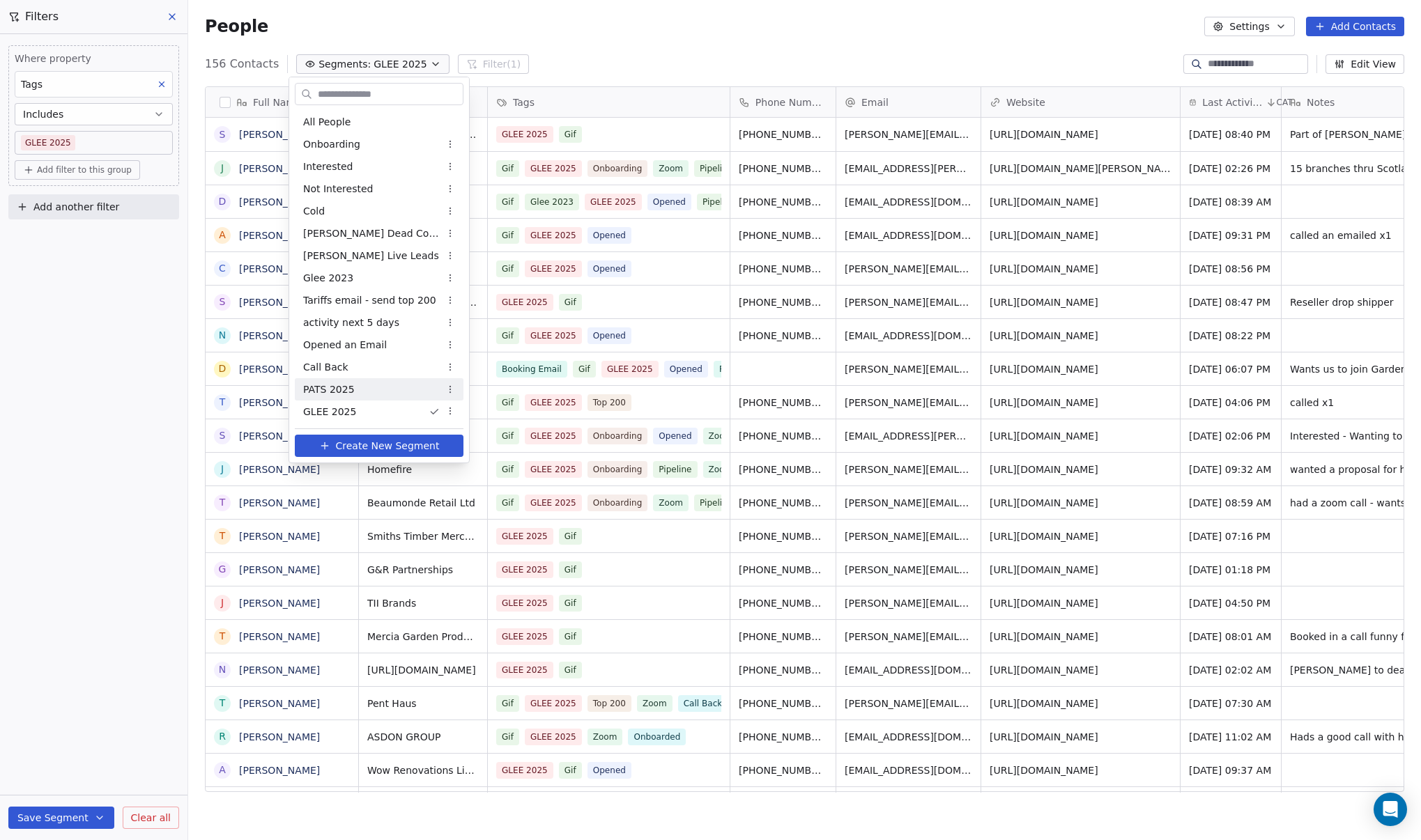
click at [347, 394] on span "PATS 2025" at bounding box center [329, 389] width 51 height 15
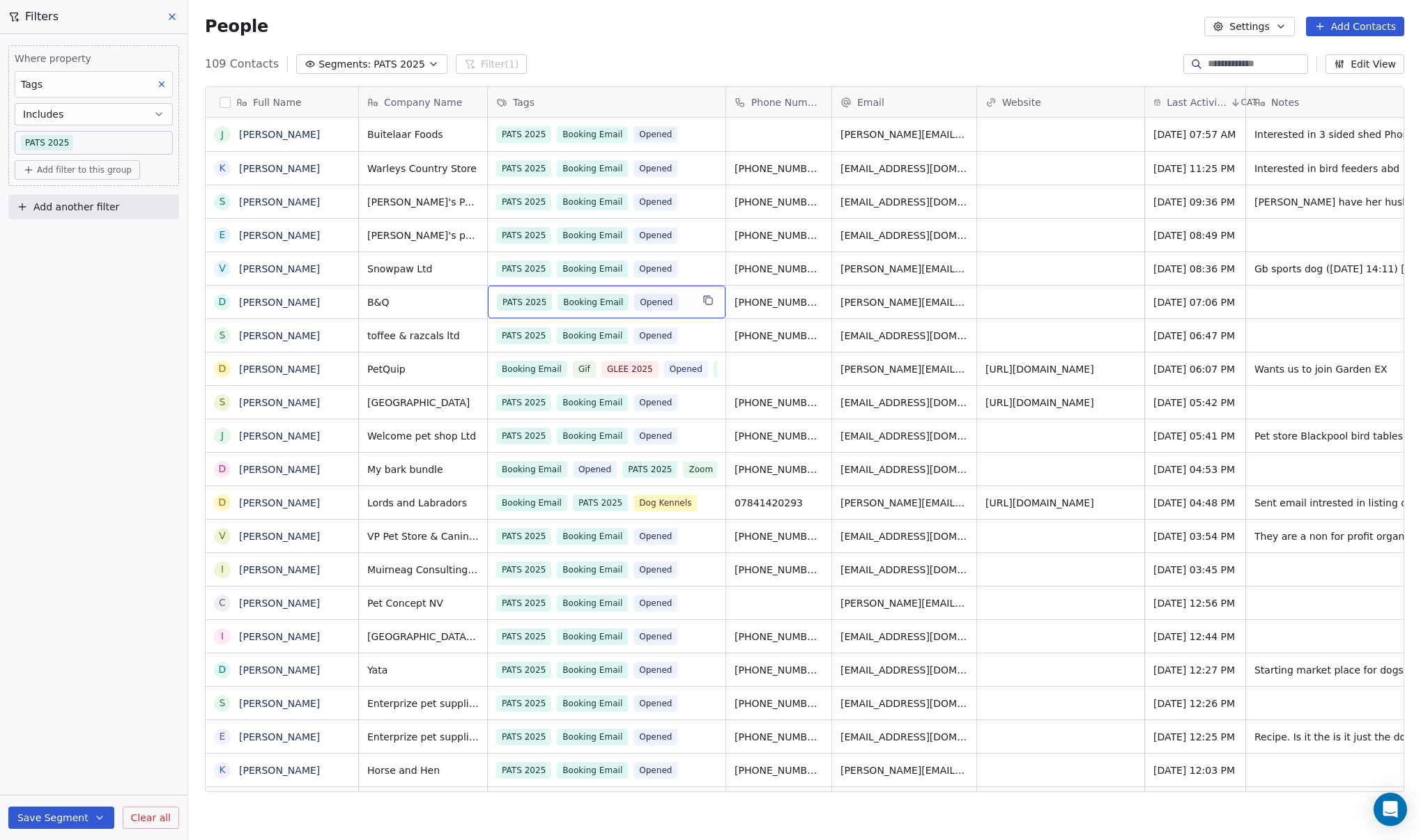
click at [694, 305] on div "PATS 2025 Booking Email Opened" at bounding box center [607, 302] width 238 height 33
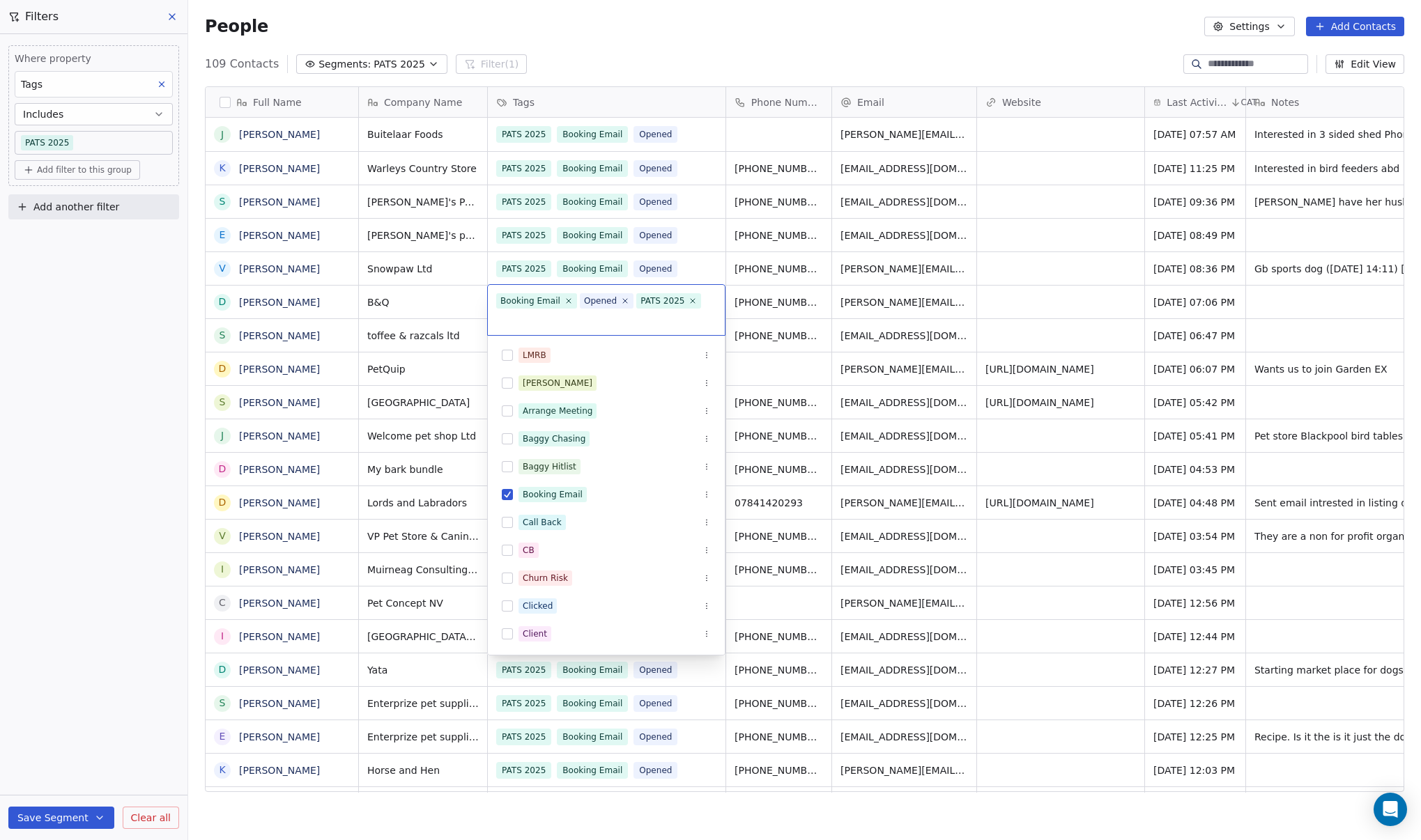
click at [1313, 301] on html "DIY SHEDS Contacts People Marketing Workflows Campaigns Metrics & Events Sales …" at bounding box center [710, 420] width 1421 height 840
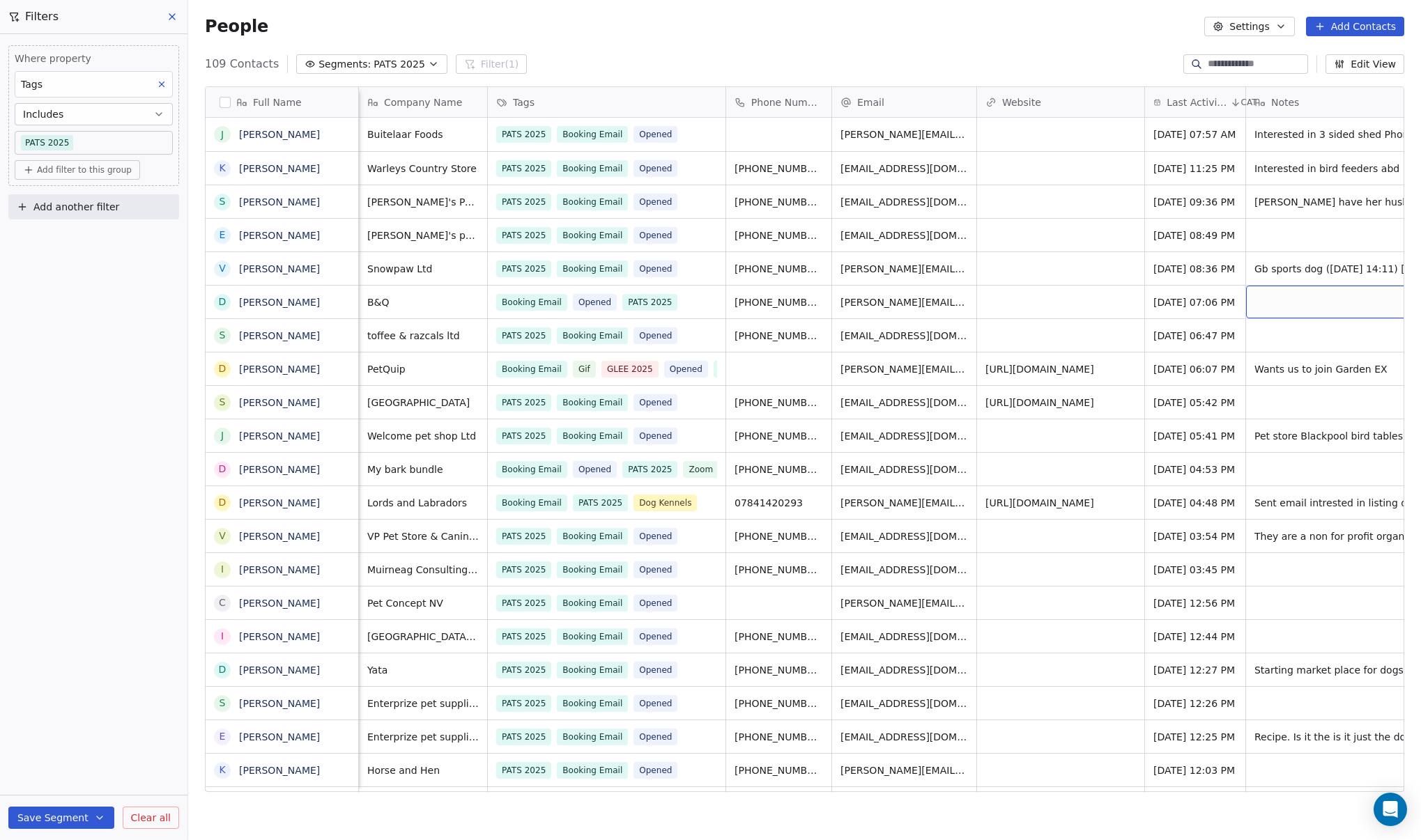
scroll to position [0, 149]
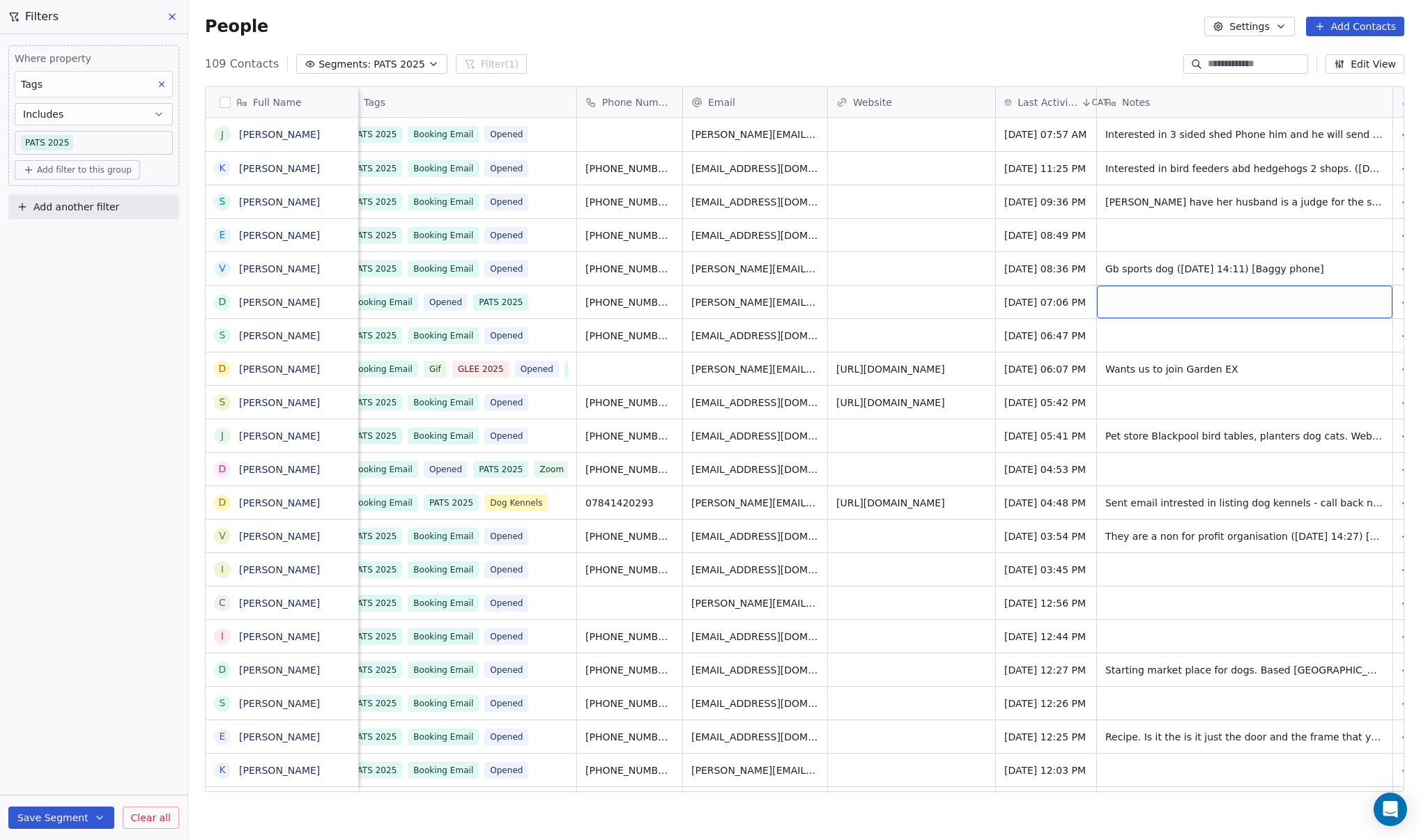
click at [1313, 302] on div "grid" at bounding box center [1244, 302] width 296 height 33
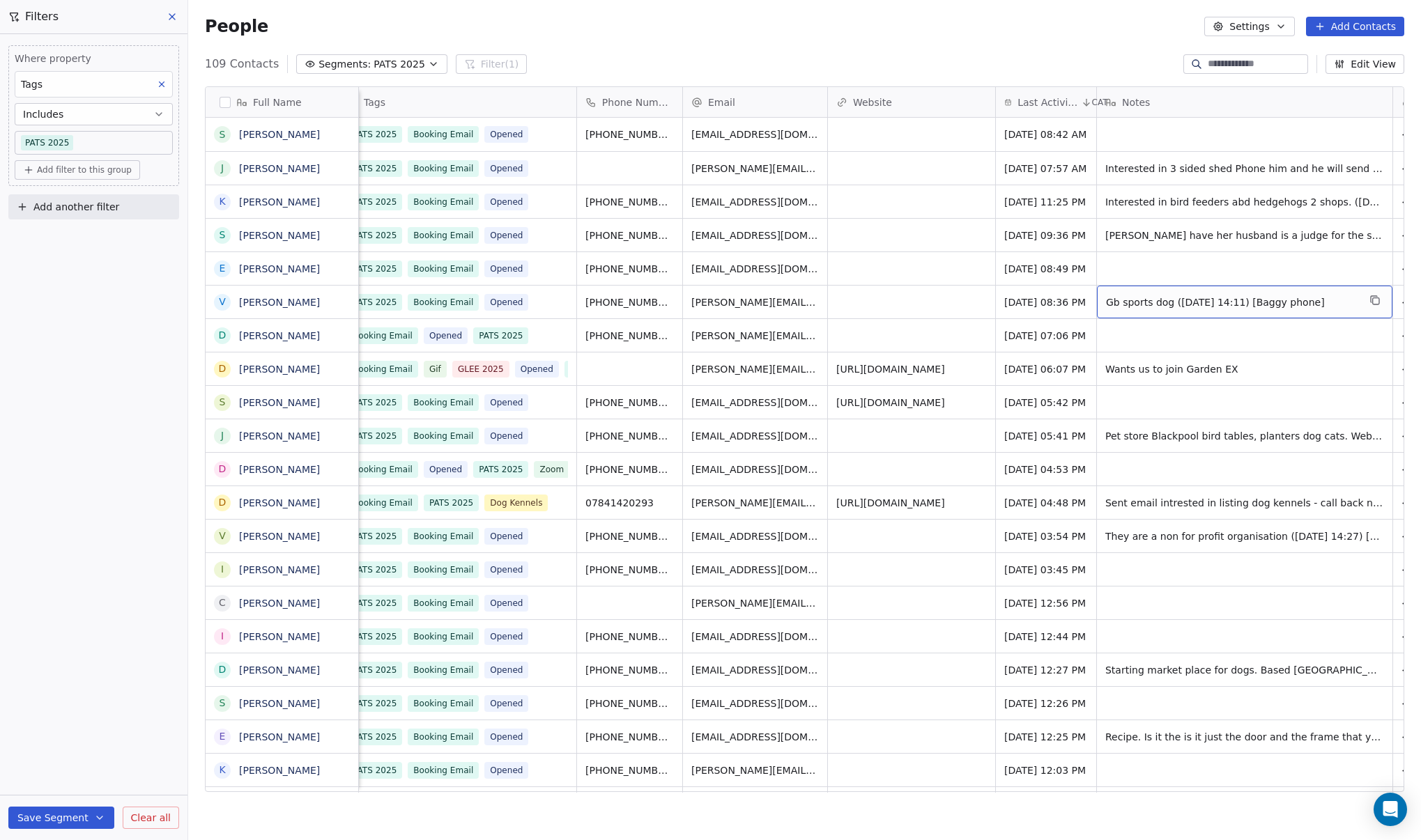
click at [1313, 302] on span "Gb sports dog ([DATE] 14:11) [Baggy phone]" at bounding box center [1231, 303] width 252 height 14
click at [311, 333] on html "DIY SHEDS Contacts People Marketing Workflows Campaigns Metrics & Events Sales …" at bounding box center [710, 420] width 1421 height 840
click at [1170, 337] on div "grid" at bounding box center [1244, 335] width 296 height 33
click at [1170, 337] on textarea at bounding box center [1201, 341] width 207 height 43
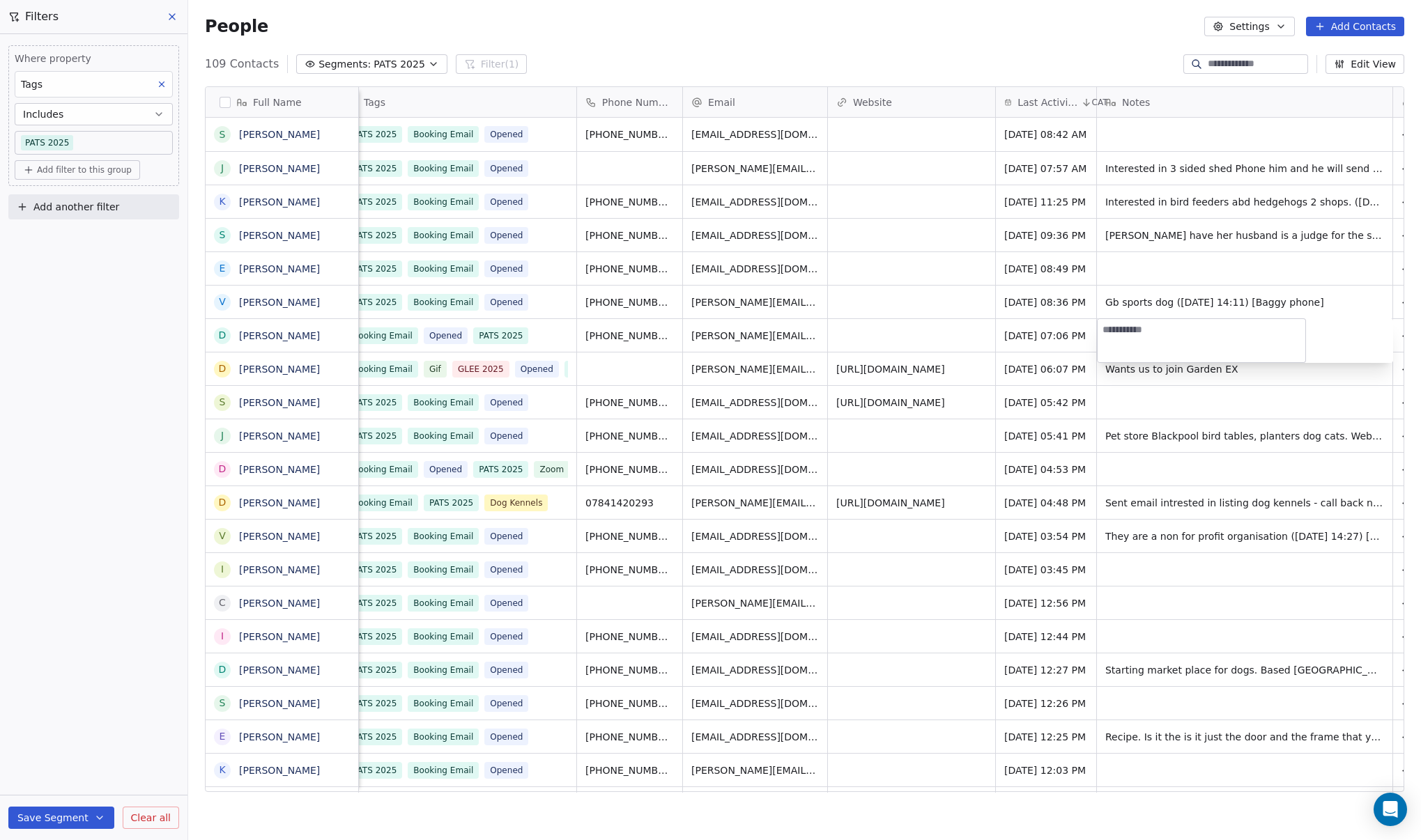
click at [1171, 337] on textarea at bounding box center [1201, 341] width 207 height 43
click at [1172, 335] on textarea at bounding box center [1201, 341] width 207 height 43
click at [1151, 332] on textarea at bounding box center [1201, 341] width 207 height 43
type textarea "*"
type textarea "**********"
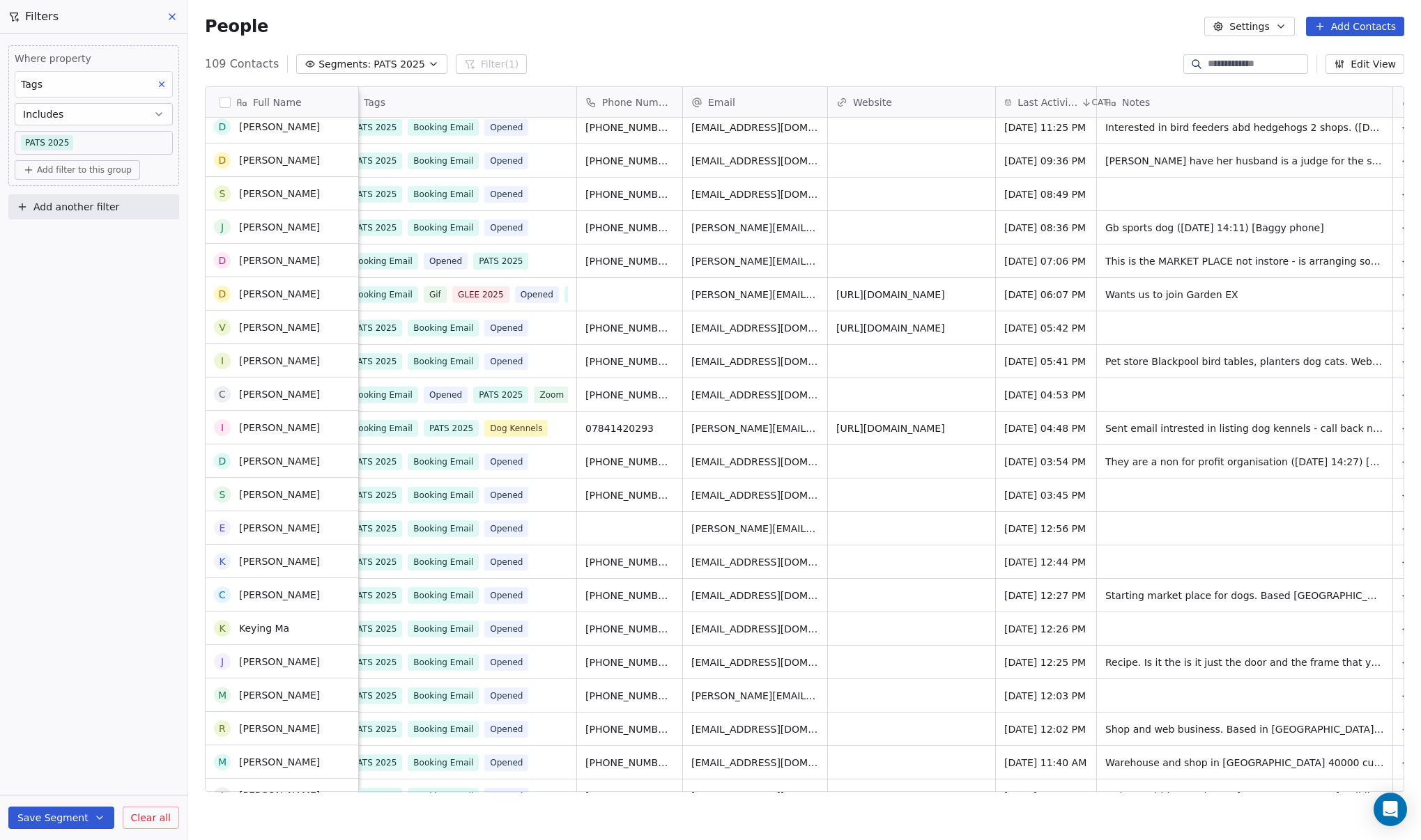
scroll to position [0, 0]
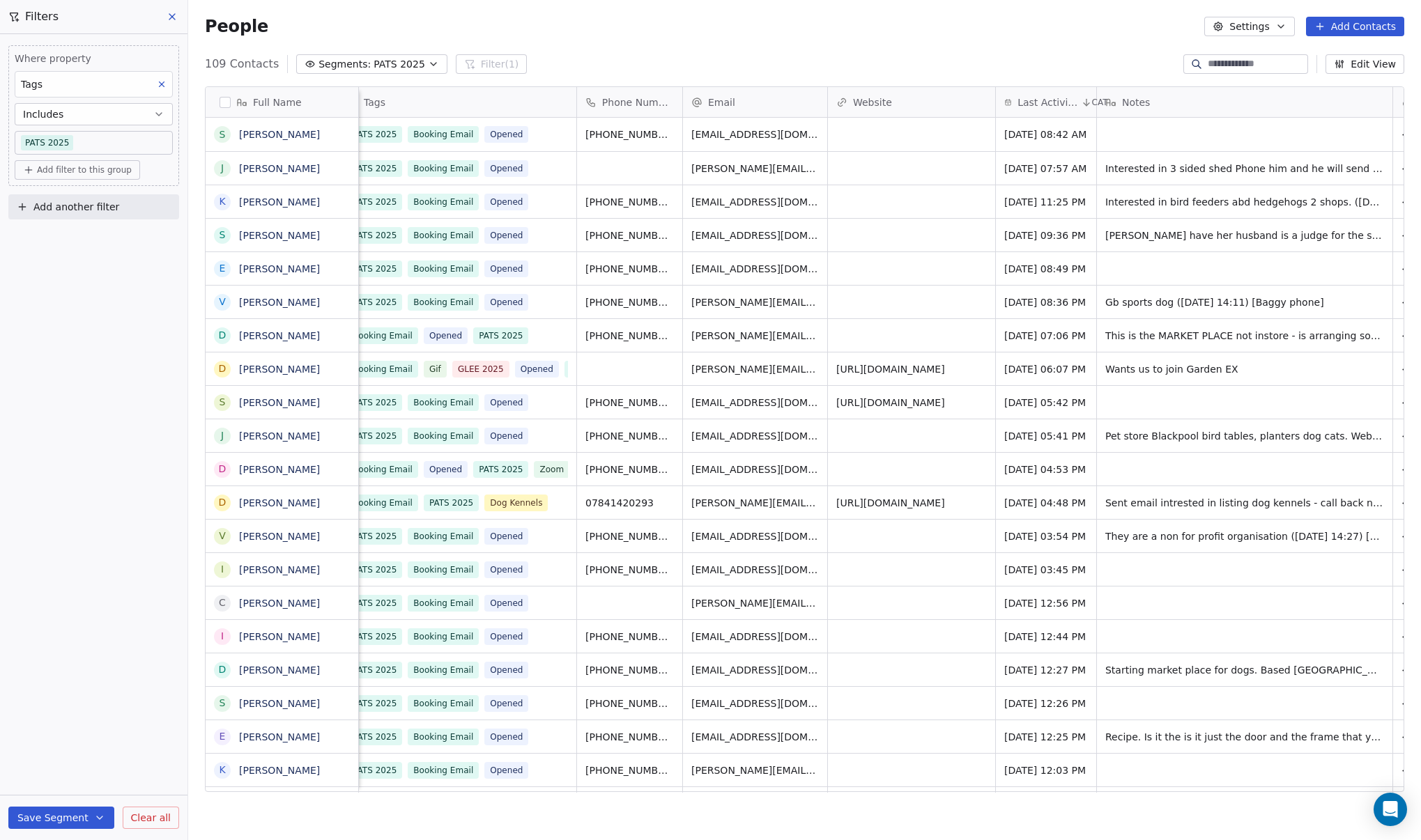
click at [648, 1] on div "People Settings Add Contacts" at bounding box center [805, 26] width 1233 height 53
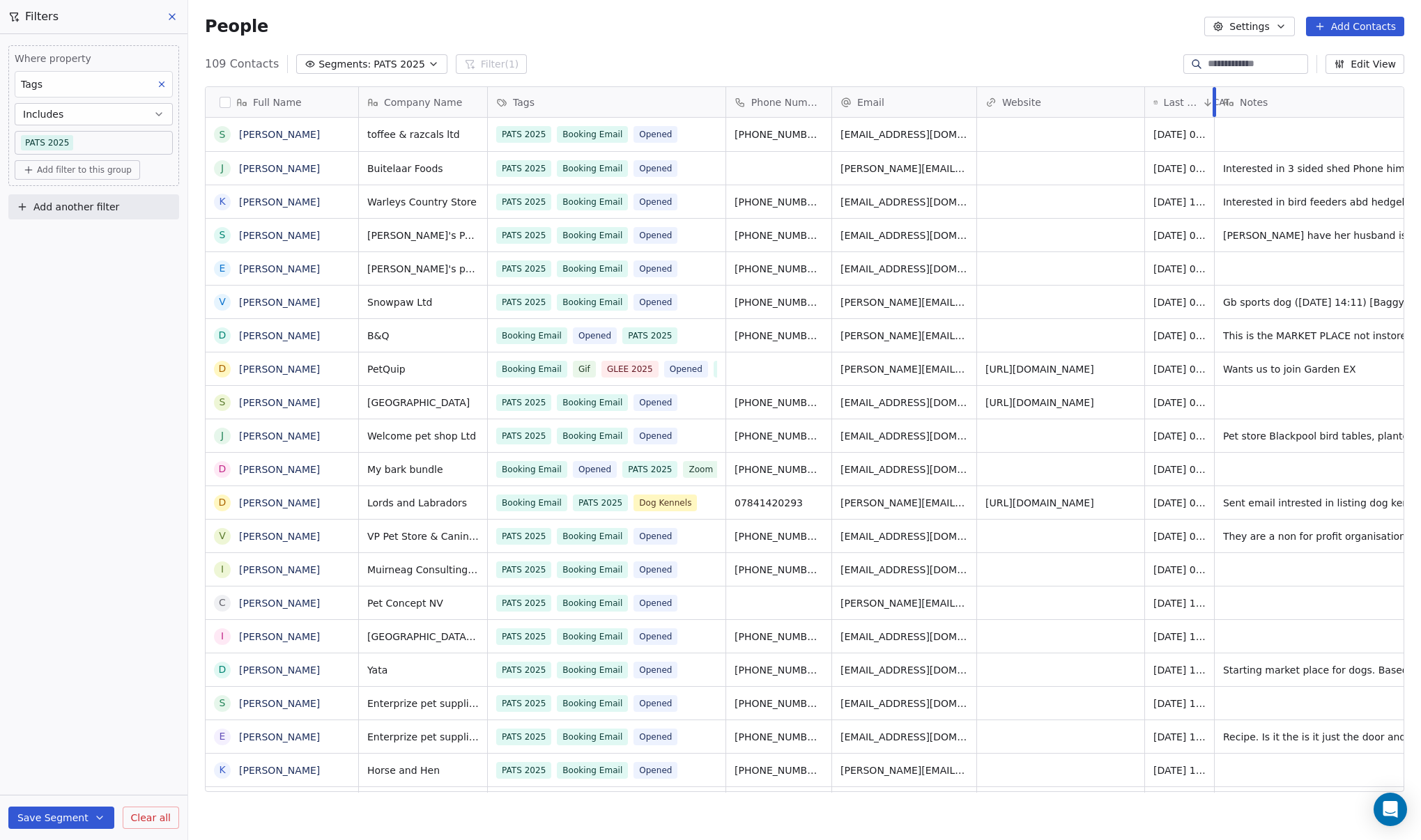
drag, startPoint x: 1244, startPoint y: 93, endPoint x: 1168, endPoint y: 101, distance: 76.4
click at [1168, 101] on div "Last Activity Date CAT" at bounding box center [1179, 101] width 69 height 30
drag, startPoint x: 1126, startPoint y: 786, endPoint x: 1083, endPoint y: 787, distance: 43.0
click at [1083, 787] on html "DIY SHEDS Contacts People Marketing Workflows Campaigns Metrics & Events Sales …" at bounding box center [710, 420] width 1421 height 840
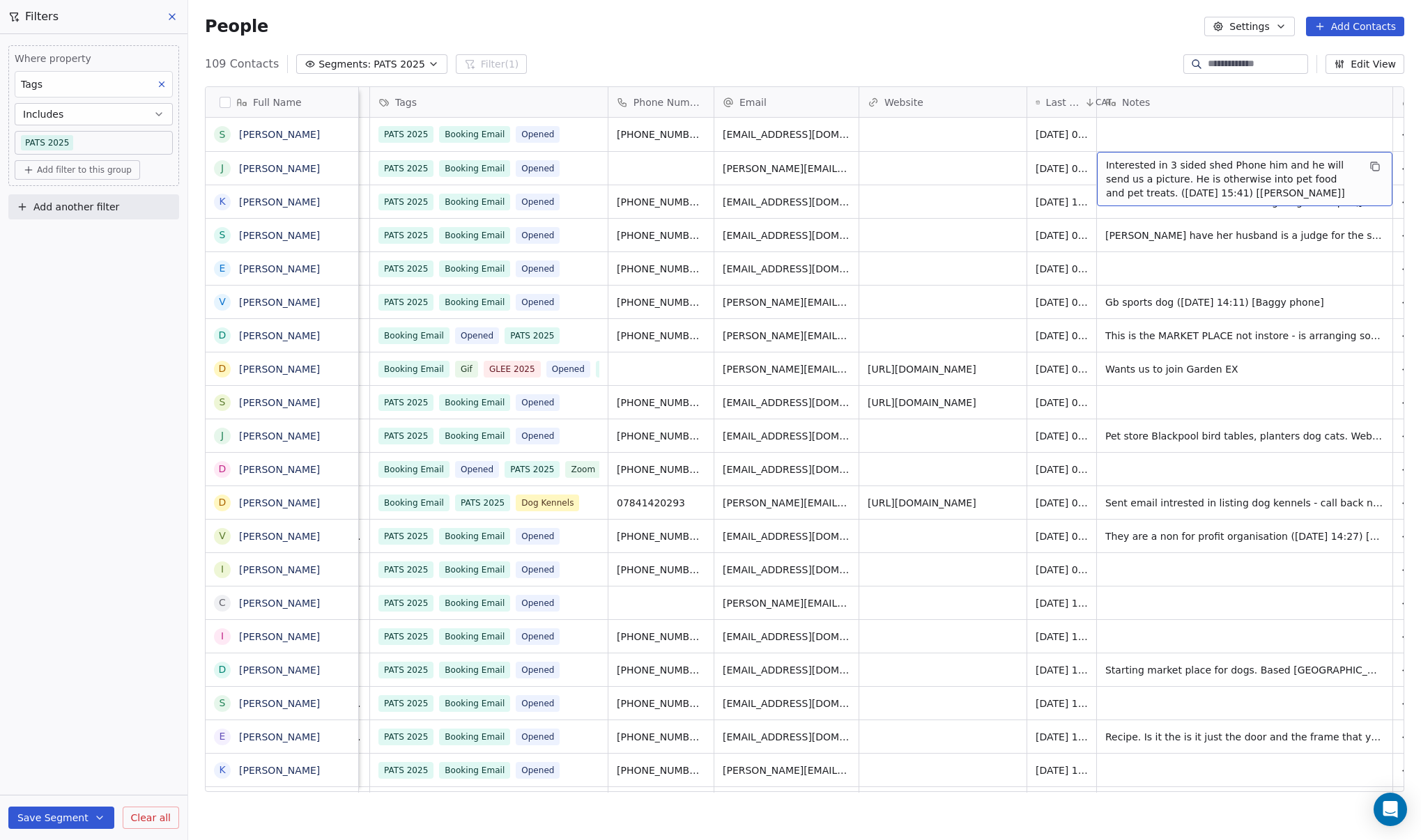
drag, startPoint x: 1320, startPoint y: 172, endPoint x: 1358, endPoint y: 176, distance: 38.2
click at [984, 16] on div "People Settings Add Contacts" at bounding box center [805, 26] width 1233 height 53
click at [400, 71] on span "PATS 2025" at bounding box center [399, 64] width 51 height 15
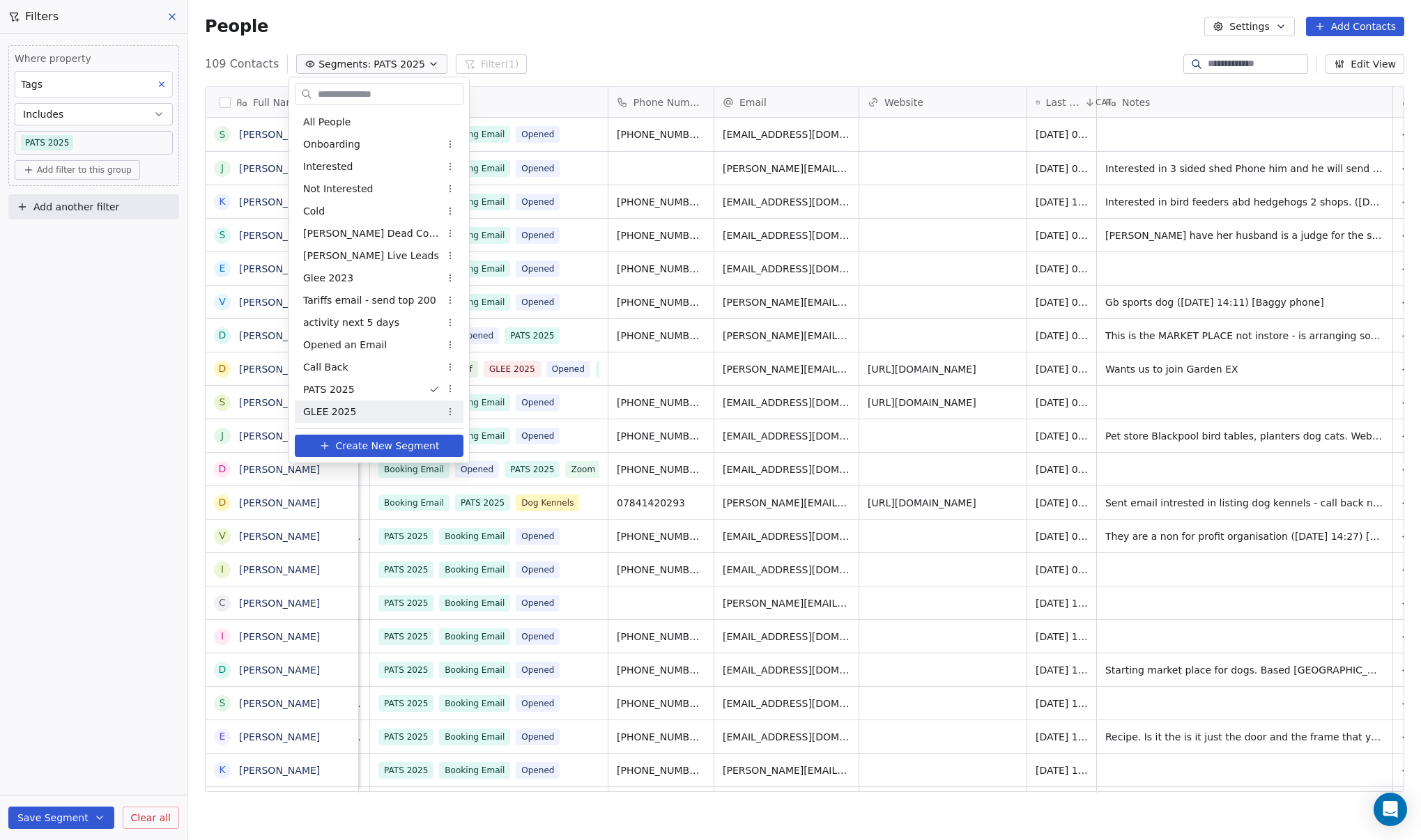
click at [362, 420] on div "GLEE 2025" at bounding box center [379, 412] width 168 height 23
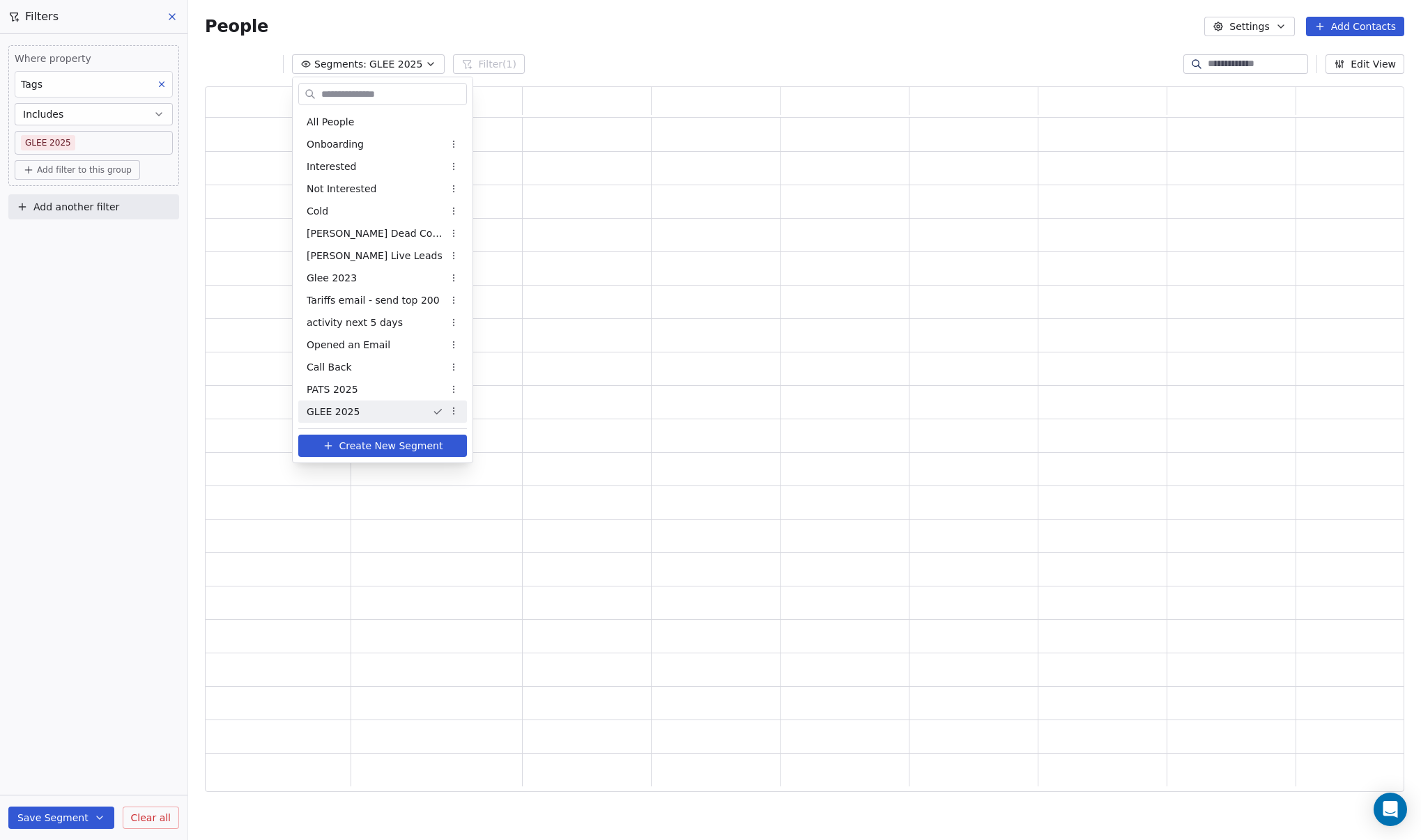
scroll to position [696, 1189]
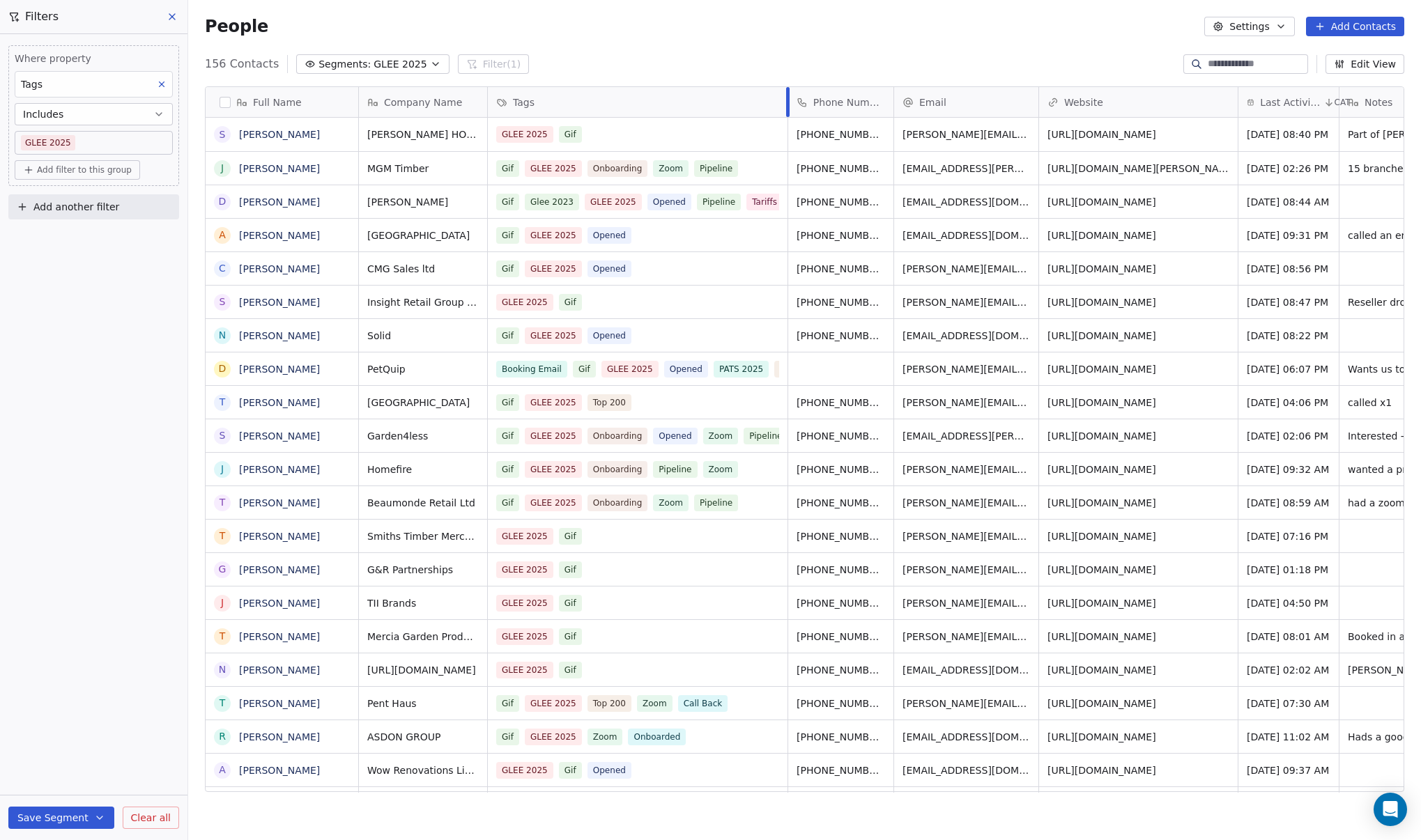
drag, startPoint x: 729, startPoint y: 103, endPoint x: 756, endPoint y: 118, distance: 30.9
click at [756, 118] on div "﻿Company Name Tags Phone Number Email Website Last Activity Date CAT Notes [PER…" at bounding box center [1078, 440] width 1438 height 706
click at [1233, 62] on input at bounding box center [1256, 64] width 98 height 14
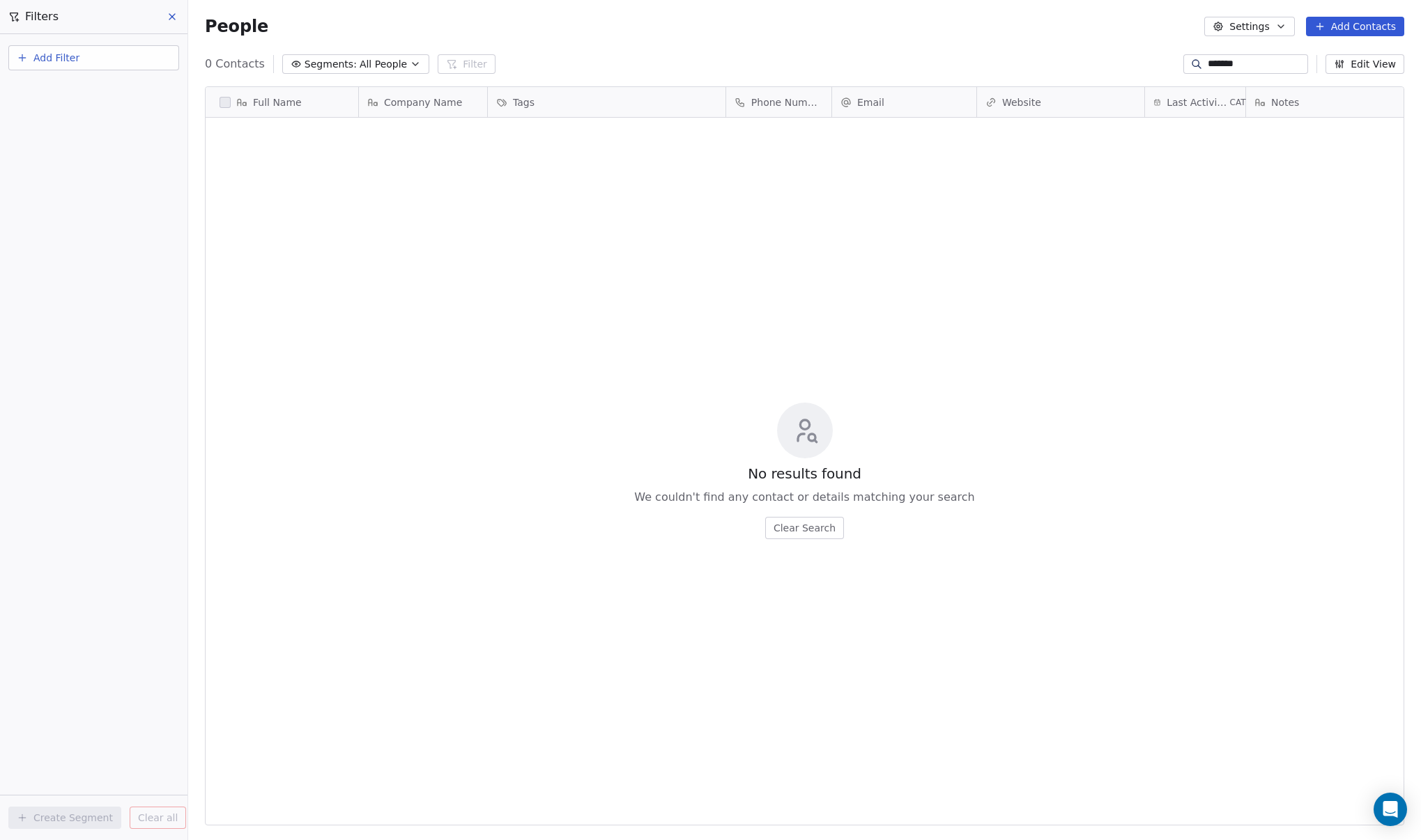
scroll to position [729, 1222]
type input "*"
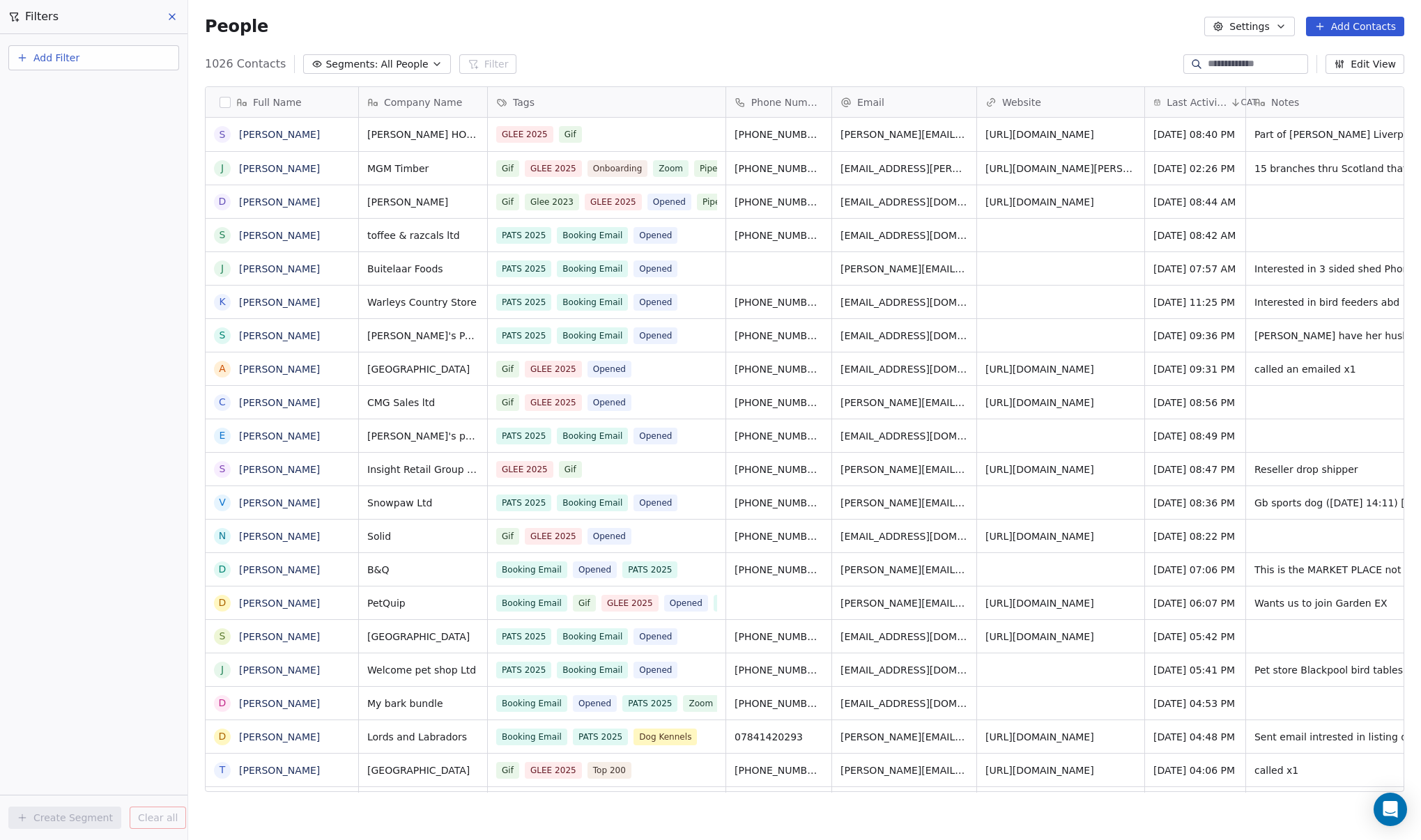
click at [68, 57] on span "Add Filter" at bounding box center [56, 58] width 46 height 15
click at [70, 87] on span "Contact properties" at bounding box center [68, 90] width 90 height 15
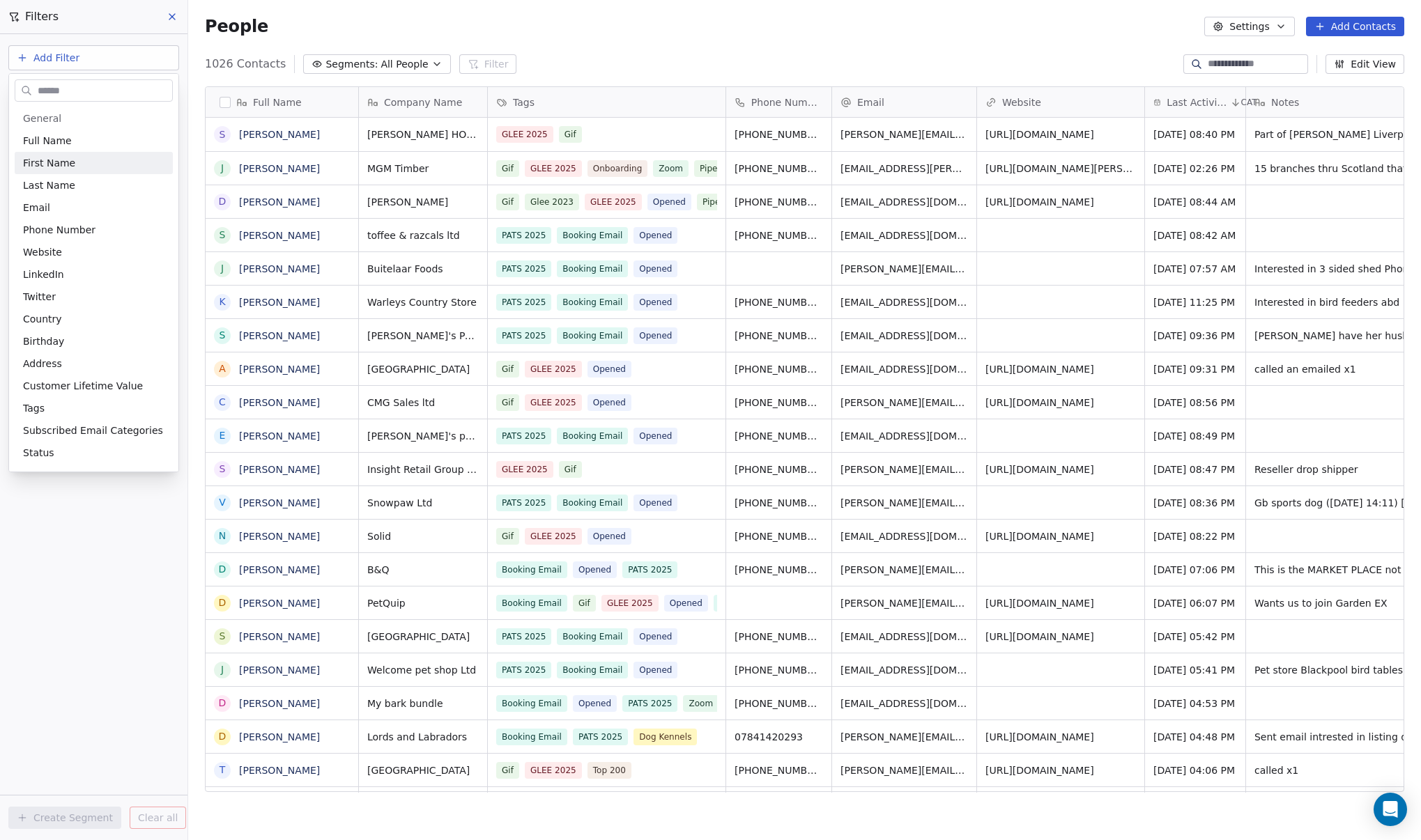
click at [97, 546] on html "DIY SHEDS Contacts People Marketing Workflows Campaigns Metrics & Events Sales …" at bounding box center [710, 420] width 1421 height 840
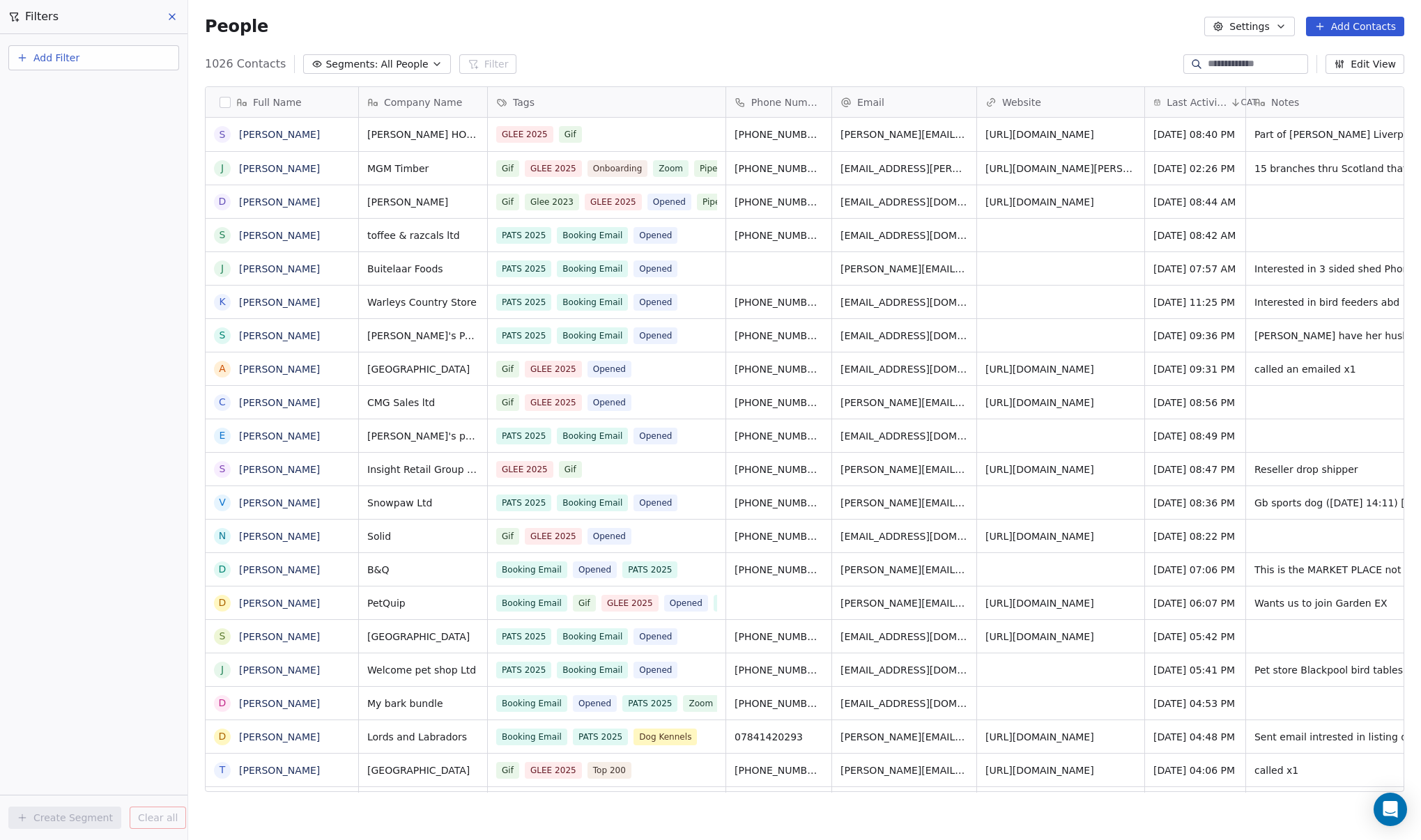
click at [407, 69] on span "All People" at bounding box center [404, 64] width 48 height 15
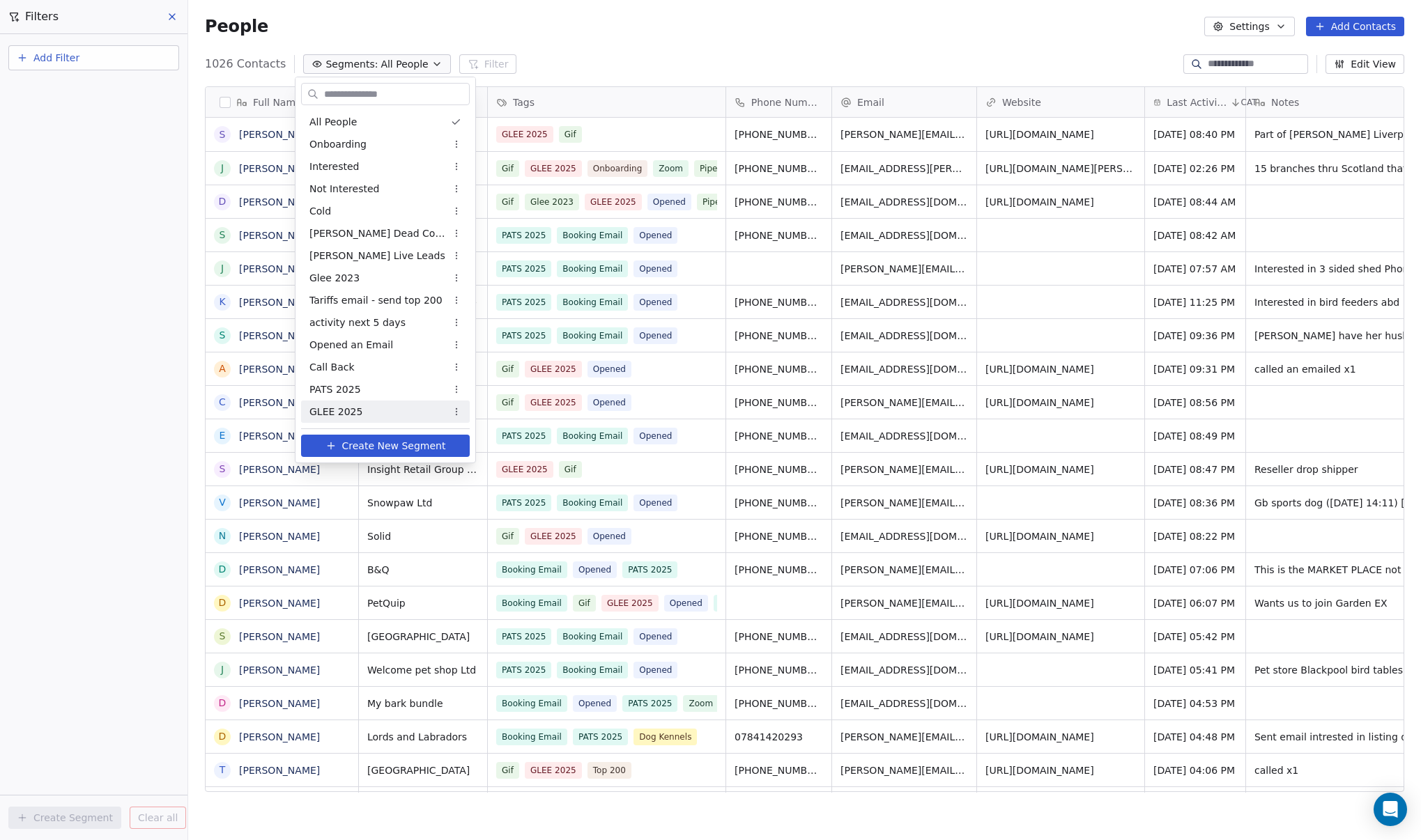
click at [365, 404] on div "GLEE 2025" at bounding box center [385, 412] width 168 height 23
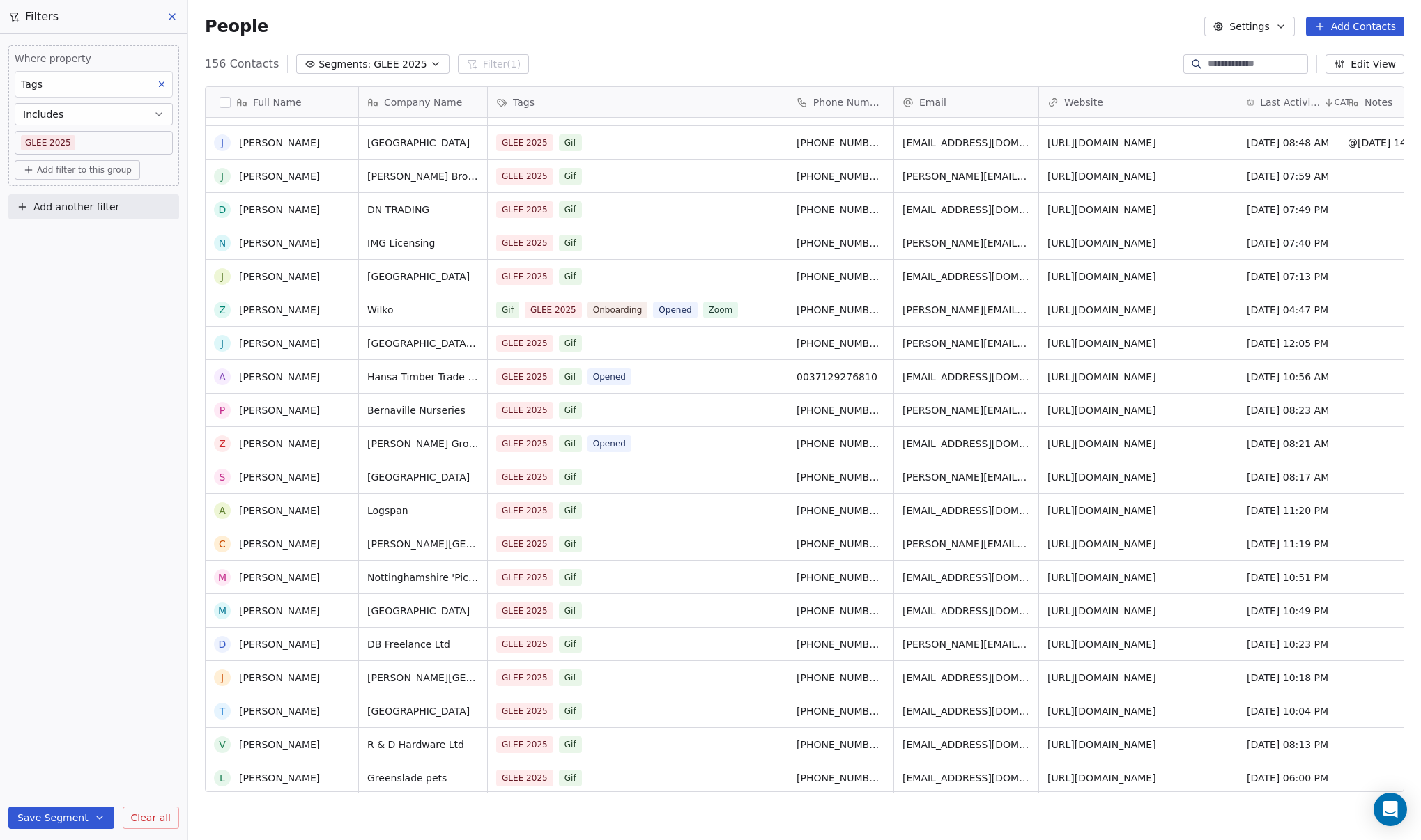
scroll to position [1115, 0]
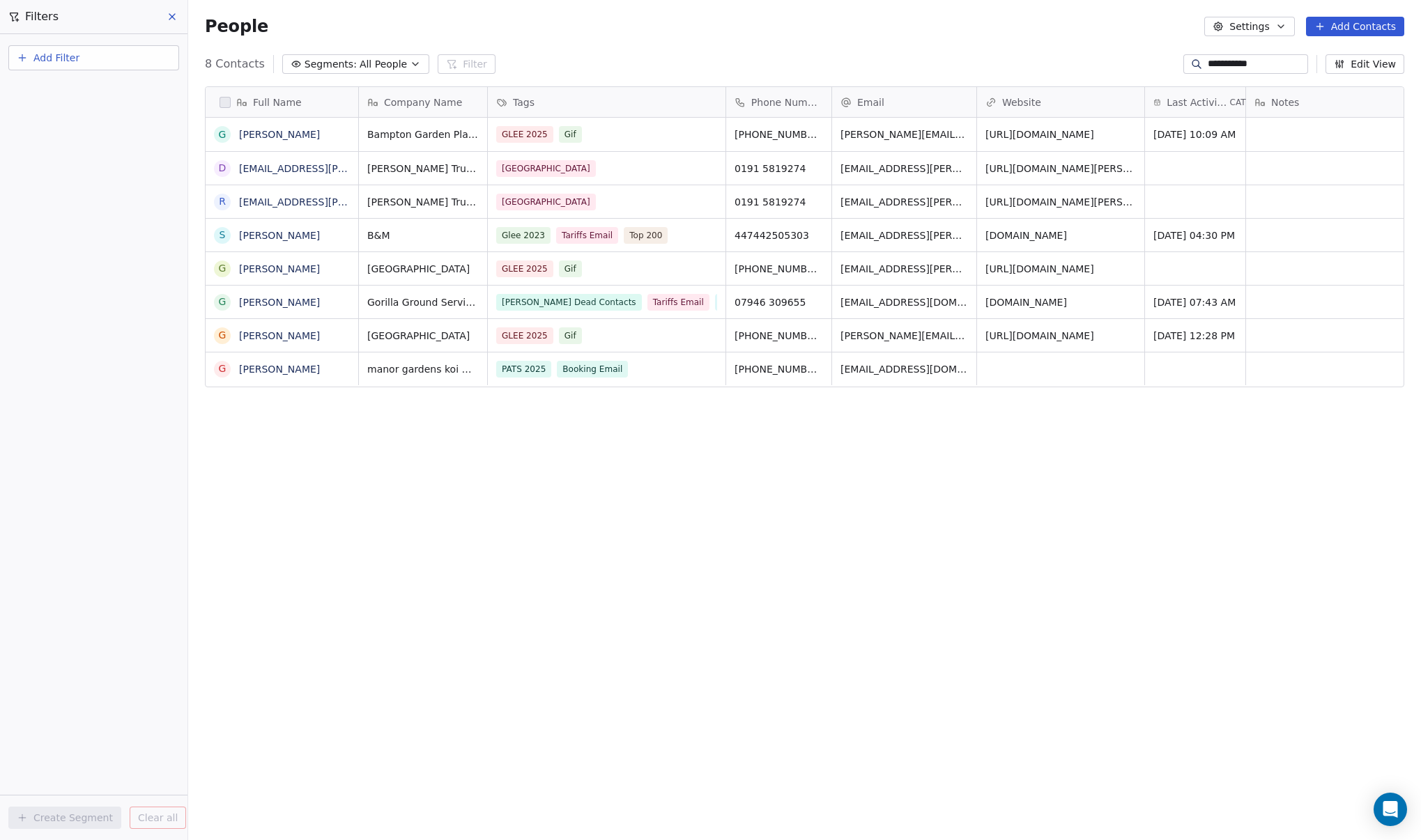
scroll to position [729, 1222]
type input "**********"
click at [1183, 264] on div "grid" at bounding box center [1195, 269] width 101 height 33
click at [1186, 264] on div "grid" at bounding box center [1195, 269] width 101 height 33
click at [1187, 264] on div "grid" at bounding box center [1195, 269] width 101 height 33
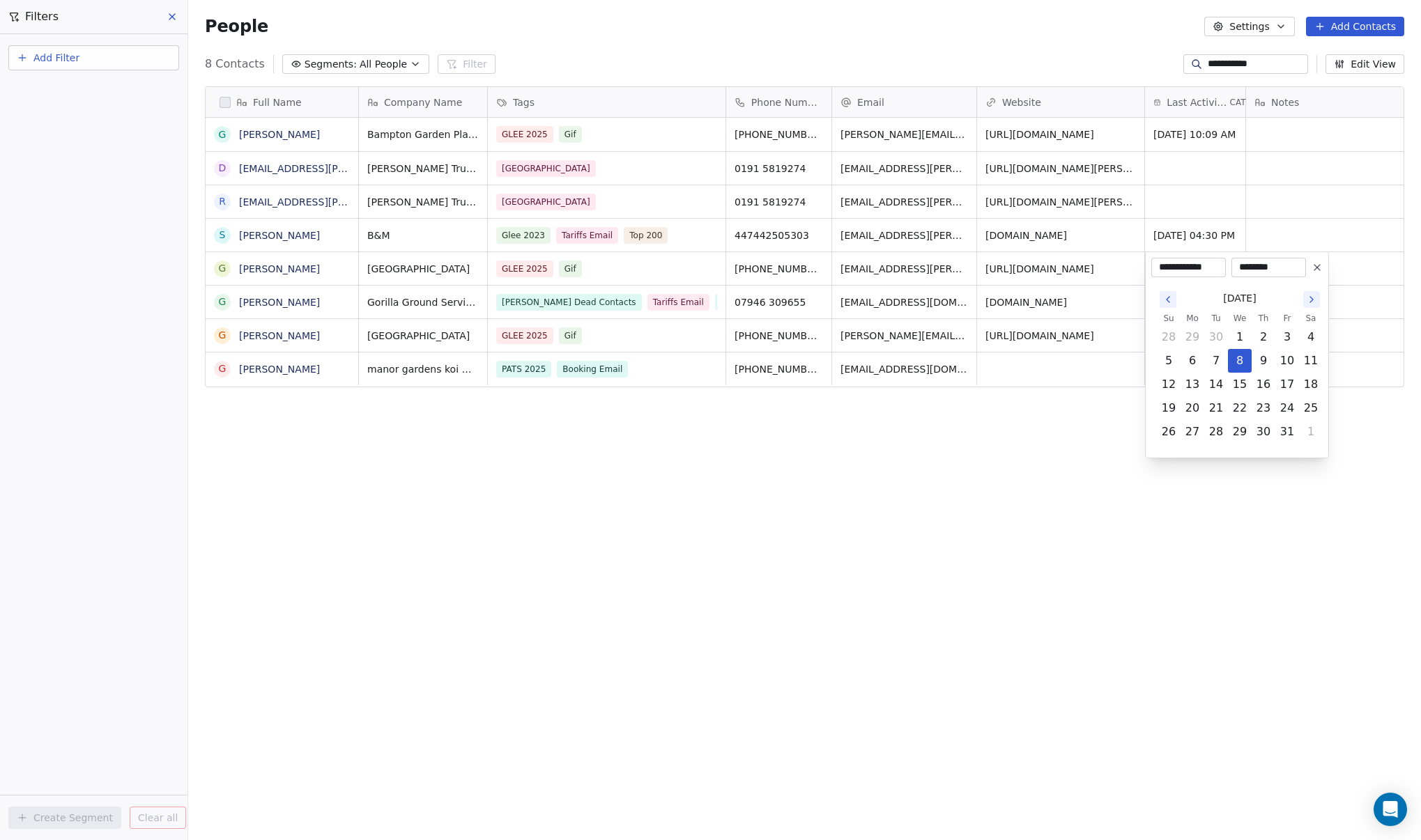
click at [1187, 264] on input "**********" at bounding box center [1189, 268] width 69 height 14
click at [1243, 360] on button "8" at bounding box center [1240, 361] width 23 height 23
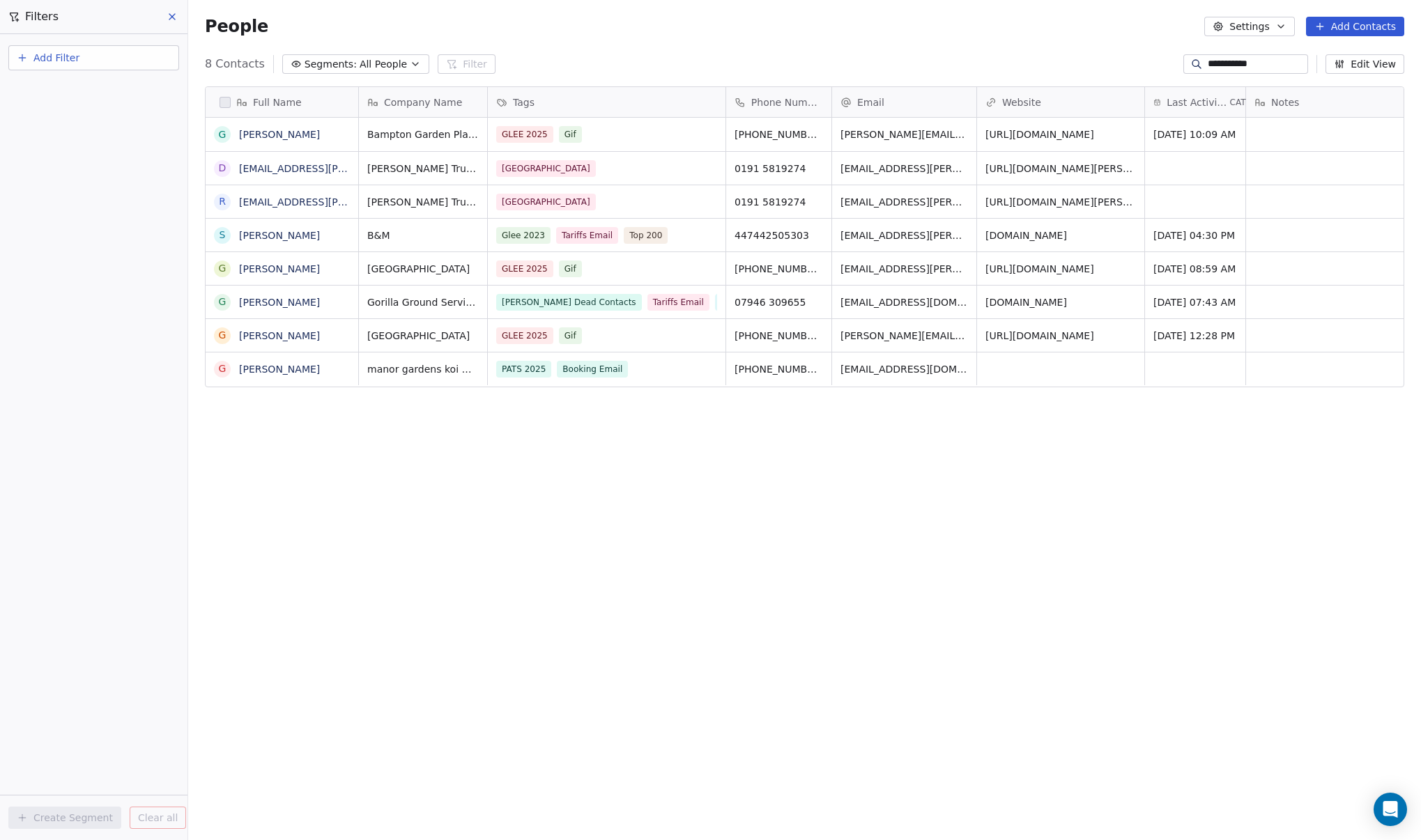
click at [1353, 270] on html "**********" at bounding box center [710, 420] width 1421 height 840
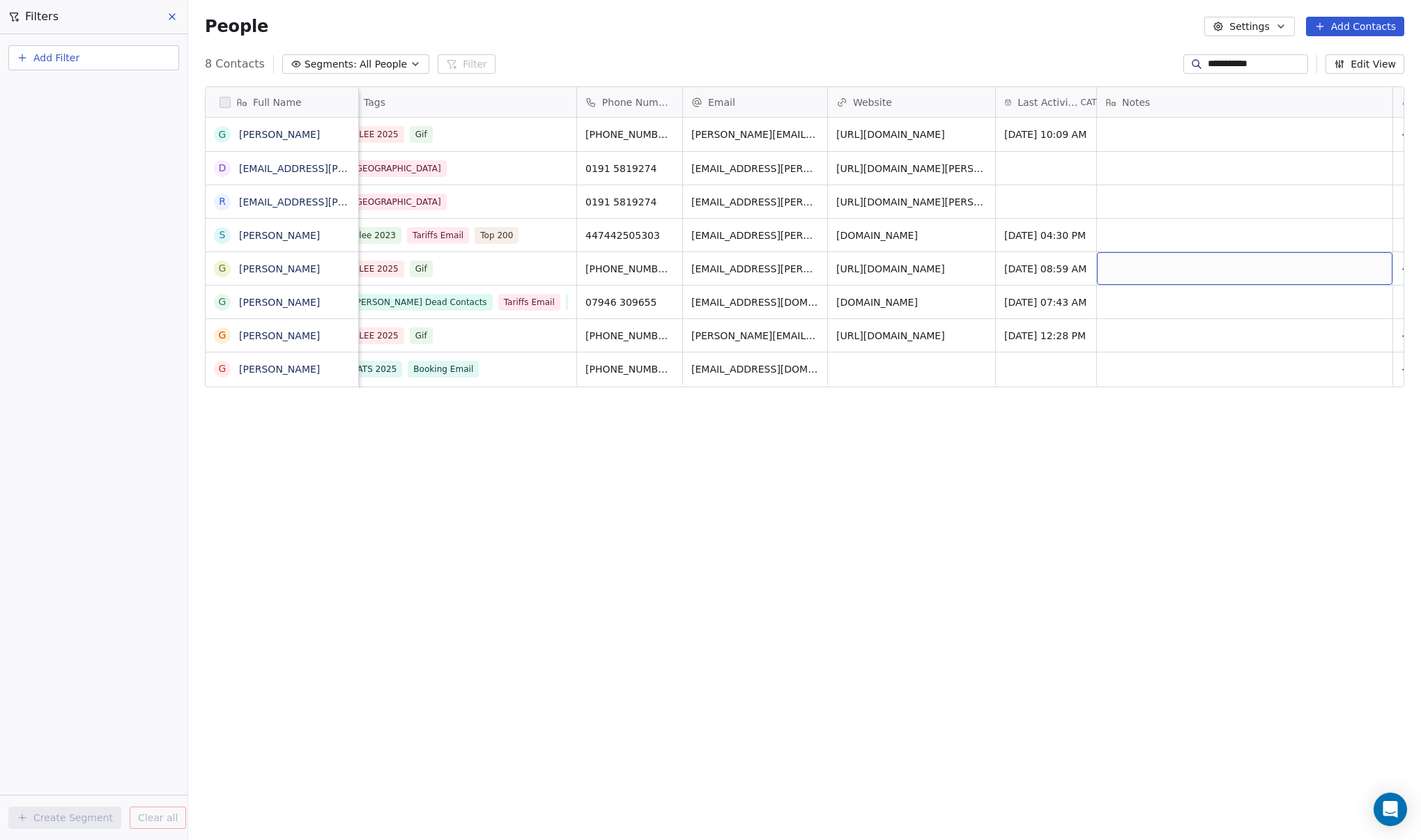
click at [1353, 270] on div "grid" at bounding box center [1244, 269] width 296 height 33
click at [1287, 271] on div "grid" at bounding box center [1244, 269] width 296 height 33
click at [1287, 271] on div "grid" at bounding box center [1244, 269] width 296 height 33
click at [1177, 268] on textarea "*********" at bounding box center [1201, 274] width 207 height 43
type textarea "**********"
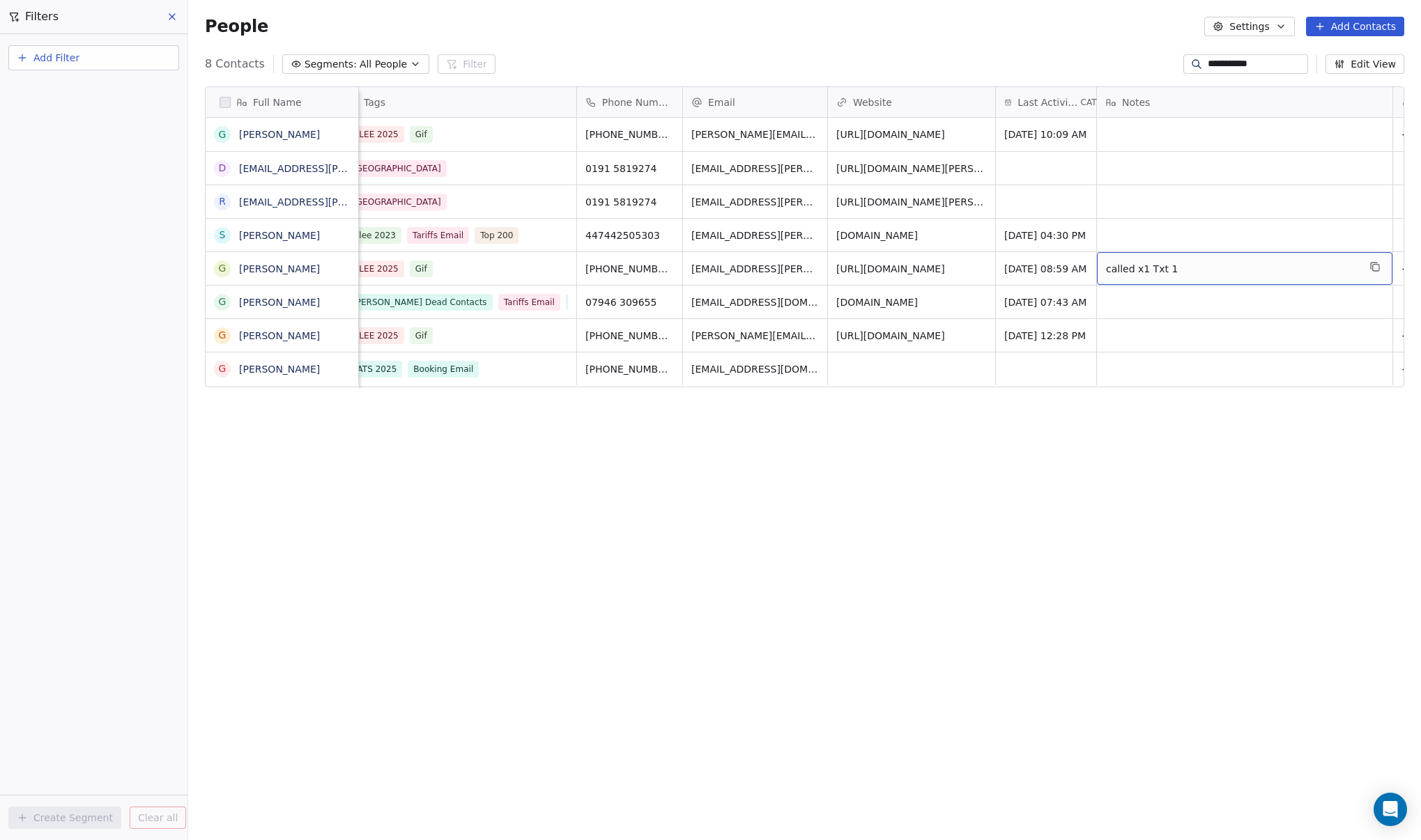
click at [1229, 264] on span "called x1 Txt 1" at bounding box center [1231, 269] width 252 height 14
click at [1156, 262] on textarea "**********" at bounding box center [1201, 274] width 207 height 43
type textarea "**********"
click at [1314, 387] on div "Bampton Garden Plants GLEE 2025 Gif +447739963453 graham@bamptongardenplants.co…" at bounding box center [883, 455] width 1346 height 675
click at [739, 584] on div "Full Name G Graham Green d dac.glasgow@shaw-trust.org.uk r recruitment@shaw-tru…" at bounding box center [805, 445] width 1233 height 739
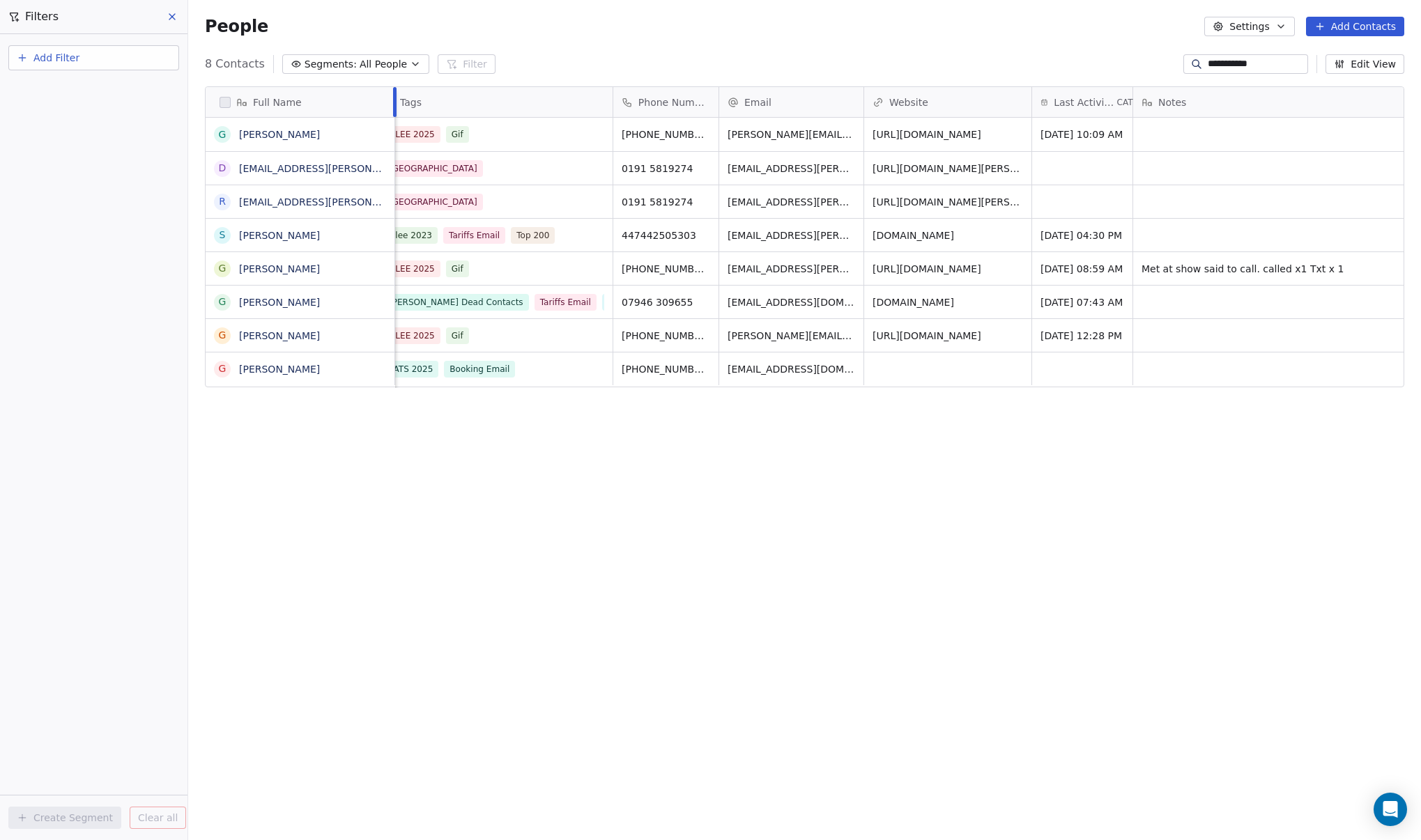
drag, startPoint x: 360, startPoint y: 110, endPoint x: 395, endPoint y: 120, distance: 36.4
click at [395, 120] on div "Full Name G Graham Green d dac.glasgow@shaw-trust.org.uk r recruitment@shaw-tru…" at bounding box center [804, 237] width 1197 height 301
click at [555, 563] on div "Full Name G Graham Green d dac.glasgow@shaw-trust.org.uk r recruitment@shaw-tru…" at bounding box center [805, 445] width 1233 height 739
click at [655, 651] on div "Full Name G Graham Green d dac.glasgow@shaw-trust.org.uk r recruitment@shaw-tru…" at bounding box center [805, 445] width 1233 height 739
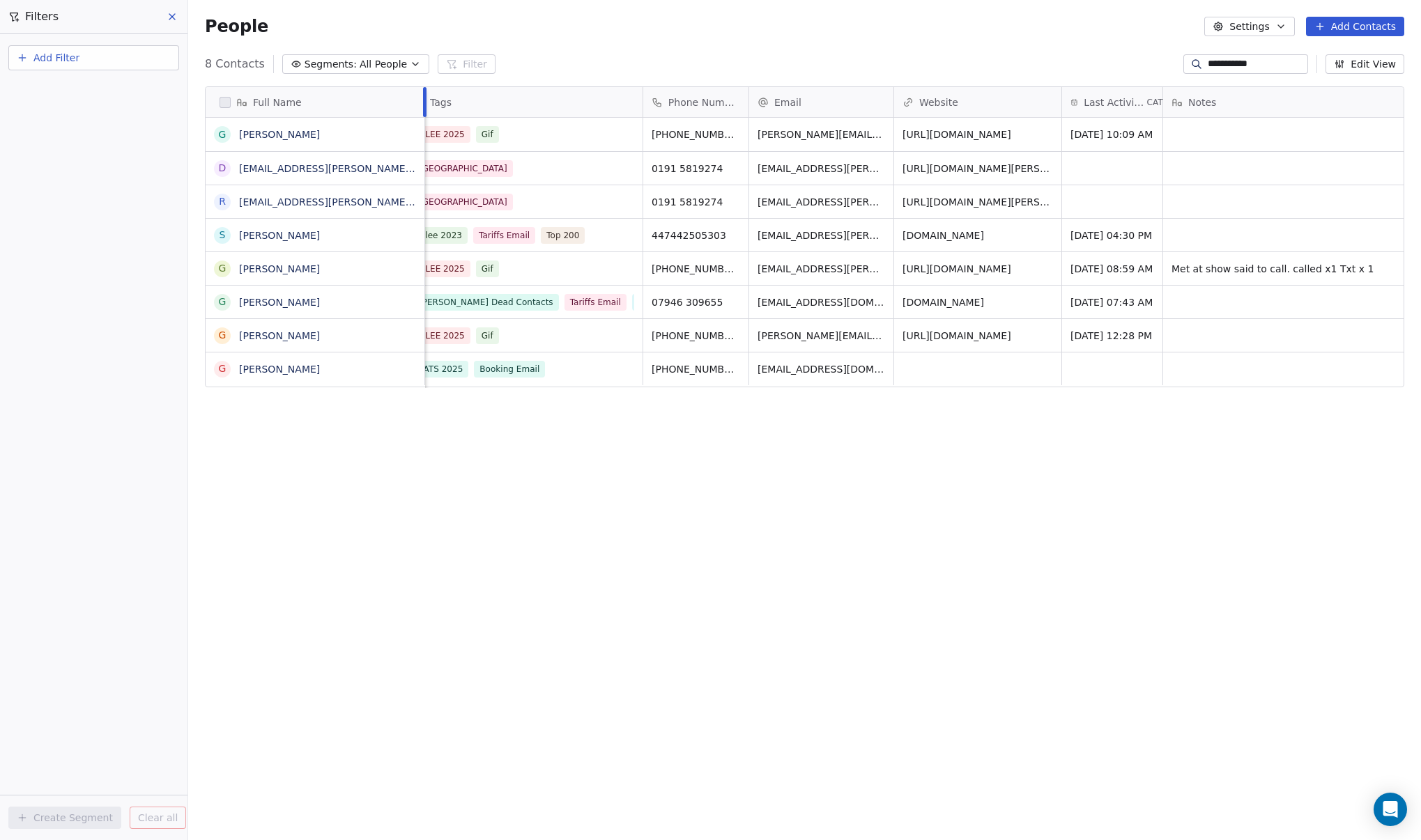
drag, startPoint x: 395, startPoint y: 101, endPoint x: 425, endPoint y: 129, distance: 41.0
click at [424, 125] on div "Full Name G Graham Green d dac.glasgow@shaw-trust.org.uk r recruitment@shaw-tru…" at bounding box center [315, 440] width 219 height 706
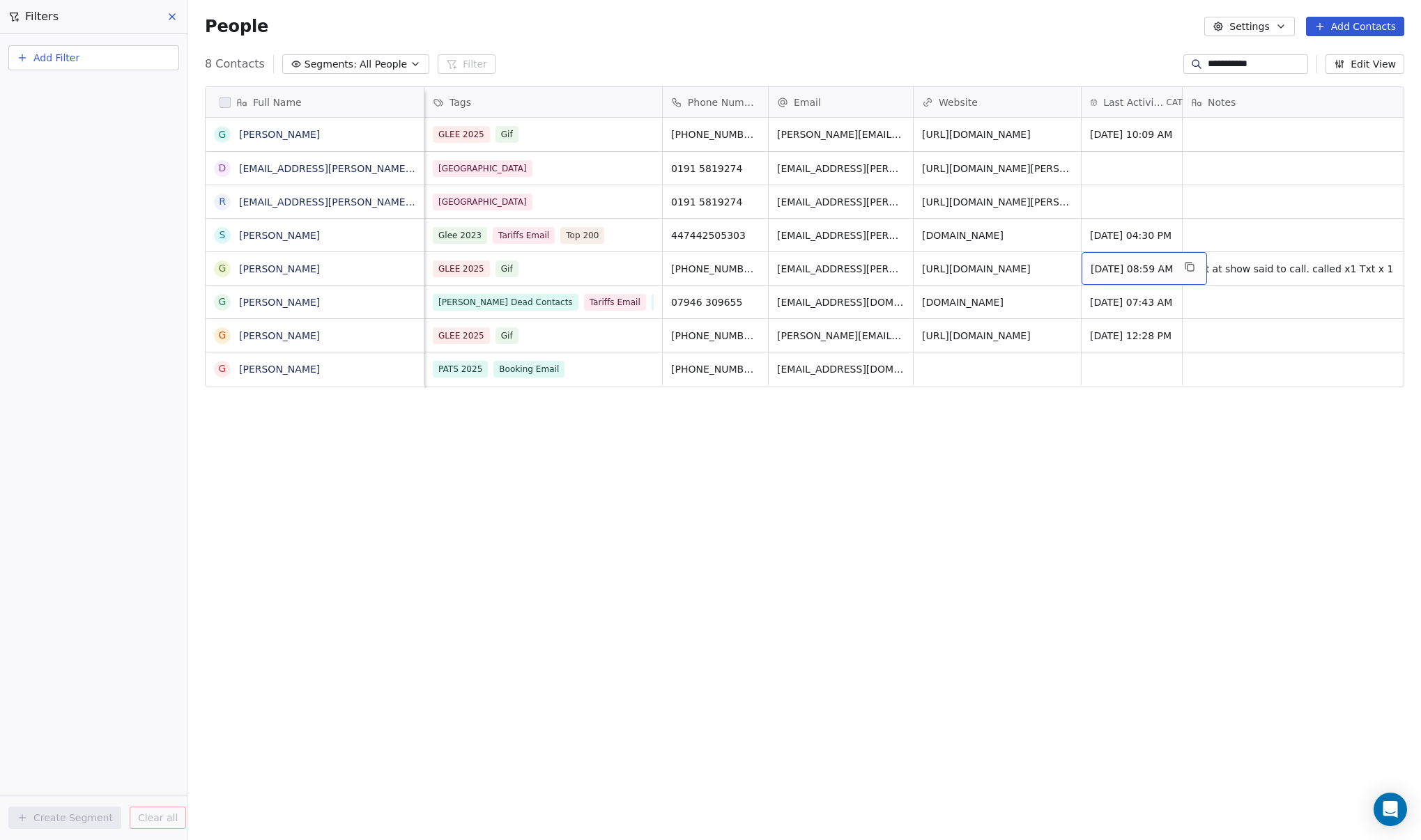
click at [1118, 268] on span "Oct 08, 2025 08:59 AM" at bounding box center [1131, 269] width 82 height 14
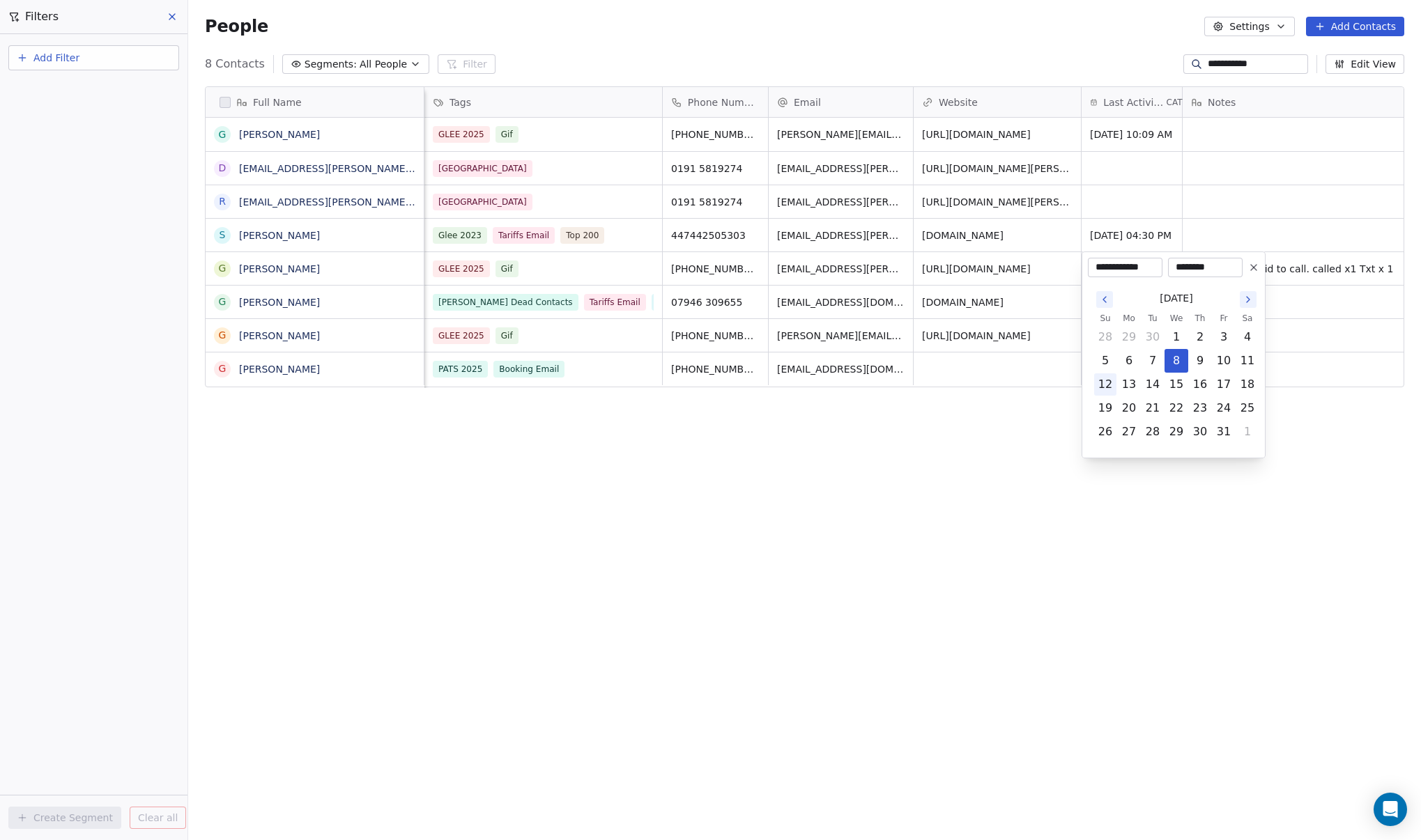
click at [1112, 385] on button "12" at bounding box center [1105, 385] width 23 height 23
type input "**********"
click at [970, 436] on html "**********" at bounding box center [710, 420] width 1421 height 840
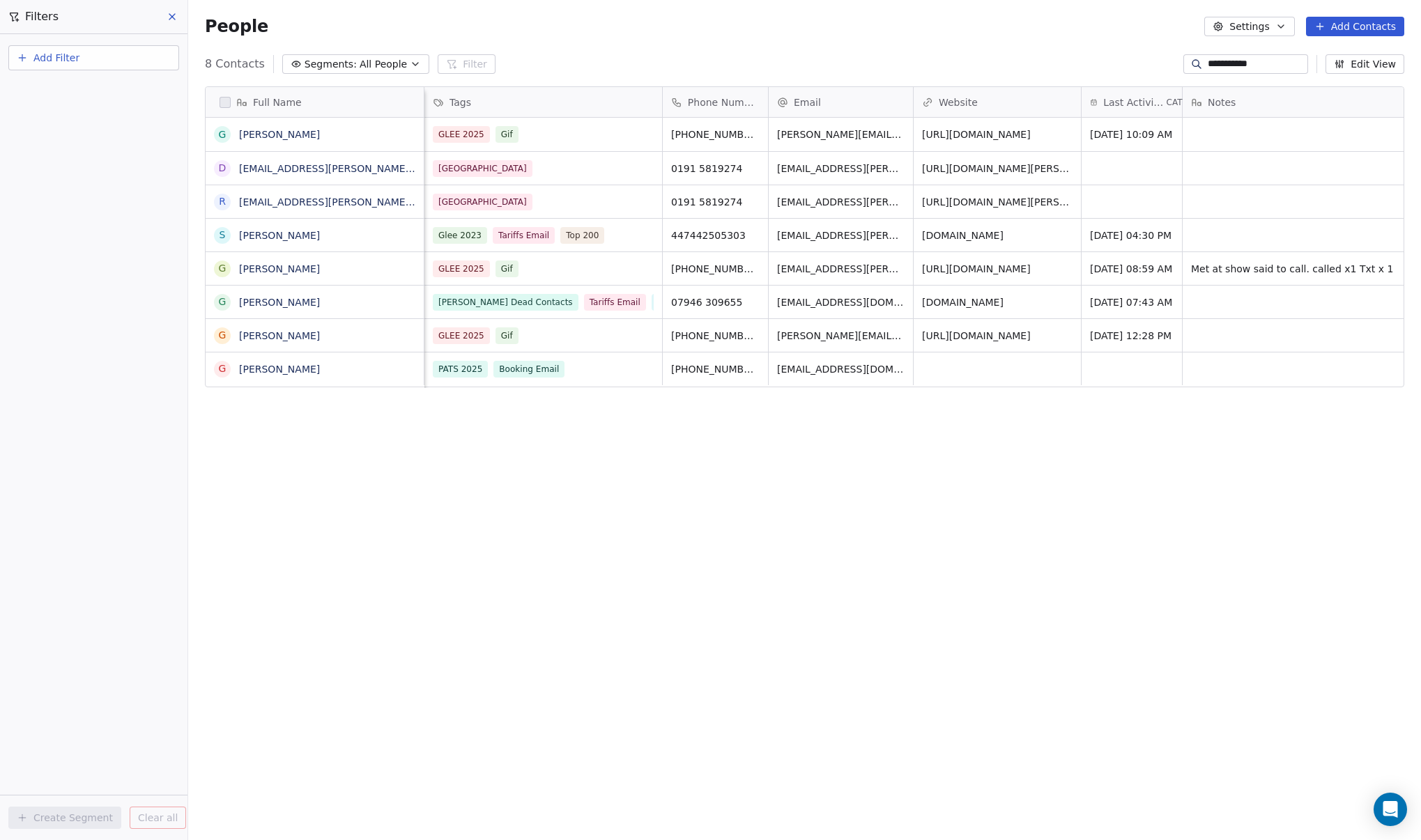
drag, startPoint x: 1272, startPoint y: 69, endPoint x: 823, endPoint y: 108, distance: 450.7
click at [1189, 71] on div "**********" at bounding box center [1246, 64] width 125 height 20
click at [410, 62] on icon "button" at bounding box center [415, 64] width 11 height 11
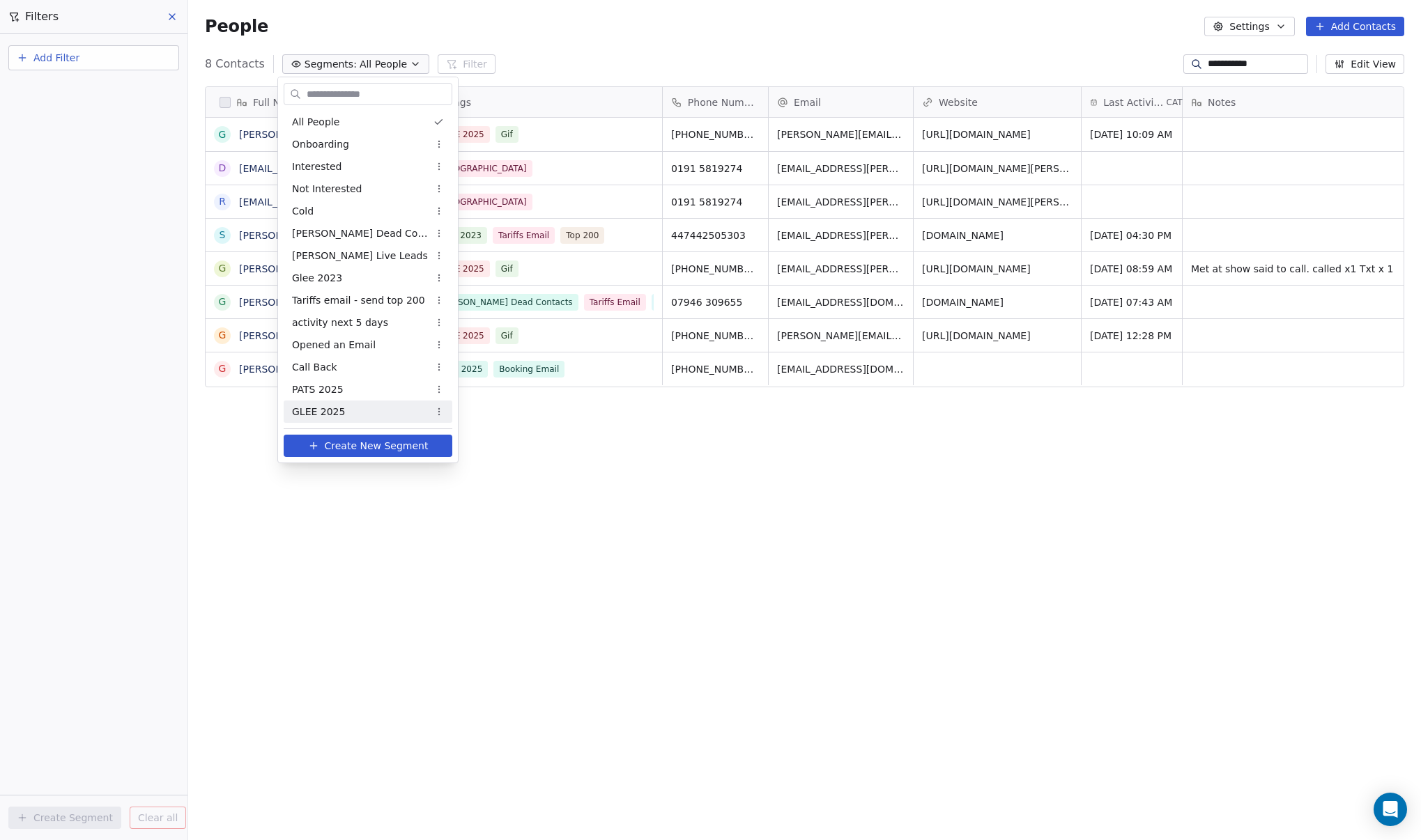
click at [334, 410] on span "GLEE 2025" at bounding box center [318, 412] width 53 height 15
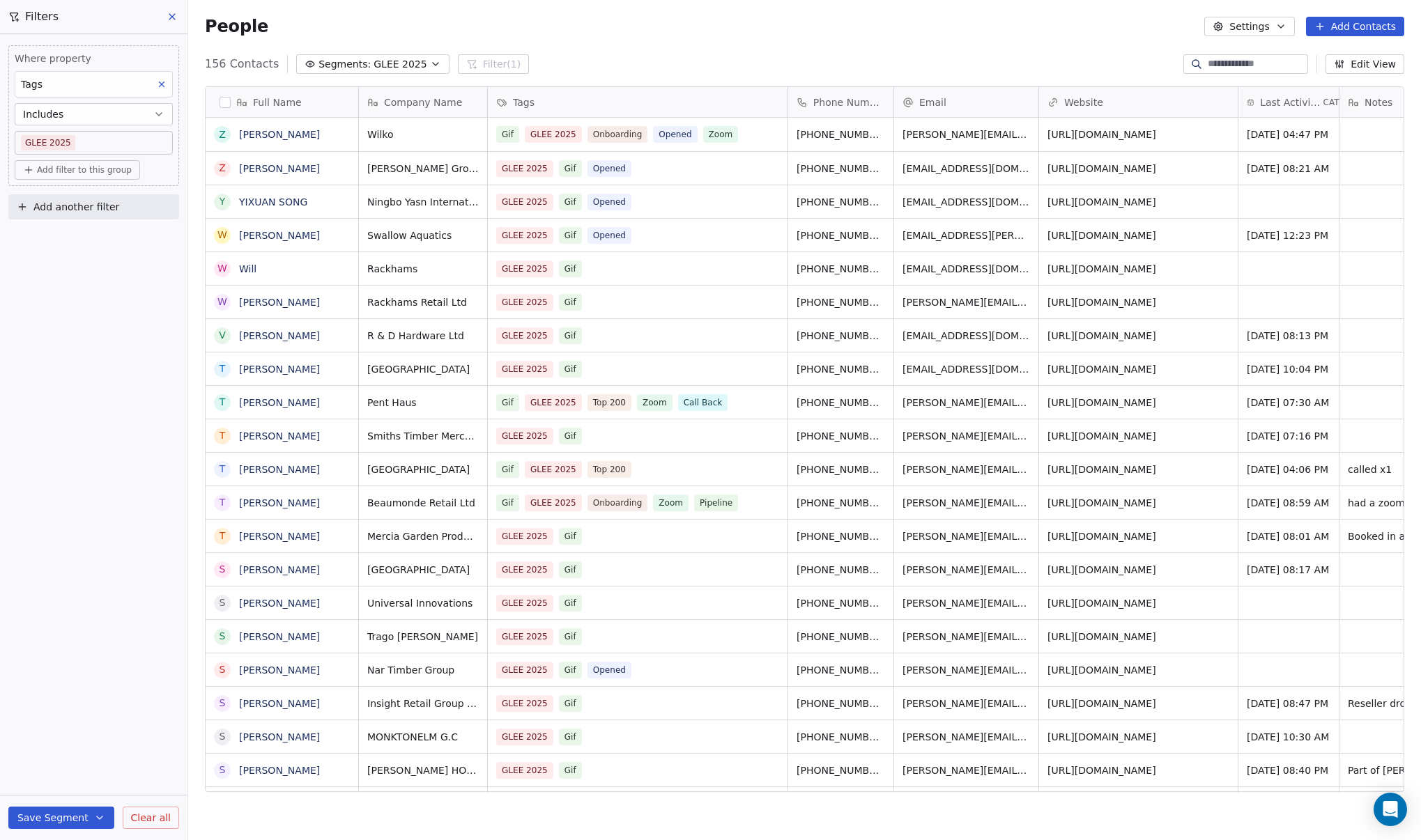
scroll to position [0, 243]
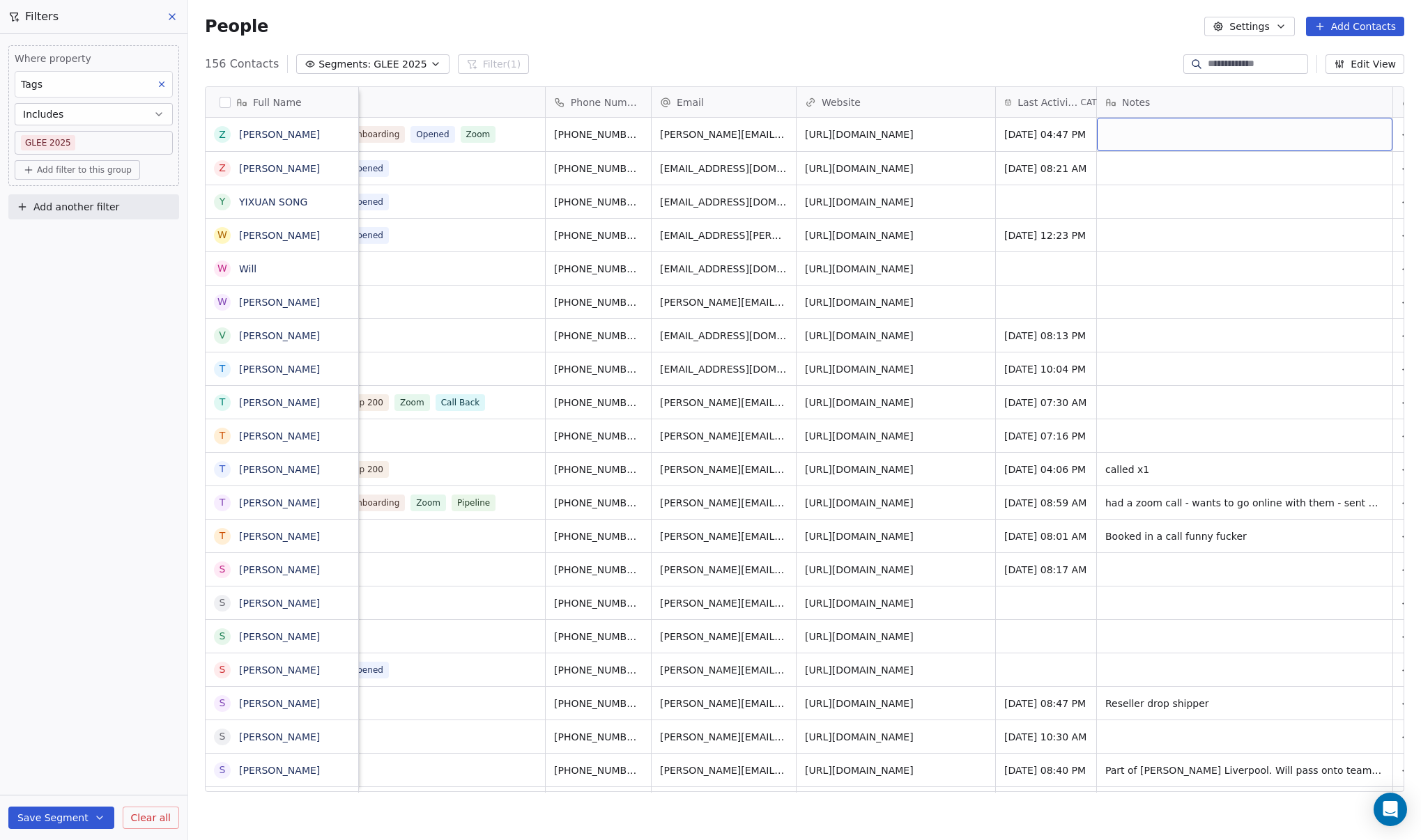
click at [1350, 134] on div "grid" at bounding box center [1244, 134] width 296 height 34
click at [1289, 142] on textarea at bounding box center [1201, 140] width 207 height 43
type textarea "**********"
click at [1147, 186] on html "DIY SHEDS Contacts People Marketing Workflows Campaigns Metrics & Events Sales …" at bounding box center [710, 420] width 1421 height 840
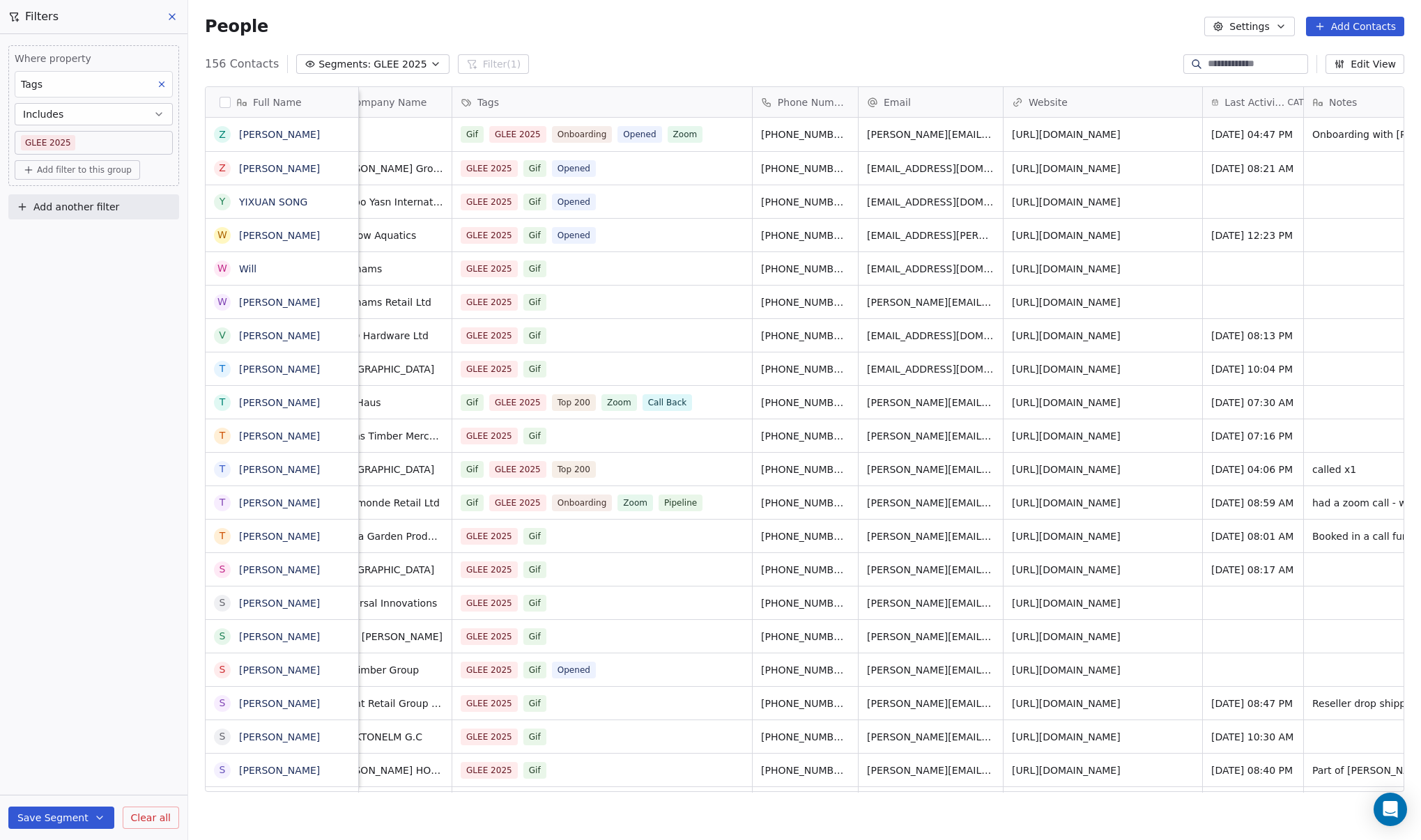
scroll to position [0, 0]
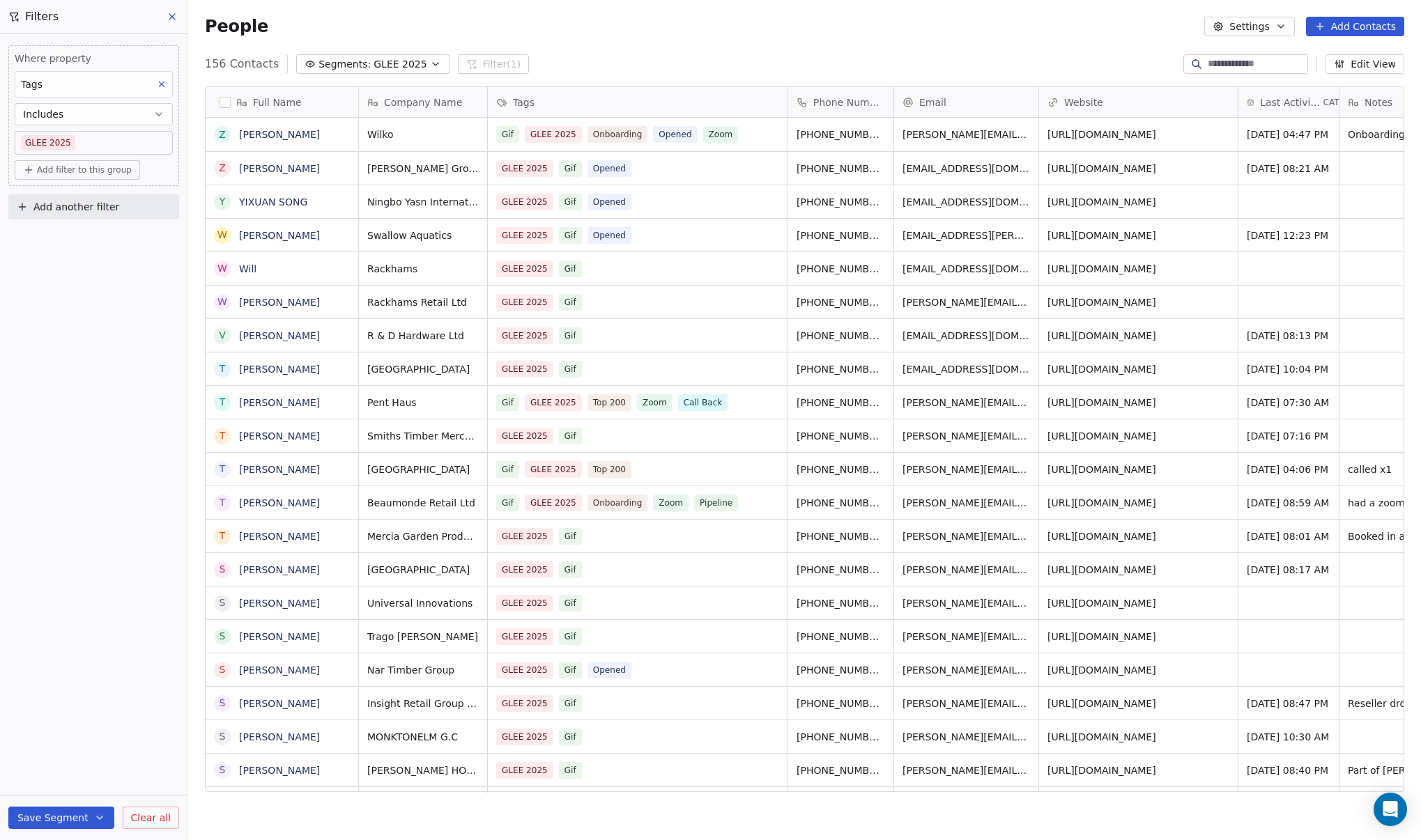
click at [0, 0] on button "grid" at bounding box center [0, 0] width 0 height 0
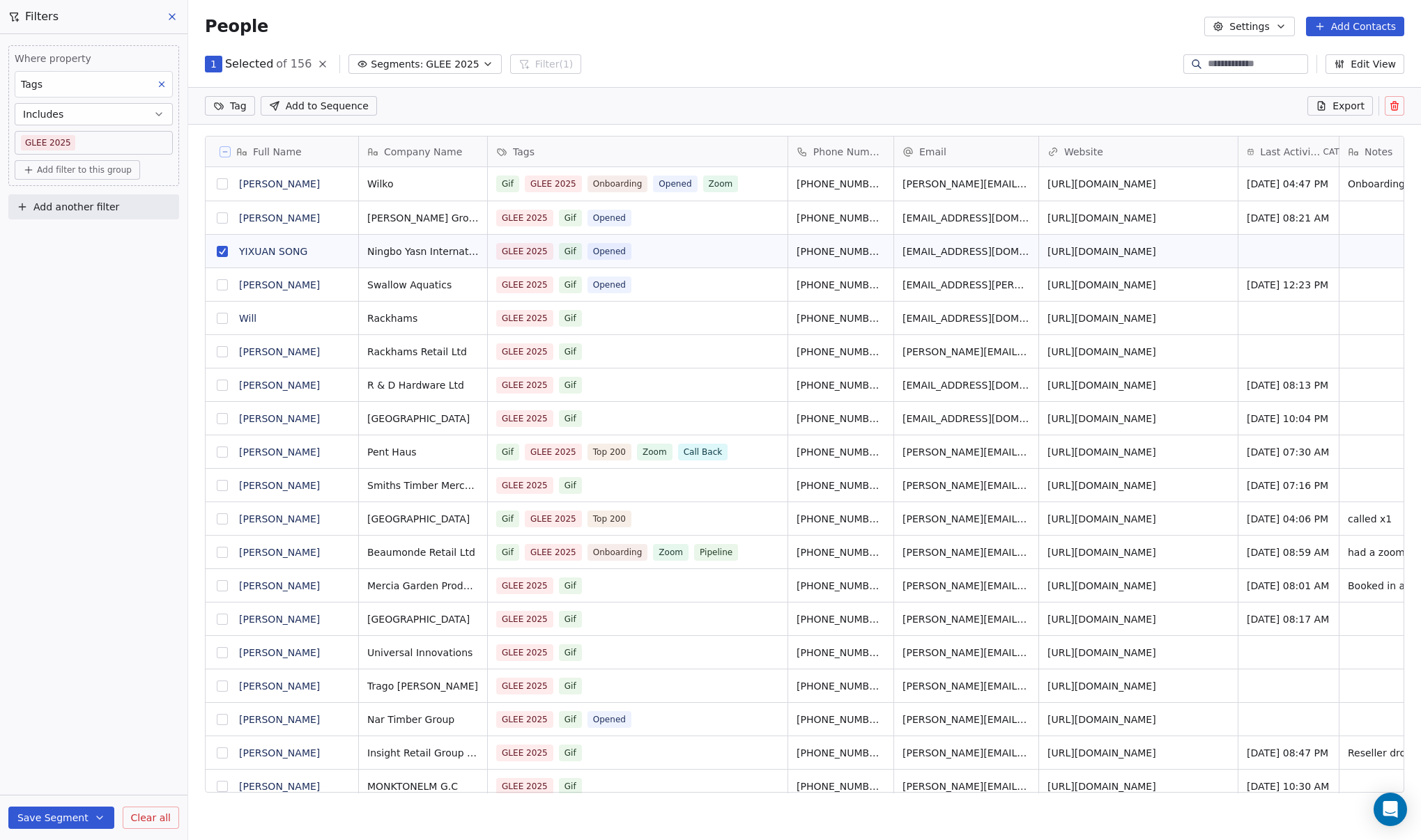
scroll to position [680, 1222]
drag, startPoint x: 1207, startPoint y: 253, endPoint x: 1322, endPoint y: 267, distance: 115.8
click at [1157, 220] on link "[URL][DOMAIN_NAME]" at bounding box center [1102, 218] width 108 height 11
click at [1077, 218] on link "[URL][DOMAIN_NAME]" at bounding box center [1102, 218] width 108 height 11
click at [1305, 186] on span "[DATE] 04:47 PM" at bounding box center [1287, 184] width 81 height 14
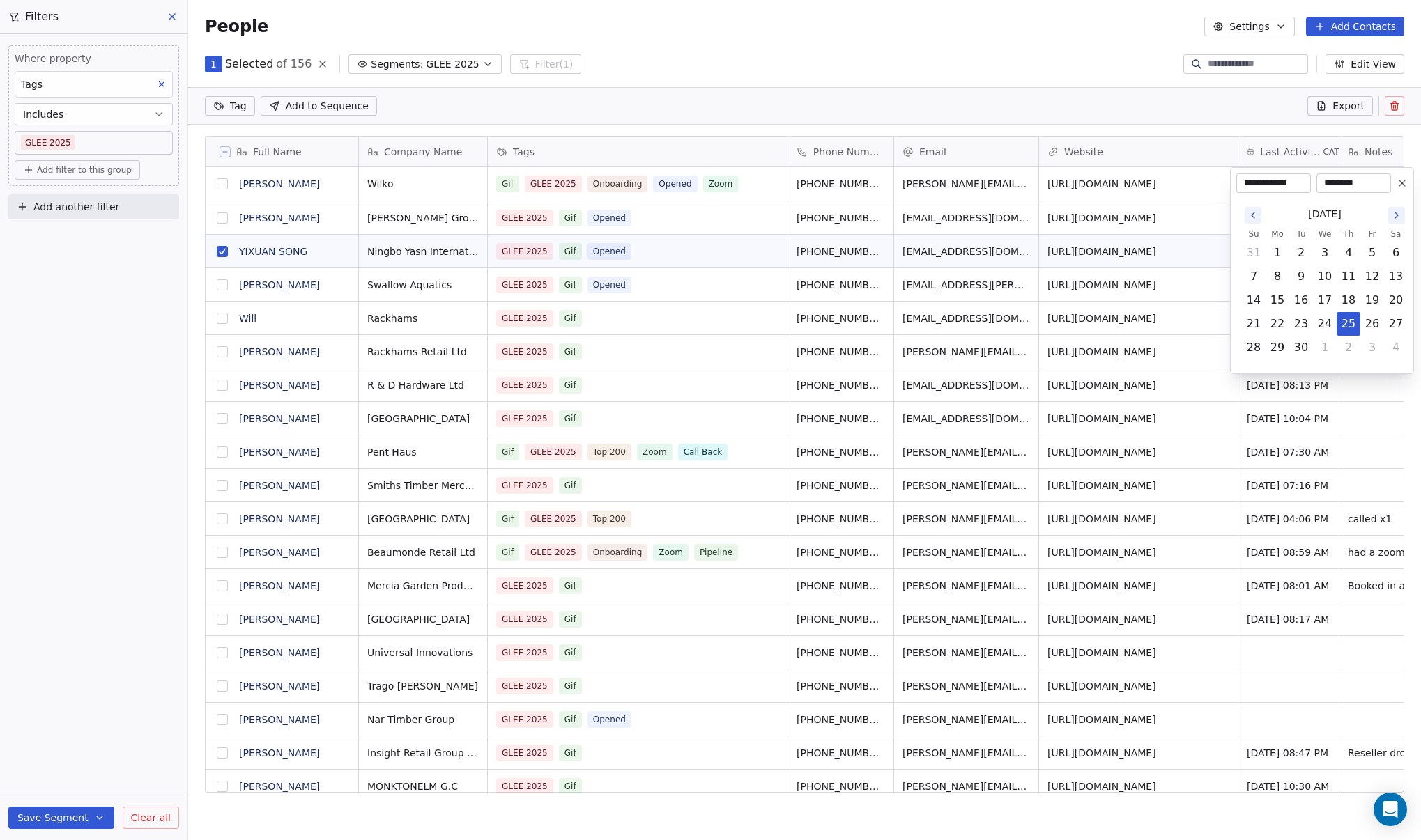
click at [1397, 212] on icon "Go to the Next Month" at bounding box center [1396, 215] width 11 height 11
click at [1322, 279] on button "8" at bounding box center [1325, 277] width 23 height 23
type input "**********"
click at [1063, 83] on html "DIY SHEDS Contacts People Marketing Workflows Campaigns Metrics & Events Sales …" at bounding box center [710, 420] width 1421 height 840
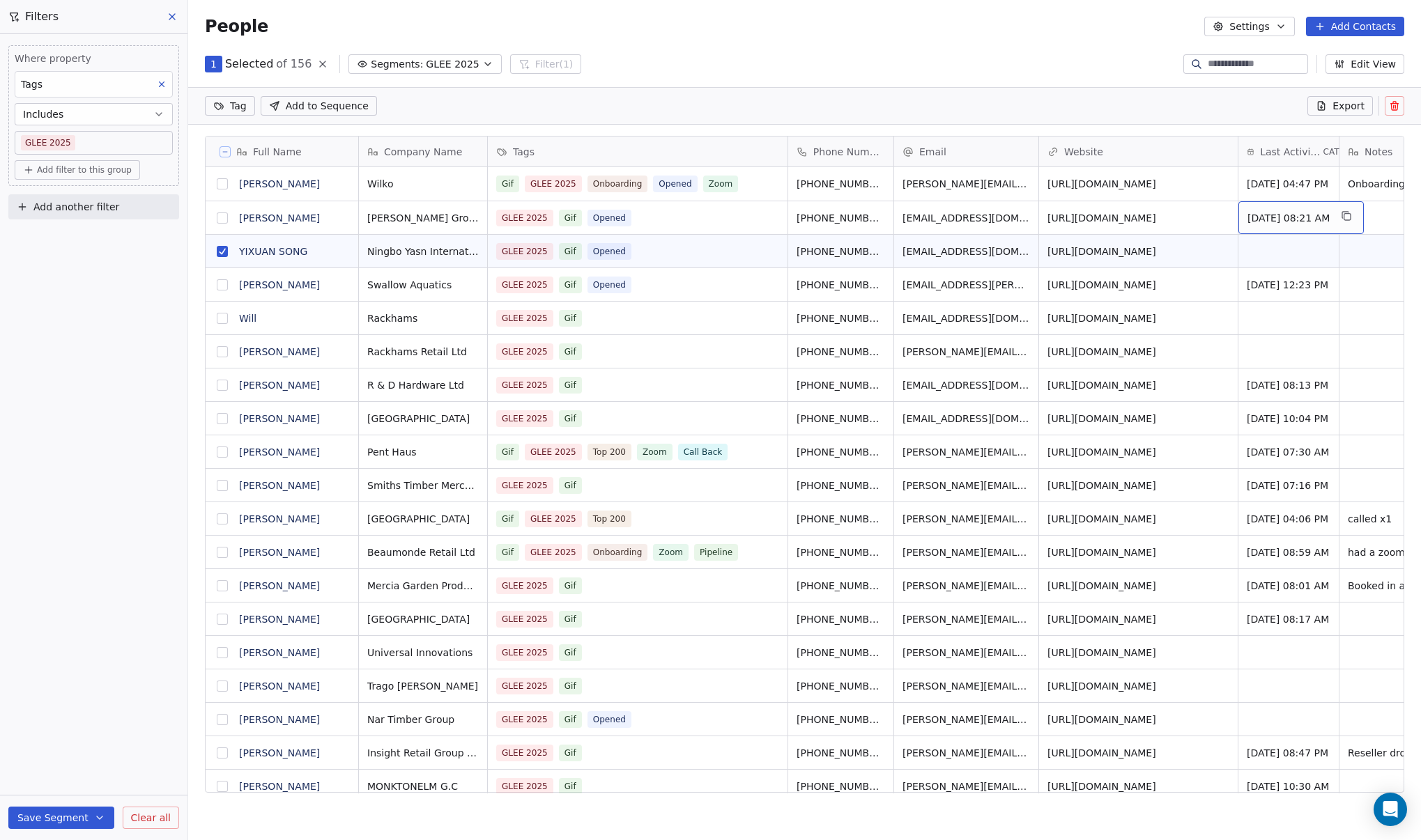
click at [1300, 215] on span "[DATE] 08:21 AM" at bounding box center [1287, 218] width 82 height 14
click at [1300, 214] on span "[DATE] 08:21 AM" at bounding box center [1287, 218] width 82 height 14
click at [1300, 214] on span "[DATE] 08:21 AM" at bounding box center [1287, 218] width 82 height 14
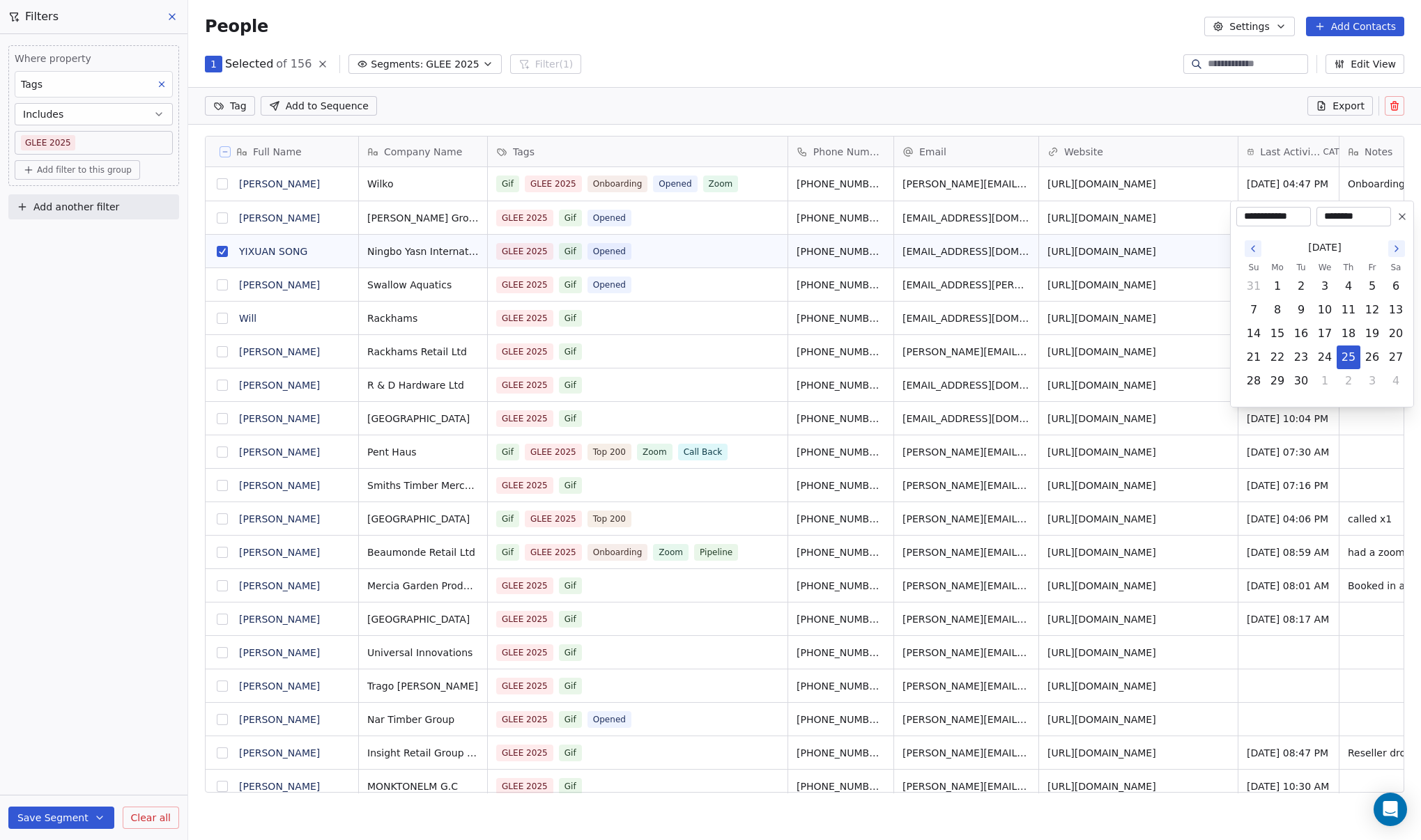
click at [1392, 250] on icon "Go to the Next Month" at bounding box center [1396, 248] width 11 height 11
click at [1328, 306] on button "8" at bounding box center [1325, 310] width 23 height 23
type input "**********"
click at [1326, 304] on button "8" at bounding box center [1325, 310] width 23 height 23
click at [1274, 218] on input "**********" at bounding box center [1274, 217] width 69 height 14
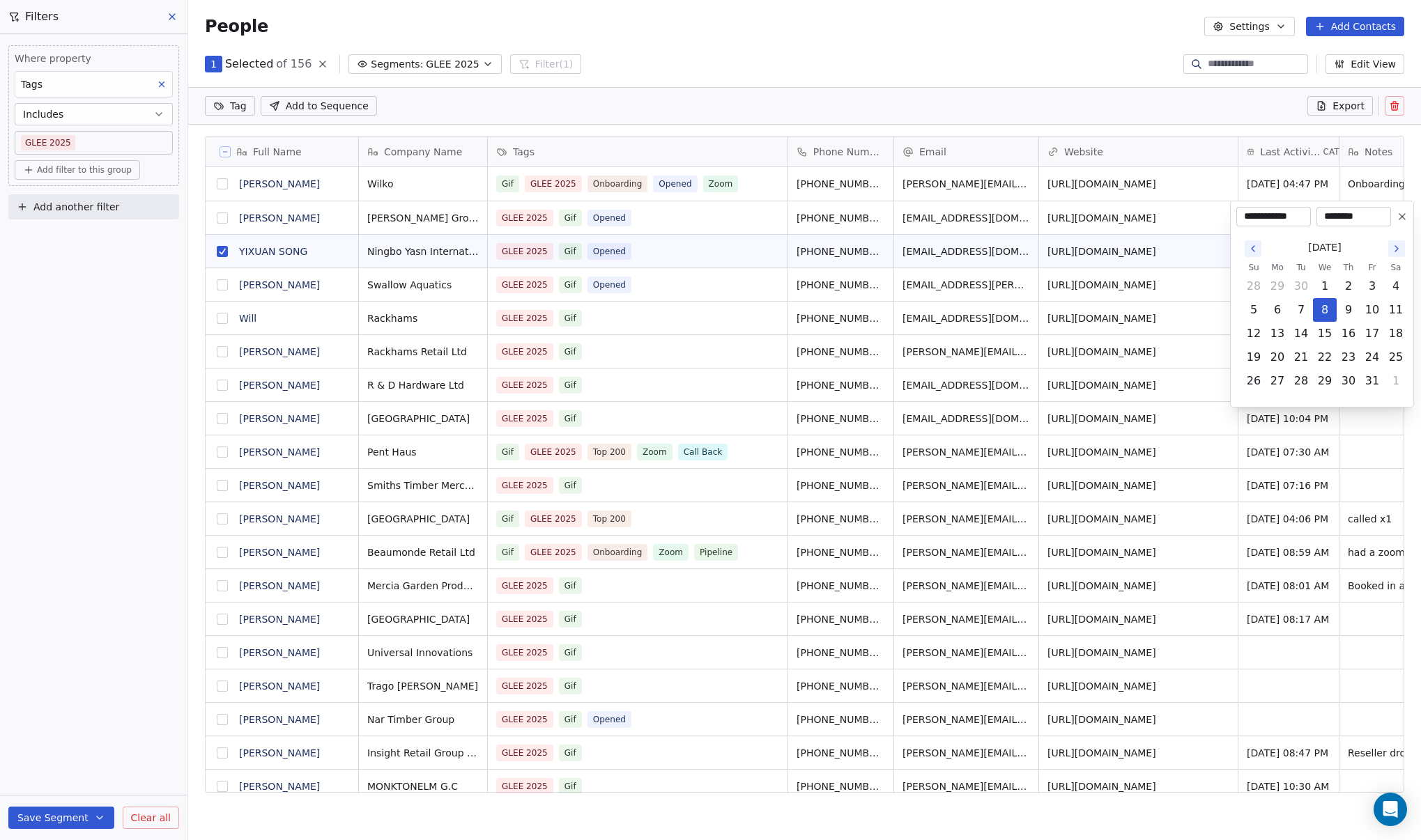
click at [1065, 135] on html "DIY SHEDS Contacts People Marketing Workflows Campaigns Metrics & Events Sales …" at bounding box center [710, 420] width 1421 height 840
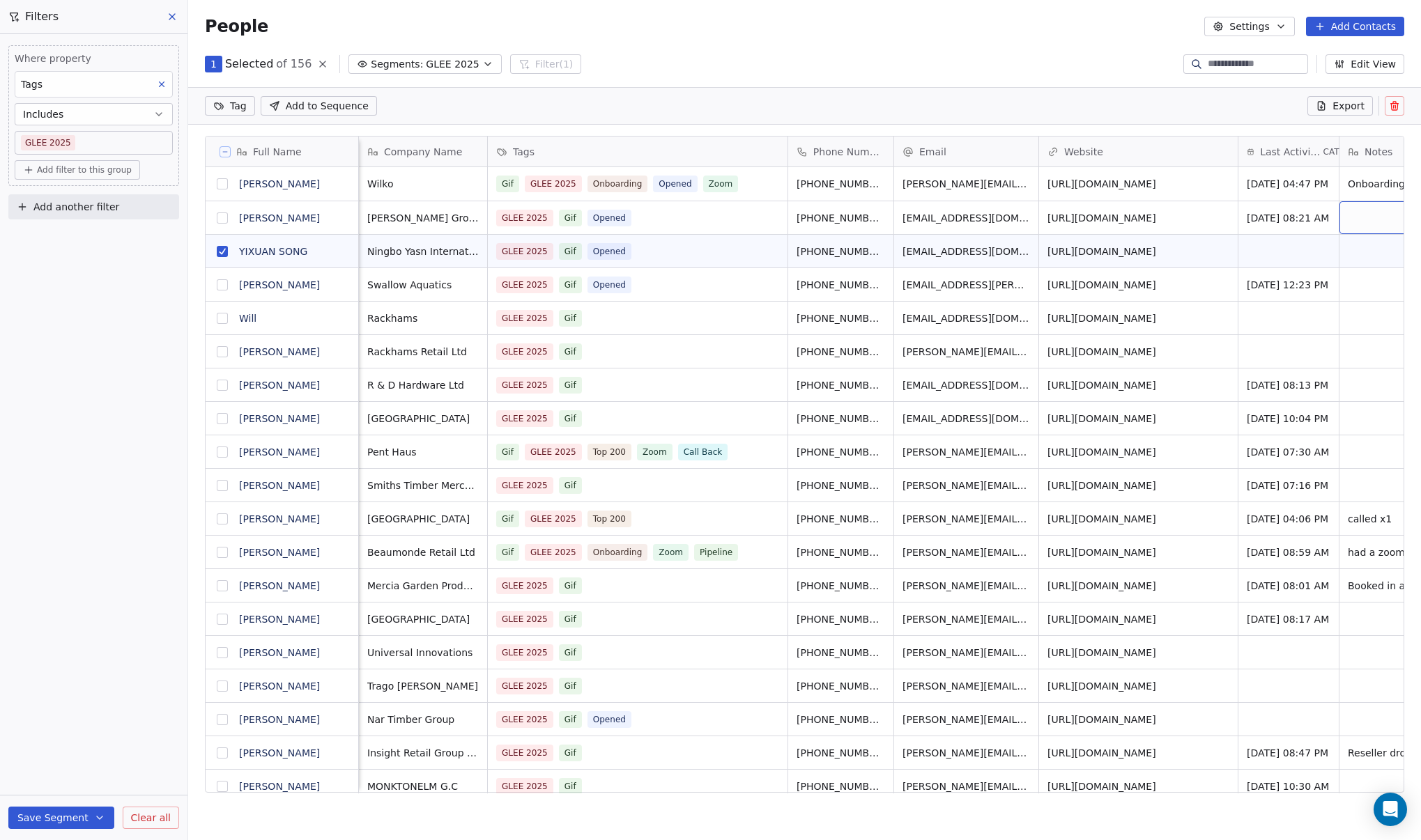
scroll to position [0, 243]
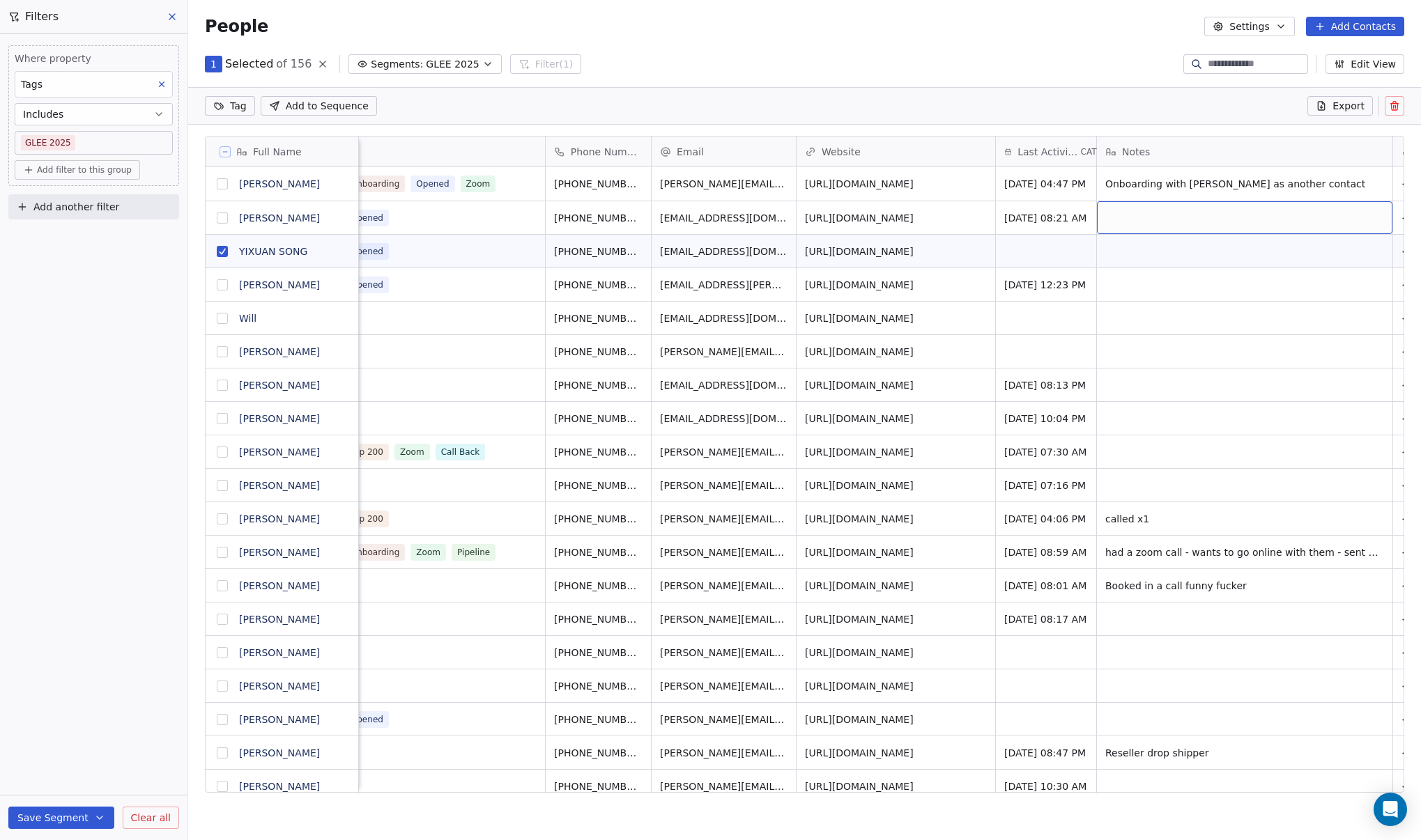
click at [1366, 220] on div "grid" at bounding box center [1244, 218] width 296 height 33
click at [1361, 220] on div at bounding box center [1245, 222] width 297 height 44
click at [1196, 213] on textarea at bounding box center [1201, 223] width 207 height 43
type textarea "**********"
click at [399, 811] on div "Full Name Z Zofia Skelton Z Zak McCombie Y YIXUAN SONG W Will fletcher W Will W…" at bounding box center [805, 470] width 1233 height 690
